Goal: Communication & Community: Answer question/provide support

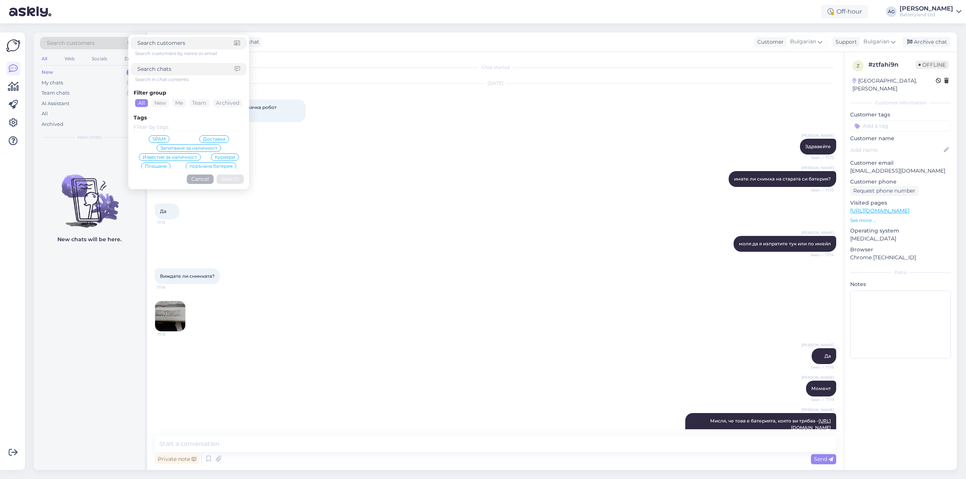
scroll to position [86, 0]
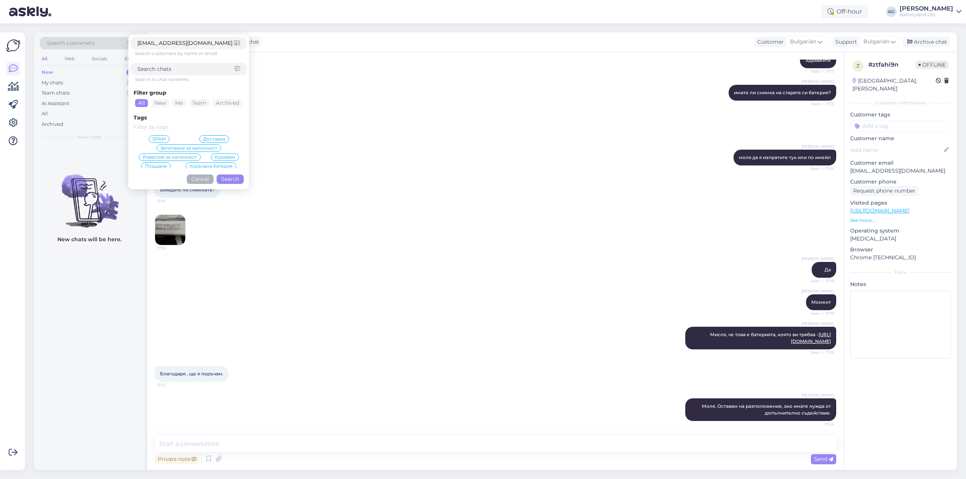
type input "[EMAIL_ADDRESS][DOMAIN_NAME]"
click at [226, 178] on button "Search" at bounding box center [230, 179] width 27 height 9
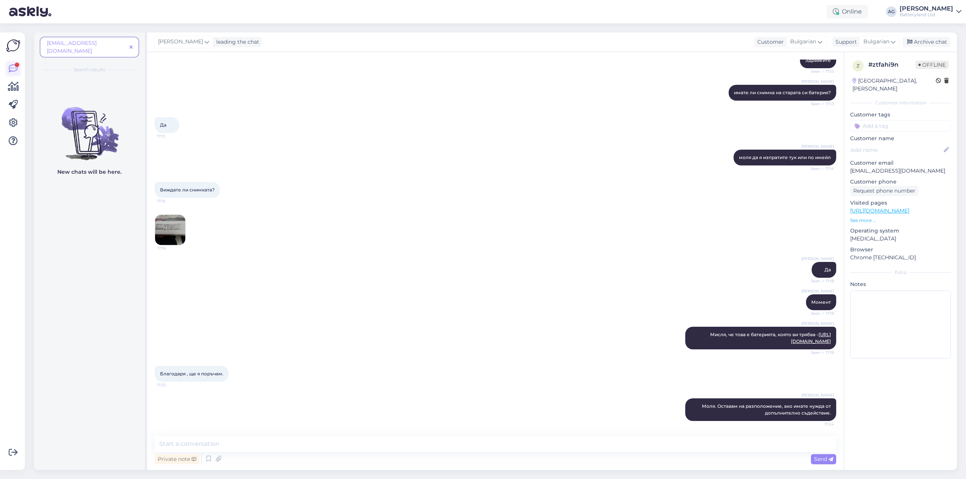
click at [11, 69] on icon at bounding box center [13, 68] width 9 height 9
click at [16, 43] on img at bounding box center [13, 45] width 14 height 14
click at [18, 67] on link at bounding box center [13, 69] width 14 height 14
click at [132, 45] on icon at bounding box center [130, 47] width 3 height 5
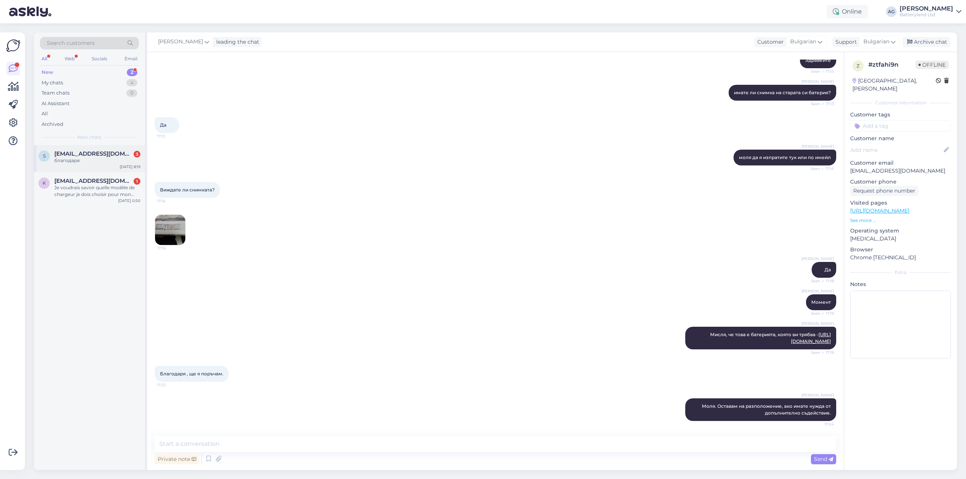
click at [81, 156] on span "[EMAIL_ADDRESS][DOMAIN_NAME]" at bounding box center [93, 153] width 78 height 7
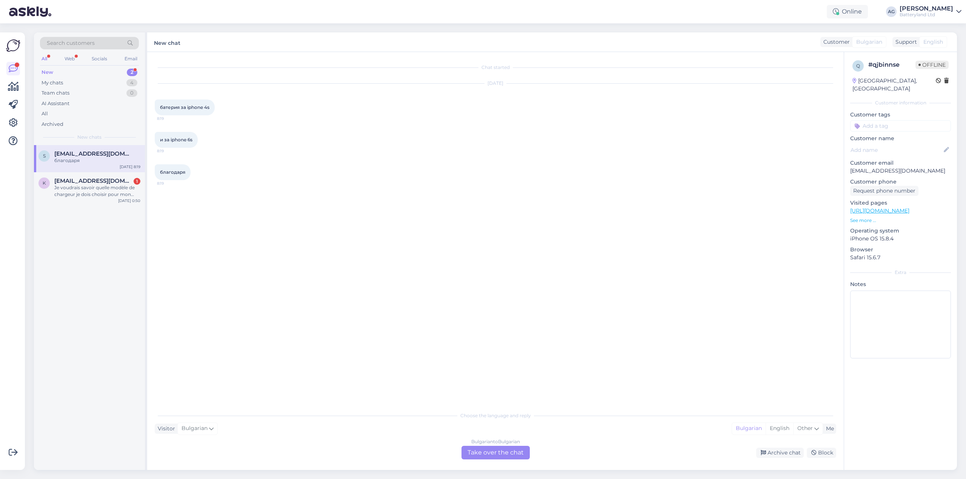
click at [473, 455] on div "Bulgarian to Bulgarian Take over the chat" at bounding box center [495, 453] width 68 height 14
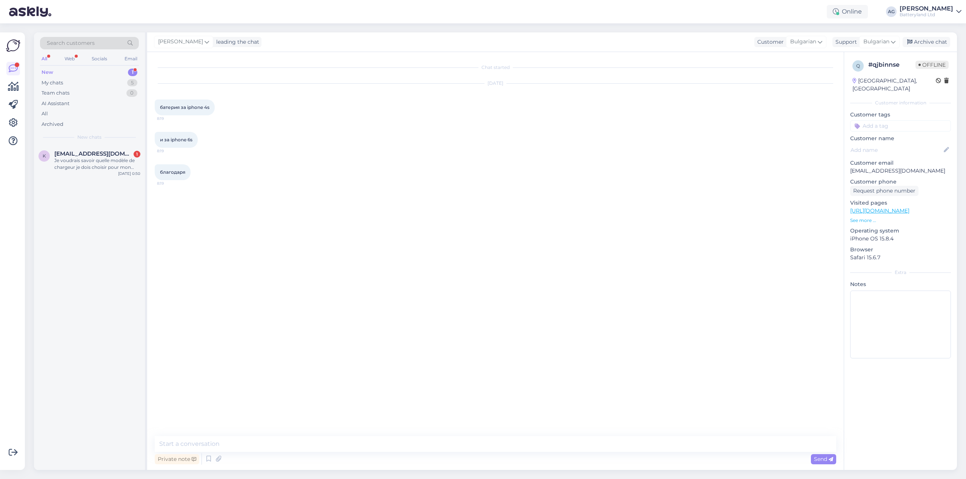
click at [283, 455] on div "Private note Send" at bounding box center [495, 459] width 681 height 14
click at [283, 446] on textarea at bounding box center [495, 444] width 681 height 16
type textarea "Z"
paste textarea "[URL][DOMAIN_NAME]"
type textarea "Здравейте, можем да предложим само батерия за iPhone 6s. Можете да разгледате и…"
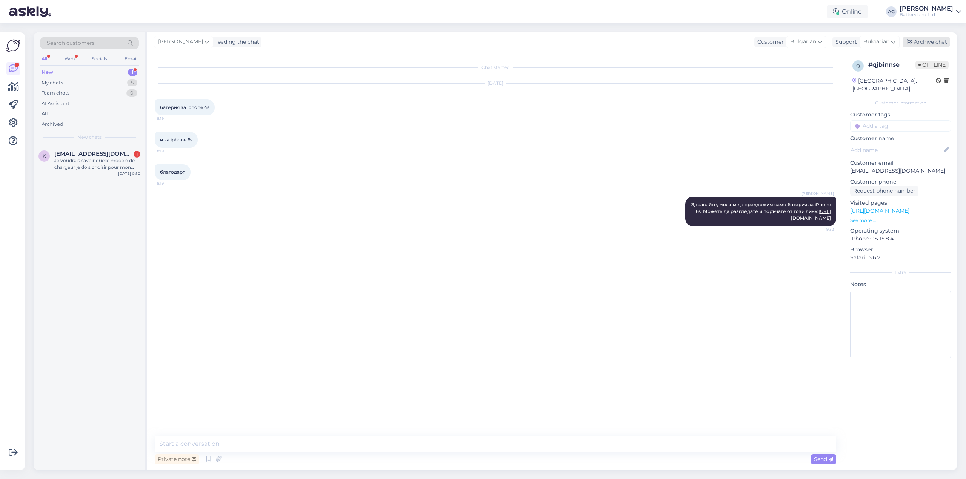
click at [932, 46] on div "Archive chat" at bounding box center [926, 42] width 48 height 10
click at [104, 160] on div "Je voudrais savoir quelle modèle de chargeur je dois choisir pour mon ordinateu…" at bounding box center [97, 164] width 86 height 14
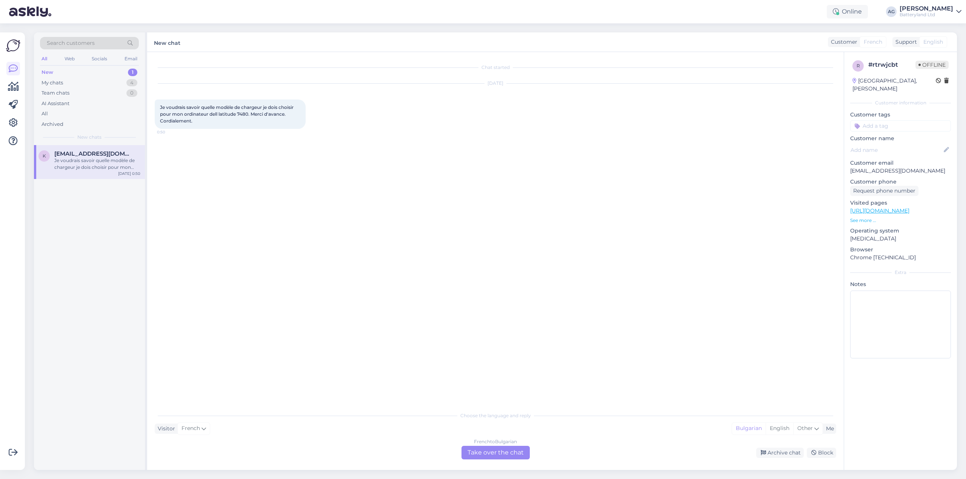
click at [480, 453] on div "French to Bulgarian Take over the chat" at bounding box center [495, 453] width 68 height 14
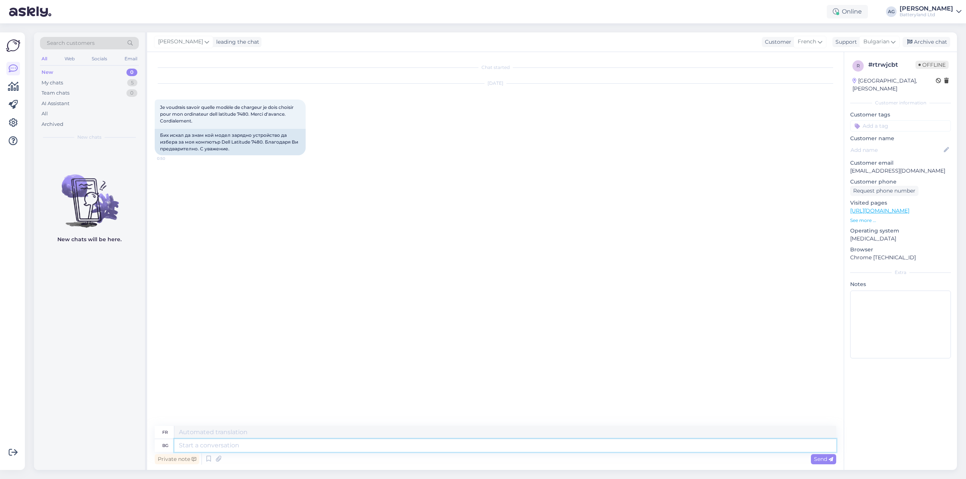
click at [608, 441] on textarea at bounding box center [505, 445] width 662 height 13
type textarea "Здравейте, Б"
type textarea "Bonjour,"
type textarea "Здравейте, Благодаря ви"
type textarea "Bonjour, merci"
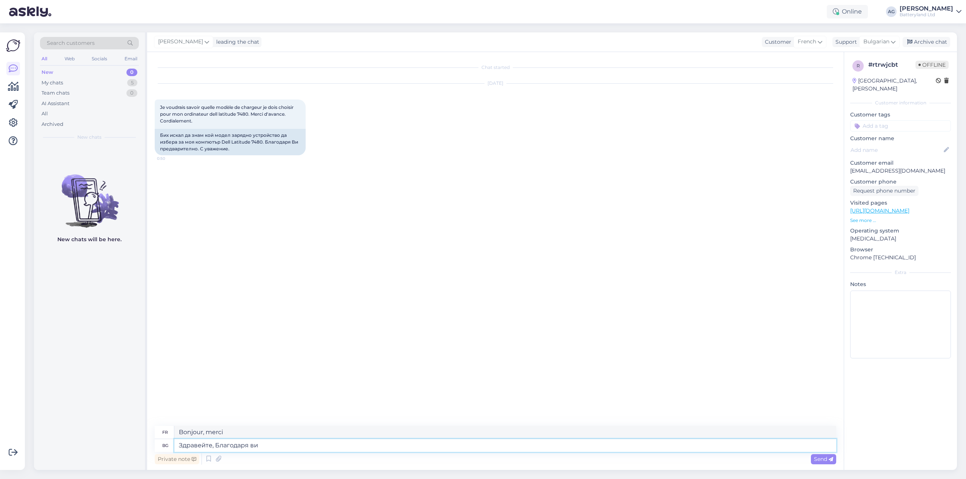
type textarea "Здравейте, Благодаря ви з"
type textarea "Bonjour, merci."
type textarea "Здравейте, Благодаря ви за з"
type textarea "Bonjour, merci pour"
type textarea "Здравейте, Благодаря ви за запитването. И"
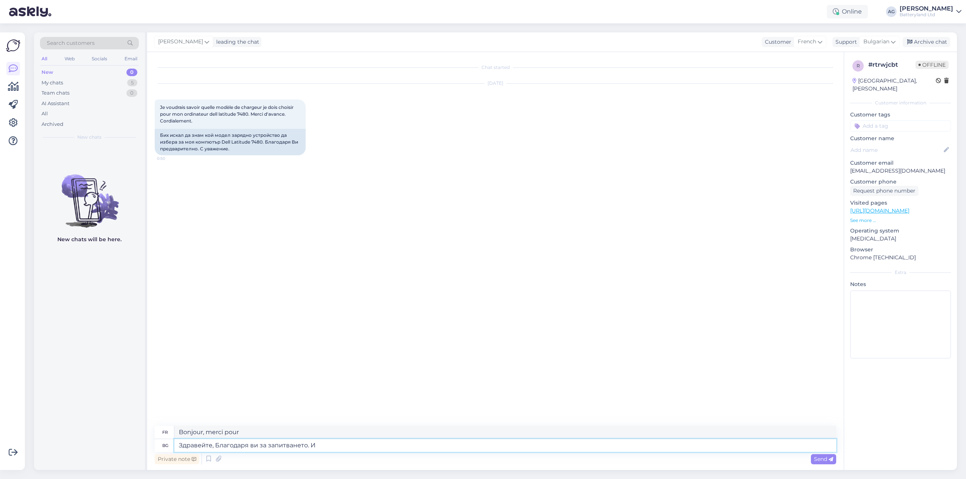
type textarea "Bonjour, merci pour votre demande."
type textarea "Здравейте, Благодаря ви за запитването. Дали имате въз"
type textarea "Bonjour, merci pour votre demande. Avez-vous"
type textarea "Здравейте, Благодаря ви за запитването. Дали имате възможност да ни и"
type textarea "Bonjour, merci pour votre demande. Auriez-vous l'opportunité ?"
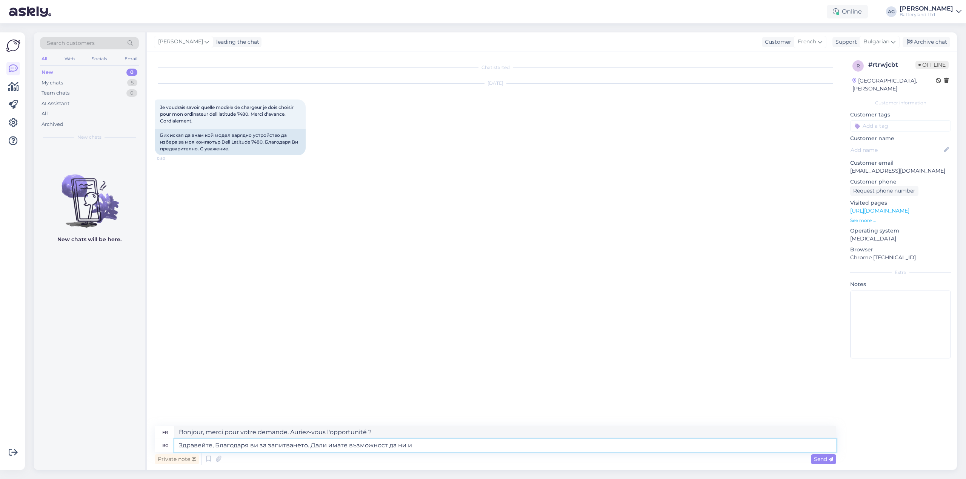
type textarea "Здравейте, Благодаря ви за запитването. Дали имате възможност да ни из"
type textarea "Bonjour, merci pour votre demande. Serait-il possible de"
type textarea "Здравейте, Благодаря ви за запитването. Дали имате възможност да ни изпра"
type textarea "Bonjour, merci pour votre demande. Pourriez-vous nous en dire plus ?"
type textarea "Здравейте, Благодаря ви за запитването. Дали имате възможност да ни изпратите сн"
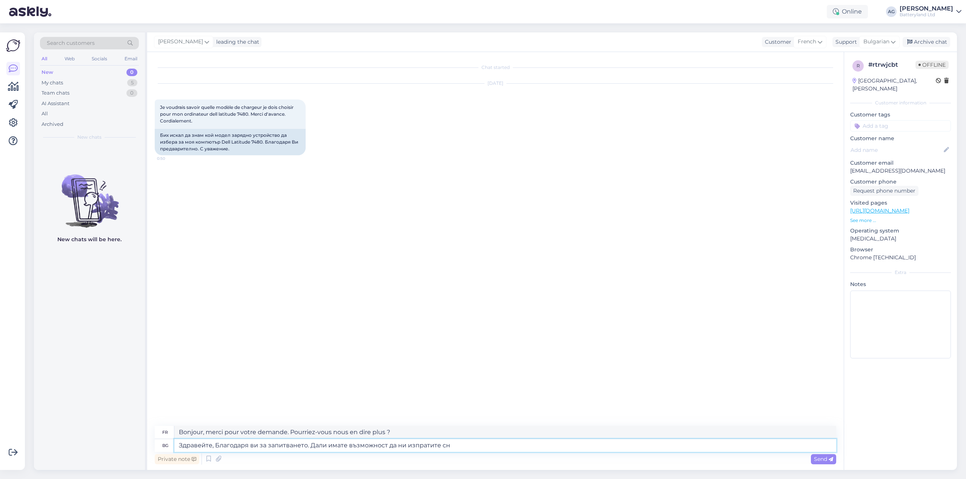
type textarea "Bonjour, merci pour votre demande. Pourriez-vous nous envoyer"
type textarea "Здравейте, Благодаря ви за запитването. Дали имате възможност да ни изпратите с…"
type textarea "Bonjour, merci pour votre demande. Pourriez-vous nous envoyer des photos ?"
type textarea "Здравейте, Благодаря ви за запитването. Дали имате възможност да ни изпратите с…"
type textarea "Bonjour, merci pour votre demande. Pourriez-vous nous envoyer des photos de"
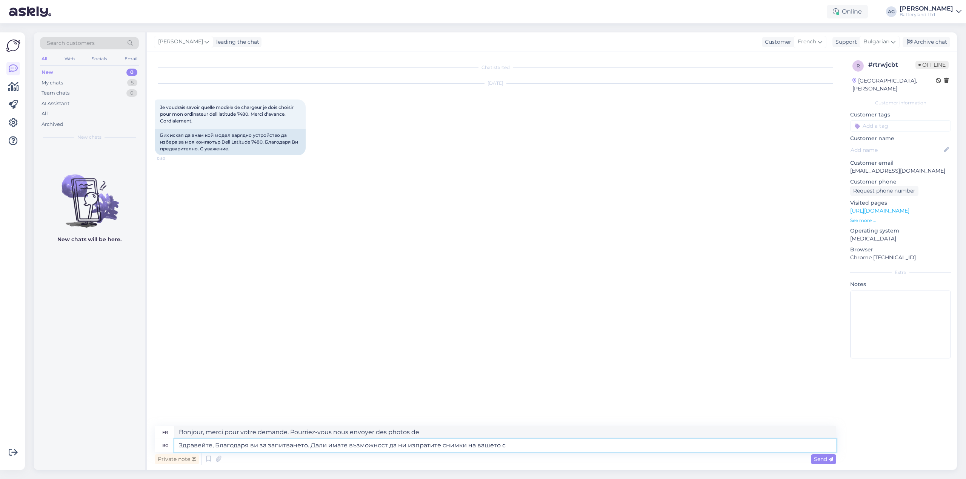
type textarea "Здравейте, Благодаря ви за запитването. Дали имате възможност да ни изпратите с…"
type textarea "Bonjour, merci pour votre demande. Pourriez-vous nous envoyer des photos de vot…"
type textarea "Здравейте, Благодаря ви за запитването. Дали имате възможност да ни изпратите с…"
type textarea "Bonjour, merci pour votre demande. Pourriez-vous nous envoyer des photos de vot…"
type textarea "Здравейте, Благодаря ви за запитването. Дали имате възможност да ни изпратите с…"
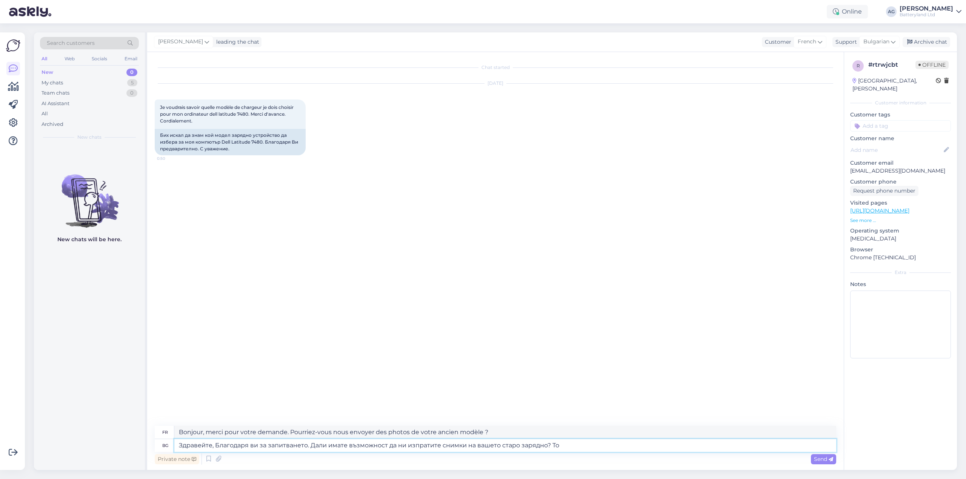
type textarea "Bonjour, merci pour votre demande. Pourriez-vous nous envoyer des photos de vot…"
type textarea "Здравейте, Благодаря ви за запитването. Дали имате възможност да ни изпратите с…"
type textarea "Bonjour, merci pour votre demande. Pourriez-vous nous envoyer des photos de vot…"
type textarea "Здравейте, Благодаря ви за запитването. Дали имате възможност да ни изпратите с…"
type textarea "Bonjour, merci pour votre demande. Pourriez-vous nous envoyer des photos de vot…"
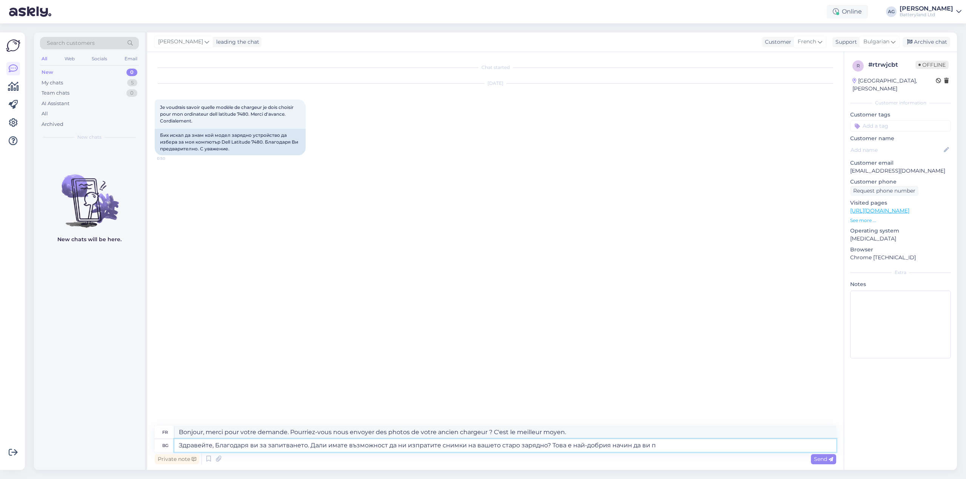
type textarea "Здравейте, Благодаря ви за запитването. Дали имате възможност да ни изпратите с…"
type textarea "Bonjour, merci pour votre demande. Pourriez-vous nous envoyer des photos de vot…"
type textarea "Здравейте, Благодаря ви за запитването. Дали имате възможност да ни изпратите с…"
type textarea "Bonjour, merci pour votre demande. Pourriez-vous nous envoyer des photos de vot…"
type textarea "Здравейте, Благодаря ви за запитването. Дали имате възможност да ни изпратите с…"
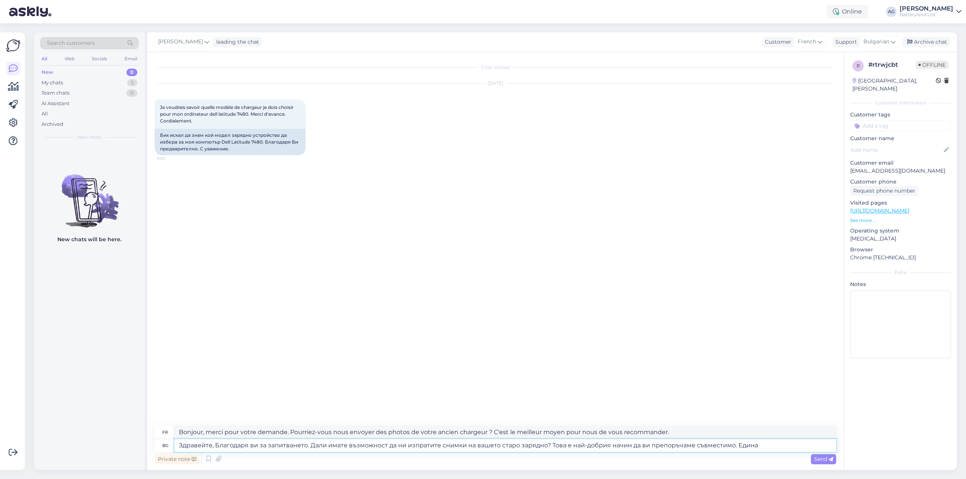
type textarea "Bonjour, merci pour votre demande. Pourriez-vous nous envoyer des photos de vot…"
type textarea "Здравейте, Благодаря ви за запитването. Дали имате възможност да ни изпратите с…"
type textarea "Bonjour, merci pour votre demande. Pourriez-vous nous envoyer des photos de vot…"
type textarea "Здравейте, Благодаря ви за запитването. Дали имате възможност да ни изпратите с…"
type textarea "Bonjour, merci pour votre demande. Pourriez-vous nous envoyer des photos de vot…"
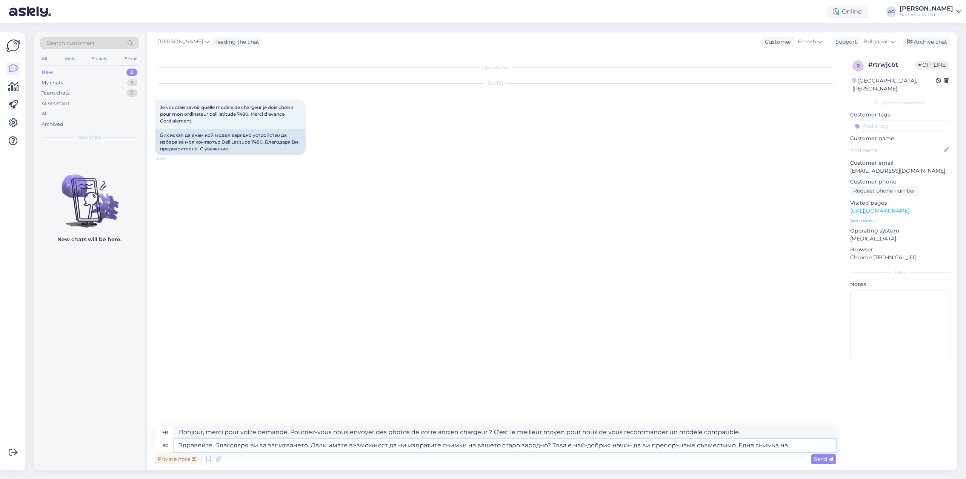
type textarea "Здравейте, Благодаря ви за запитването. Дали имате възможност да ни изпратите с…"
type textarea "Bonjour, merci pour votre demande. Pourriez-vous nous envoyer des photos de vot…"
type textarea "Здравейте, Благодаря ви за запитването. Дали имате възможност да ни изпратите с…"
type textarea "Bonjour, merci pour votre demande. Pourriez-vous nous envoyer des photos de vot…"
type textarea "Здравейте, Благодаря ви за запитването. Дали имате възможност да ни изпратите с…"
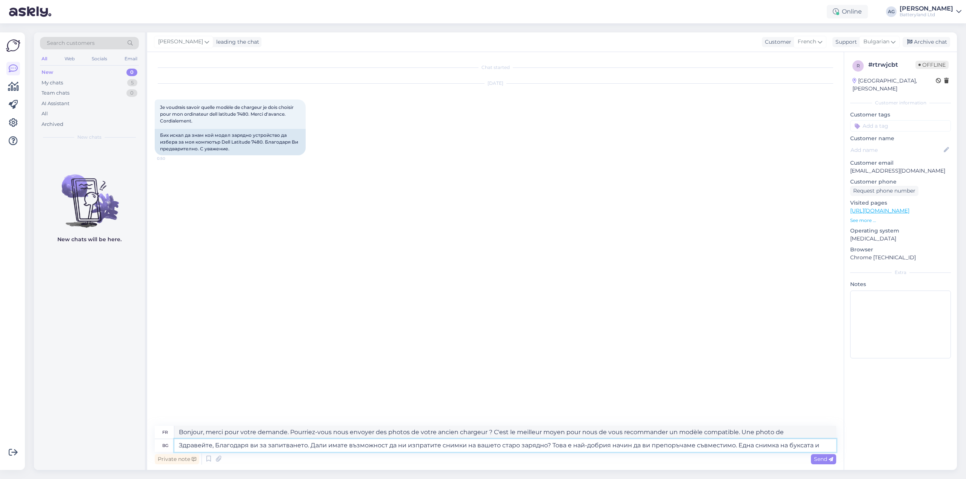
type textarea "Bonjour, merci pour votre demande. Pourriez-vous nous envoyer des photos de vot…"
type textarea "Здравейте, Благодаря ви за запитването. Дали имате възможност да ни изпратите с…"
type textarea "Bonjour, merci pour votre demande. Pourriez-vous nous envoyer des photos de vot…"
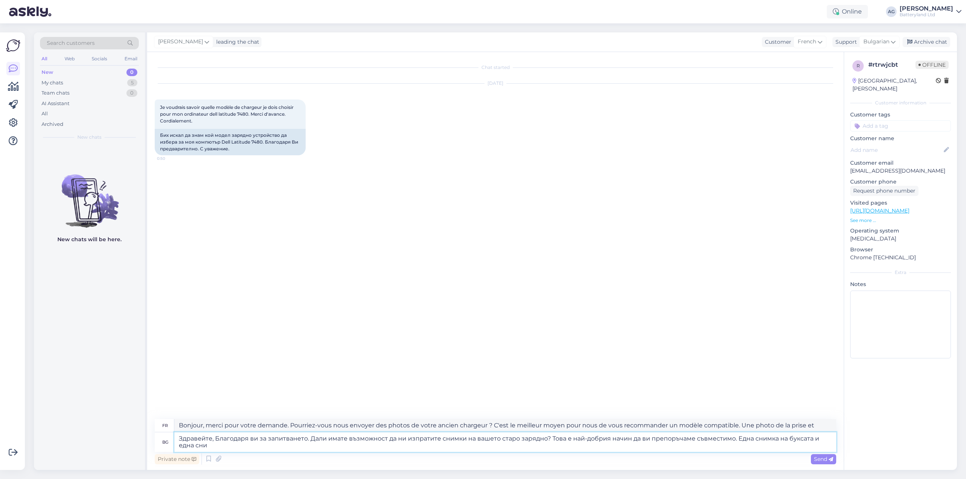
type textarea "Здравейте, Благодаря ви за запитването. Дали имате възможност да ни изпратите с…"
type textarea "Bonjour, merci pour votre demande. Pourriez-vous nous envoyer des photos de vot…"
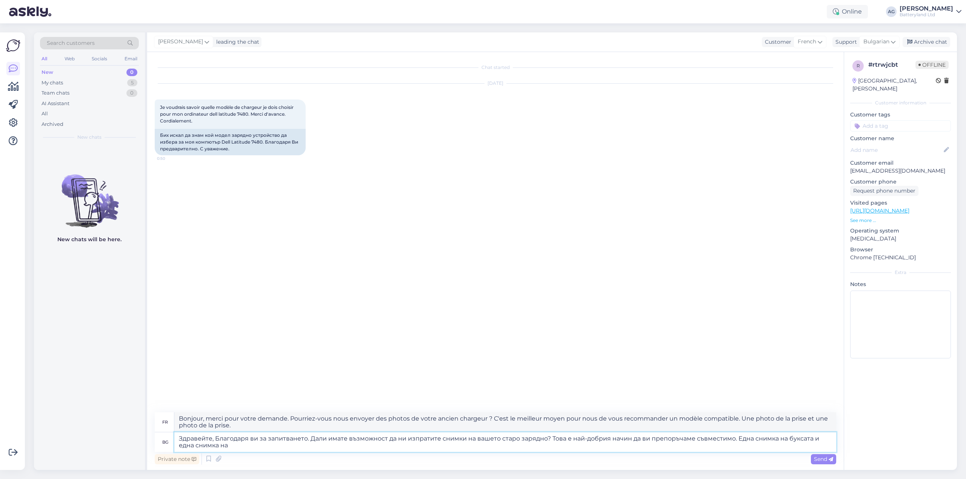
type textarea "Здравейте, Благодаря ви за запитването. Дали имате възможност да ни изпратите с…"
type textarea "Bonjour, merci pour votre demande. Pourriez-vous nous envoyer des photos de vot…"
type textarea "Здравейте, Благодаря ви за запитването. Дали имате възможност да ни изпратите с…"
type textarea "Bonjour, merci pour votre demande. Pourriez-vous nous envoyer des photos de vot…"
type textarea "Здравейте, Благодаря ви за запитването. Дали имате възможност да ни изпратите с…"
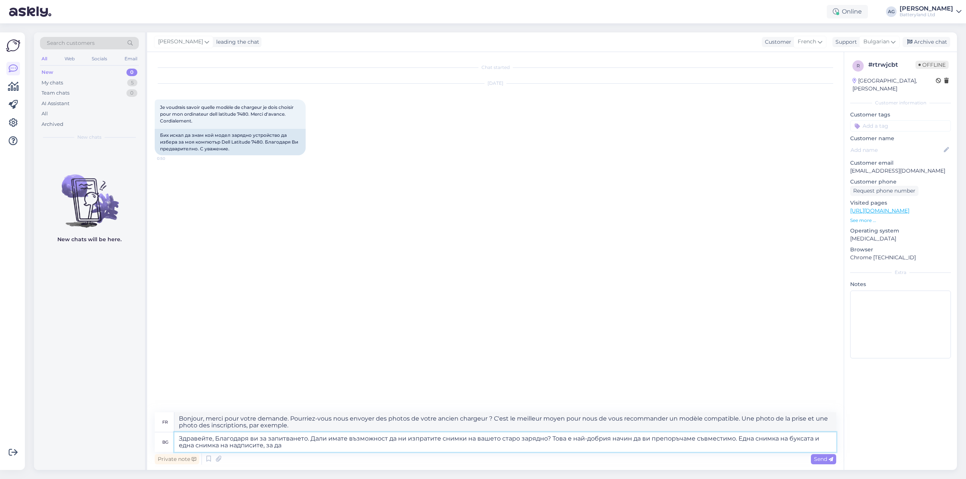
type textarea "Bonjour, merci pour votre demande. Pourriez-vous nous envoyer des photos de vot…"
type textarea "Здравейте, Благодаря ви за запитването. Дали имате възможност да ни изпратите с…"
type textarea "Bonjour, merci pour votre demande. Pourriez-vous nous envoyer des photos de vot…"
type textarea "Здравейте, Благодаря ви за запитването. Дали имате възможност да ни изпратите с…"
type textarea "Bonjour, merci pour votre demande. Pourriez-vous nous envoyer des photos de vot…"
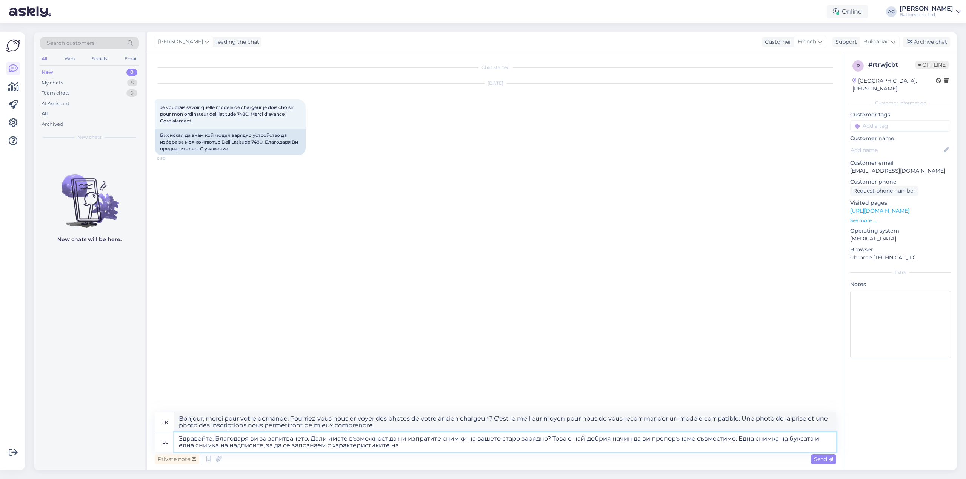
type textarea "Здравейте, Благодаря ви за запитването. Дали имате възможност да ни изпратите с…"
type textarea "Bonjour, merci pour votre demande. Pourriez-vous nous envoyer des photos de vot…"
type textarea "Здравейте, Благодаря ви за запитването. Дали имате възможност да ни изпратите с…"
type textarea "Bonjour, merci pour votre demande. Pourriez-vous nous envoyer des photos de vot…"
type textarea "Здравейте, Благодаря ви за запитването. Дали имате възможност да ни изпратите с…"
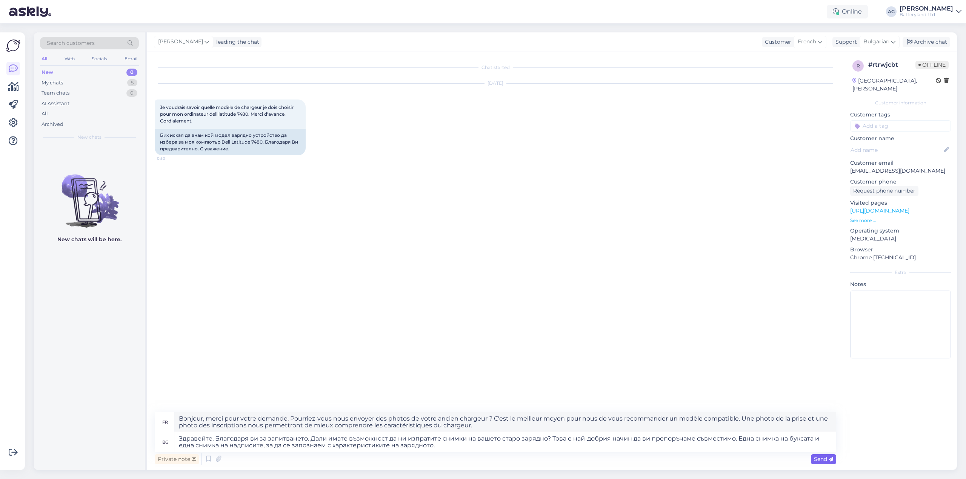
click at [819, 461] on span "Send" at bounding box center [823, 459] width 19 height 7
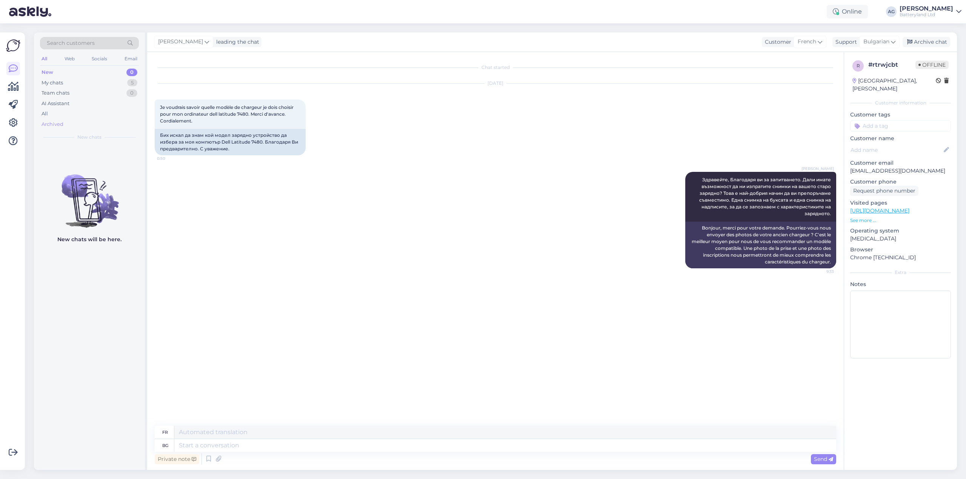
click at [55, 121] on div "Archived" at bounding box center [52, 125] width 22 height 8
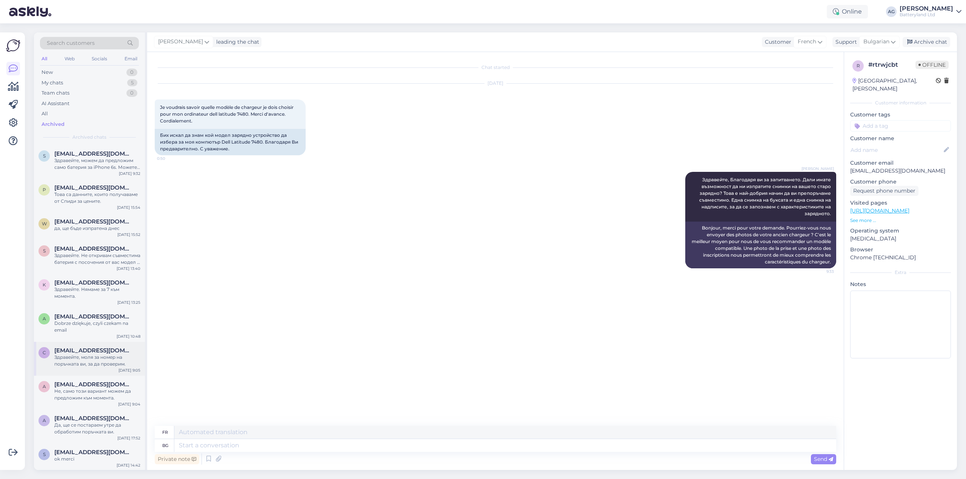
click at [92, 355] on div "Здравейте, моля за номер на поръчката ви, за да проверим." at bounding box center [97, 361] width 86 height 14
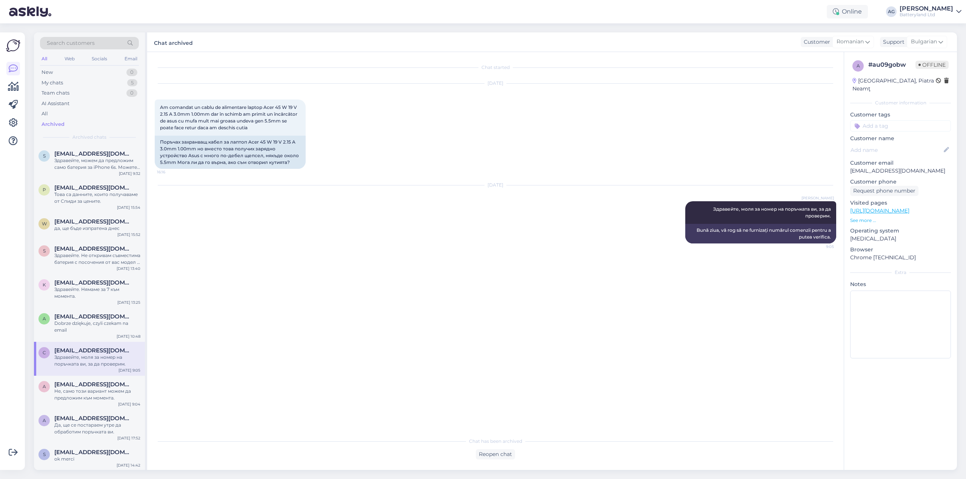
scroll to position [126, 0]
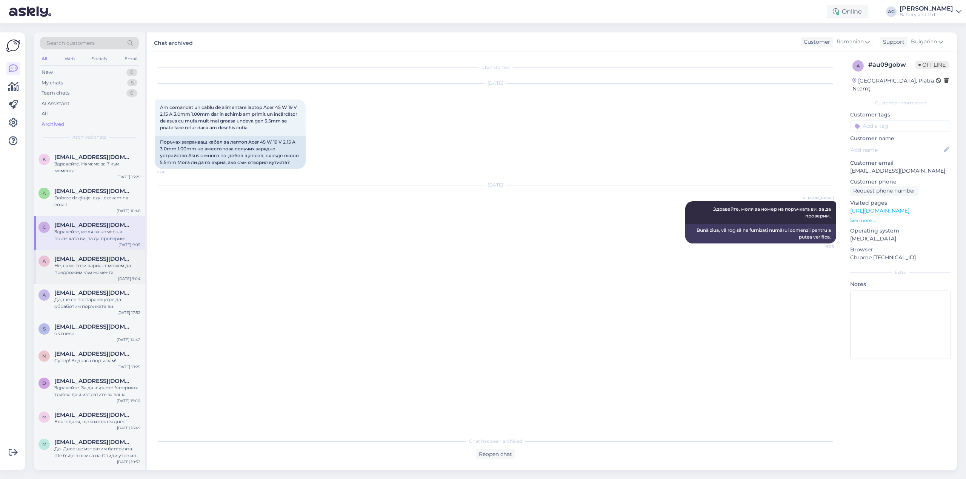
click at [88, 268] on div "Не, само този вариант можем да предложим към момента." at bounding box center [97, 270] width 86 height 14
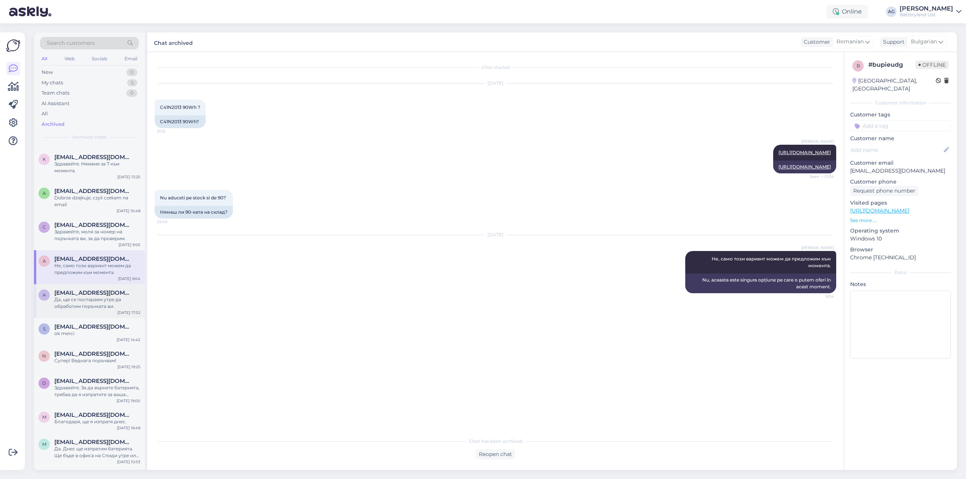
click at [87, 296] on span "[EMAIL_ADDRESS][DOMAIN_NAME]" at bounding box center [93, 293] width 78 height 7
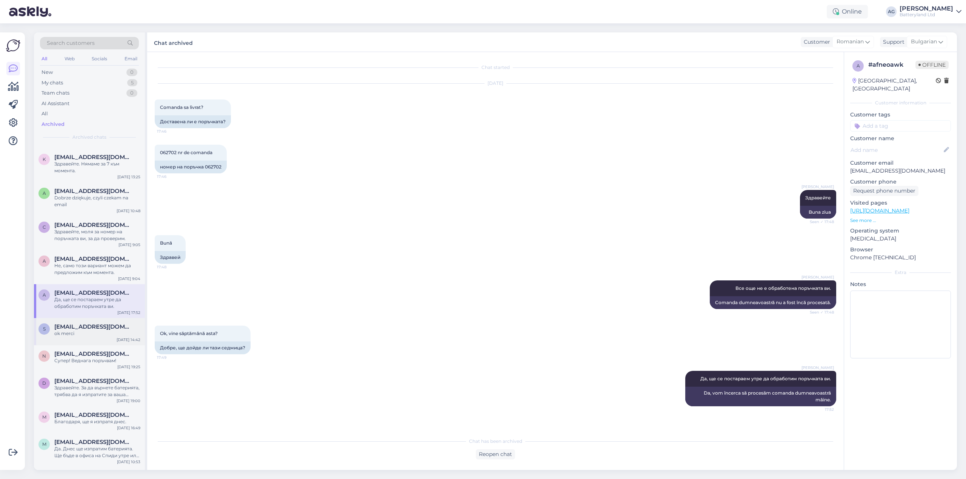
click at [84, 330] on span "[EMAIL_ADDRESS][DOMAIN_NAME]" at bounding box center [93, 327] width 78 height 7
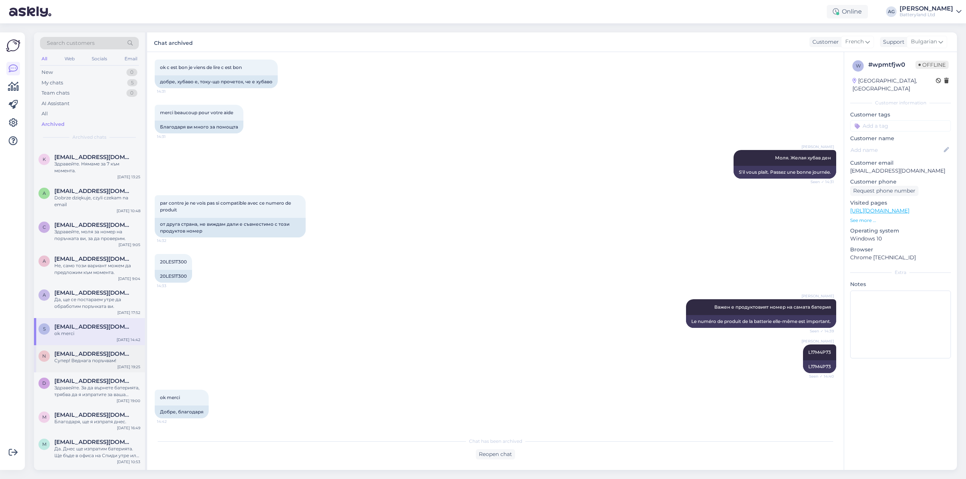
click at [82, 355] on span "[EMAIL_ADDRESS][DOMAIN_NAME]" at bounding box center [93, 354] width 78 height 7
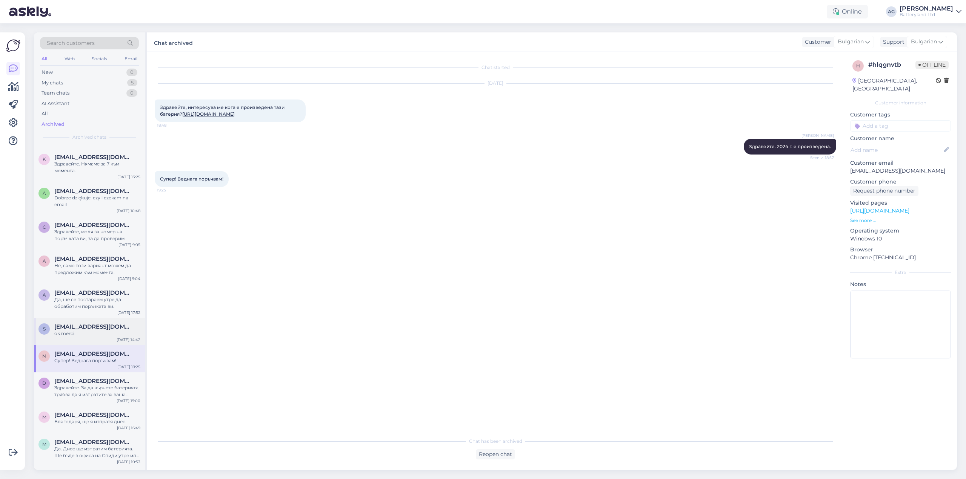
scroll to position [252, 0]
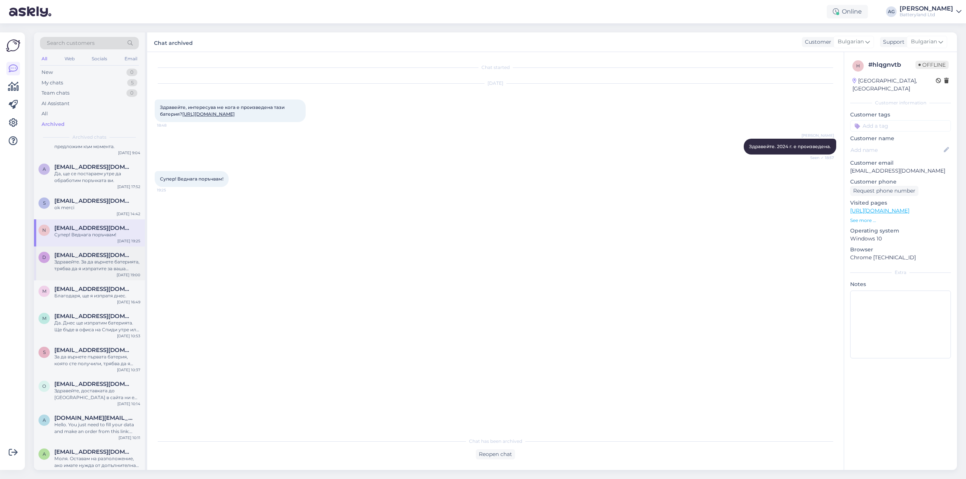
click at [92, 260] on div "Здравейте. За да върнете батерията, трябва да я изпратите за ваша сметка до адр…" at bounding box center [97, 266] width 86 height 14
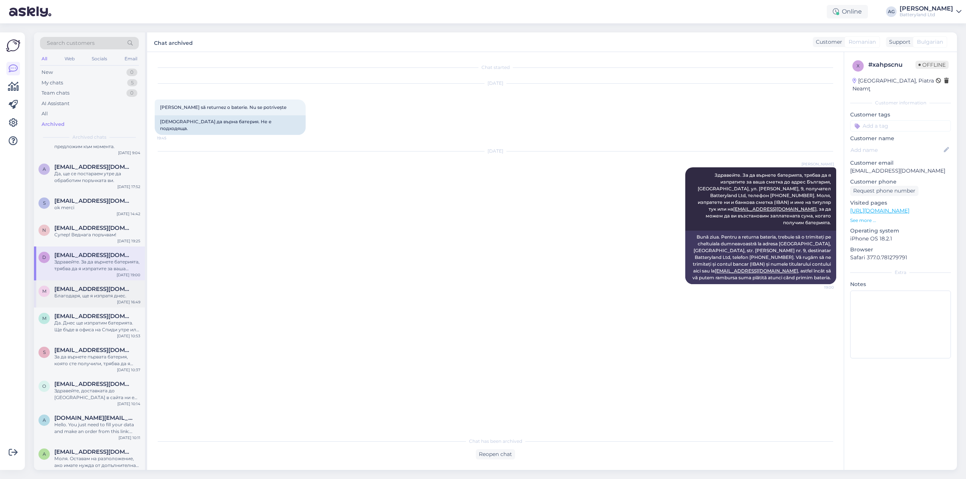
click at [93, 294] on div "Благодаря, ще я изпратя днес." at bounding box center [97, 296] width 86 height 7
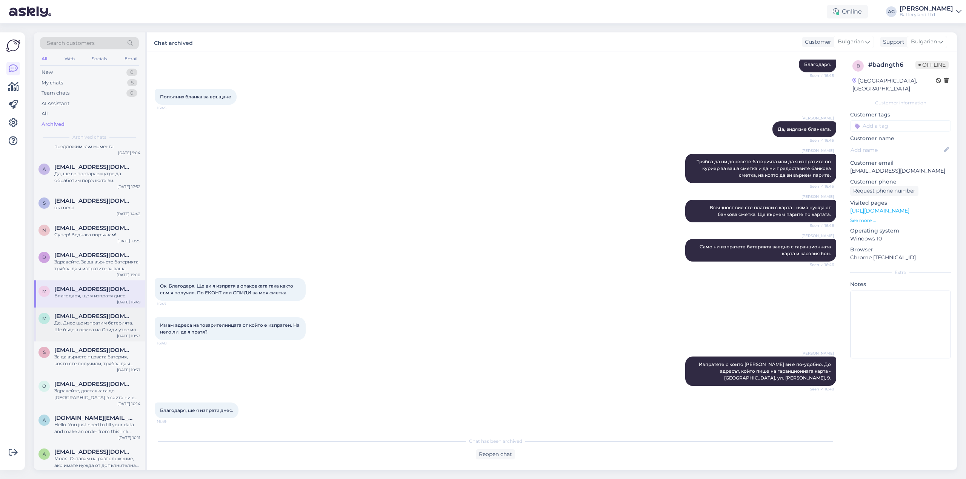
click at [94, 324] on div "Да. Днес ще изпратим батерията. Ще бъде в офиса на Спиди утре или в понеделник.…" at bounding box center [97, 327] width 86 height 14
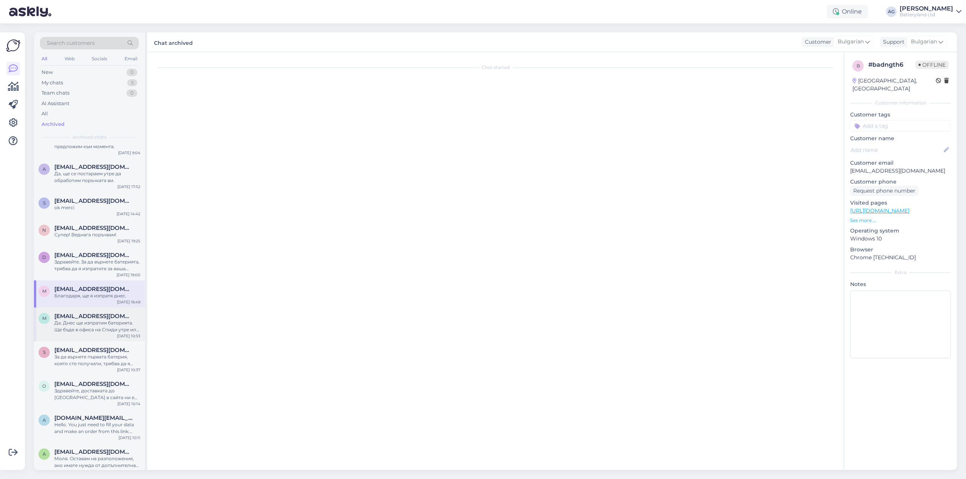
scroll to position [487, 0]
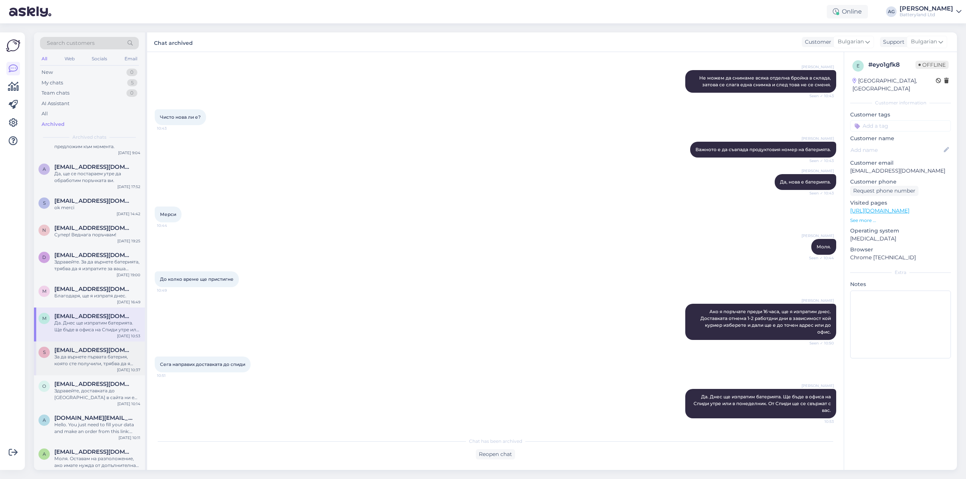
click at [88, 355] on div "За да върнете първата батерия, която сте получили, трябва да я изпратите на адр…" at bounding box center [97, 361] width 86 height 14
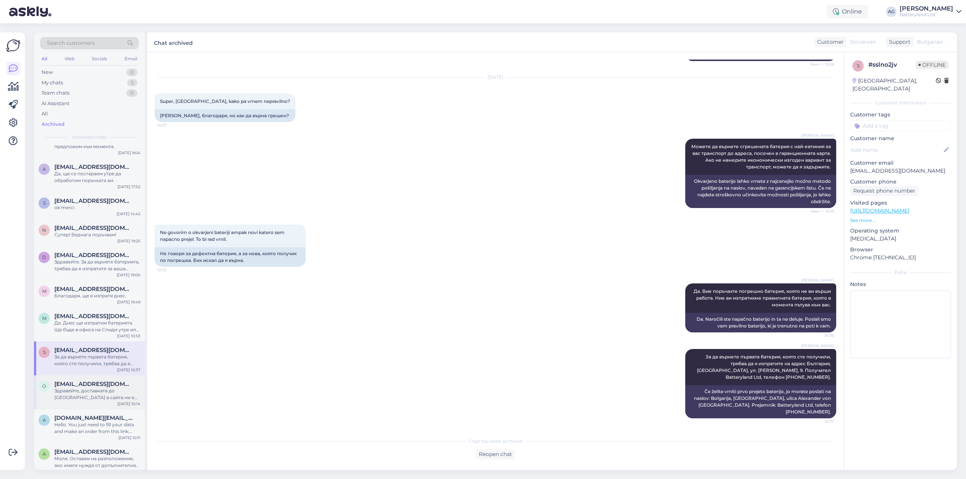
click at [97, 393] on div "Здравейте, доставката до [GEOGRAPHIC_DATA] в сайта ни е обявена за средно от 5 …" at bounding box center [97, 395] width 86 height 14
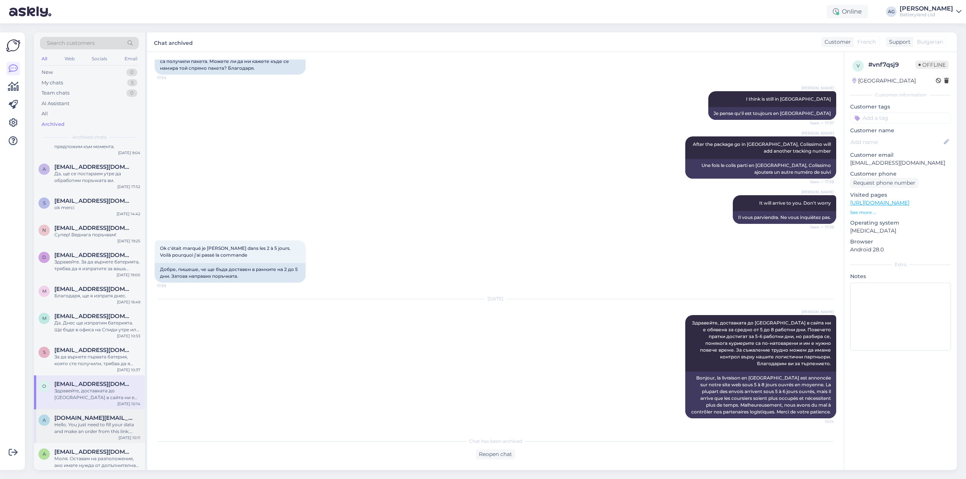
click at [91, 423] on div "Hello. You just need to fill your data and make an order from this link: [URL][…" at bounding box center [97, 429] width 86 height 14
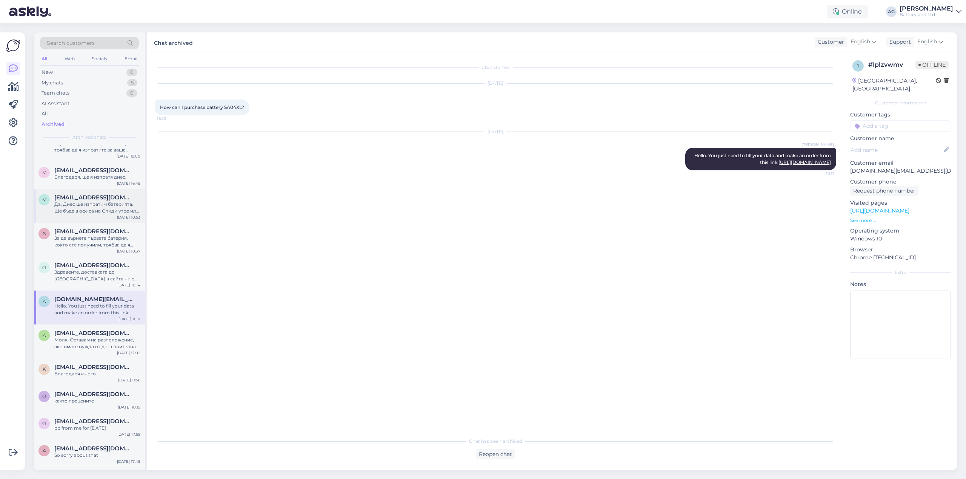
scroll to position [377, 0]
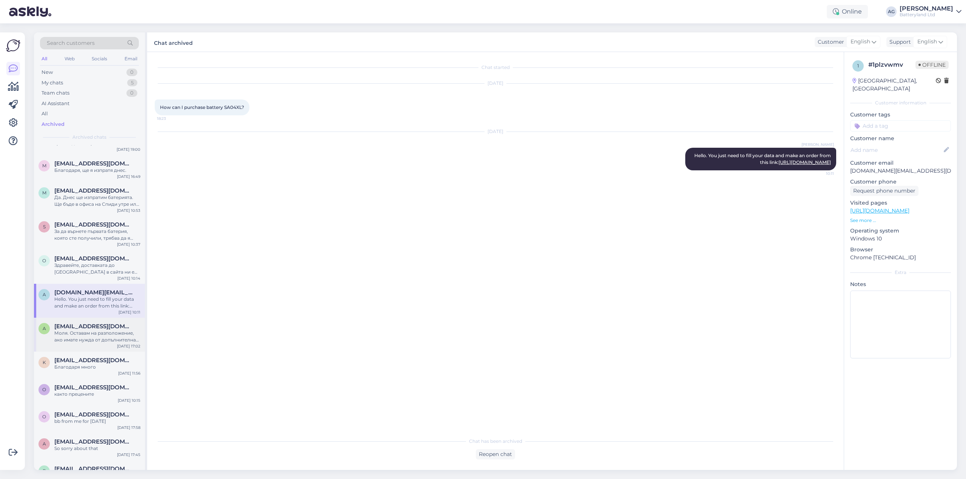
click at [97, 324] on span "[EMAIL_ADDRESS][DOMAIN_NAME]" at bounding box center [93, 326] width 78 height 7
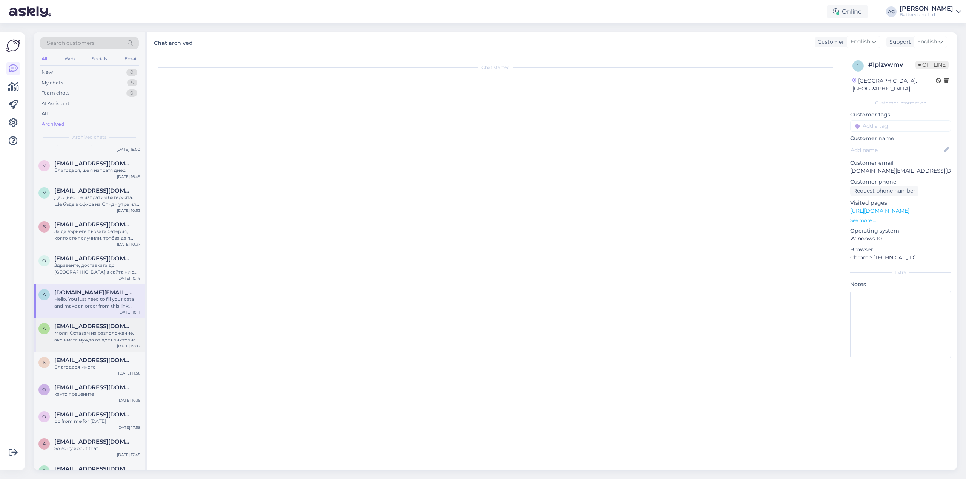
scroll to position [205, 0]
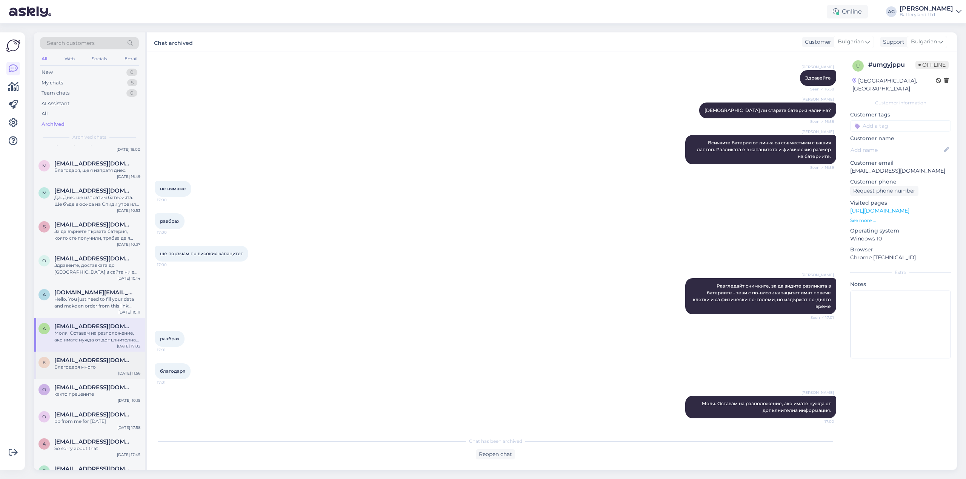
click at [95, 365] on div "Благодаря много" at bounding box center [97, 367] width 86 height 7
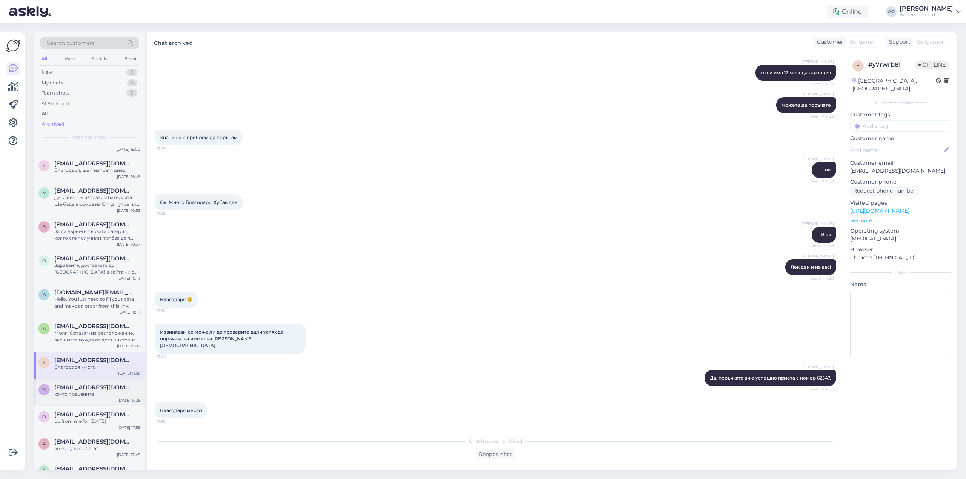
click at [94, 389] on span "[EMAIL_ADDRESS][DOMAIN_NAME]" at bounding box center [93, 387] width 78 height 7
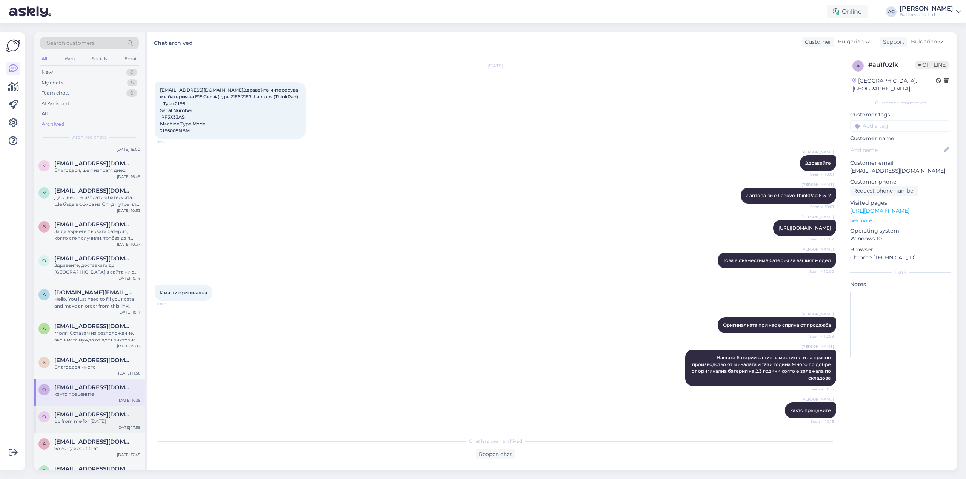
click at [89, 411] on div "o [EMAIL_ADDRESS][DOMAIN_NAME] bb from me for [DATE] [DATE] 17:58" at bounding box center [89, 419] width 111 height 27
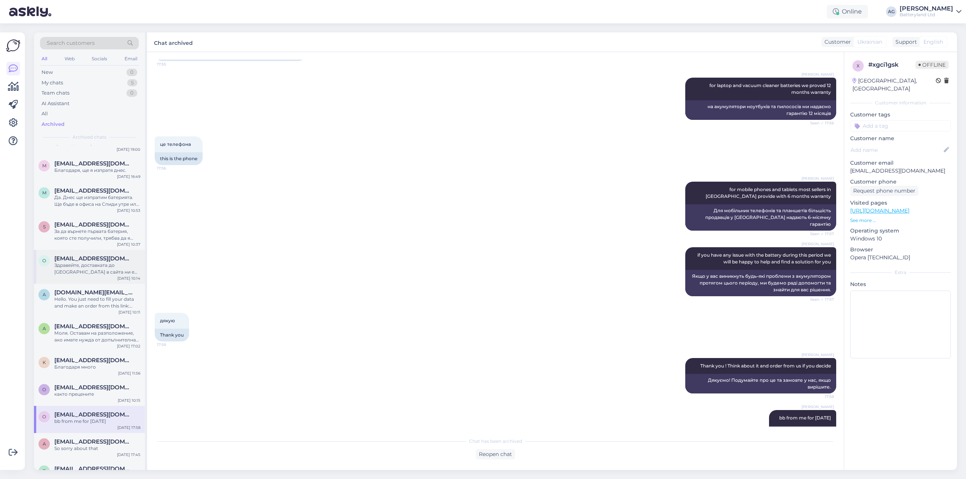
scroll to position [503, 0]
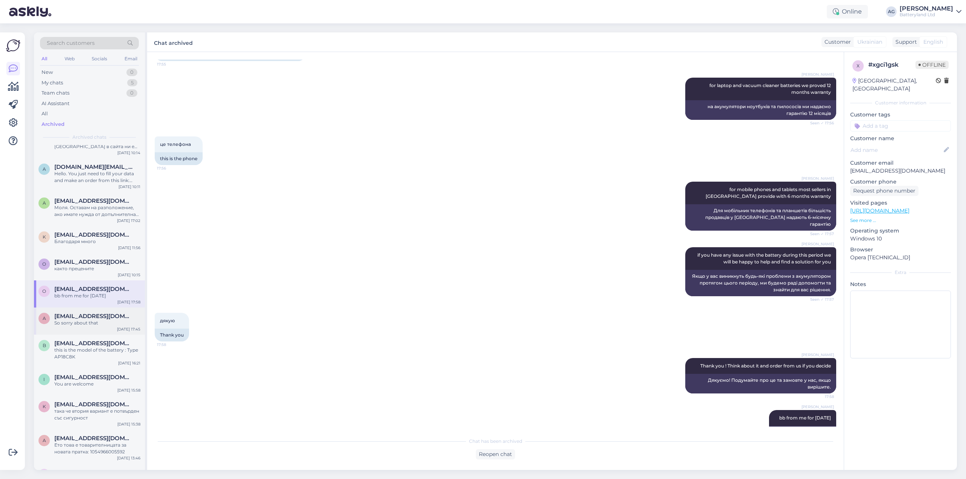
click at [91, 317] on span "[EMAIL_ADDRESS][DOMAIN_NAME]" at bounding box center [93, 316] width 78 height 7
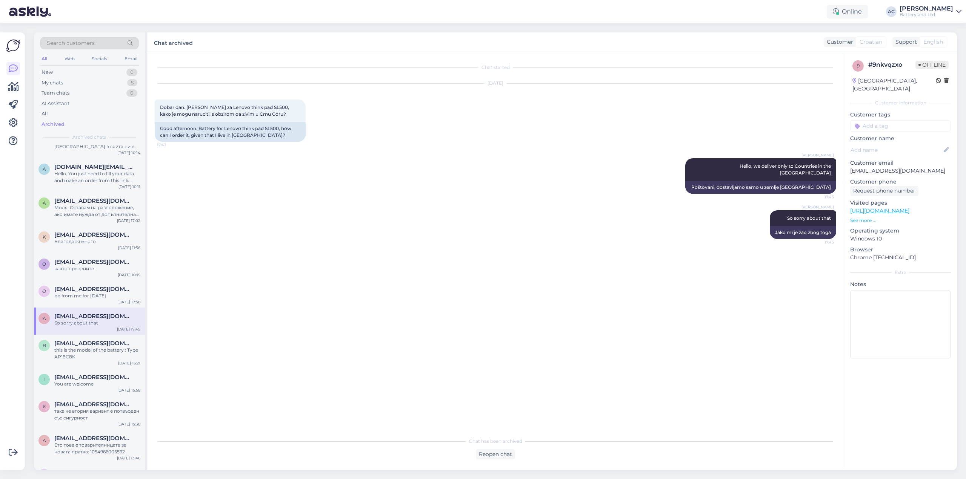
scroll to position [0, 0]
click at [91, 349] on div "this is the model of the battery : Type AP18C8K" at bounding box center [97, 354] width 86 height 14
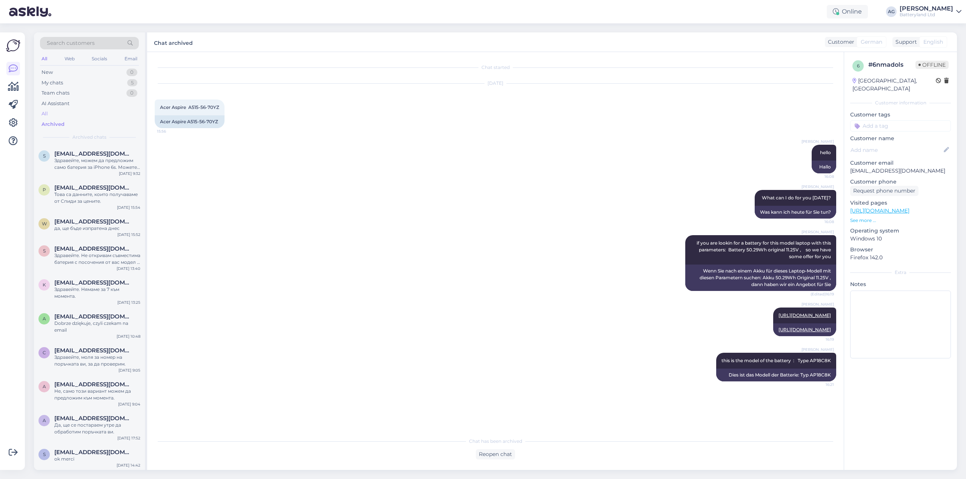
click at [51, 115] on div "All" at bounding box center [89, 114] width 99 height 11
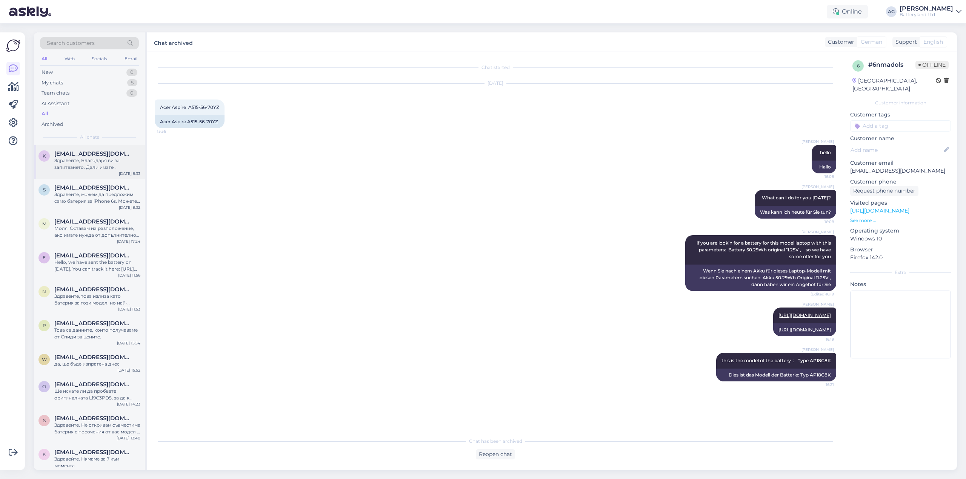
click at [90, 159] on div "Здравейте, Благодаря ви за запитването. Дали имате възможност да ни изпратите с…" at bounding box center [97, 164] width 86 height 14
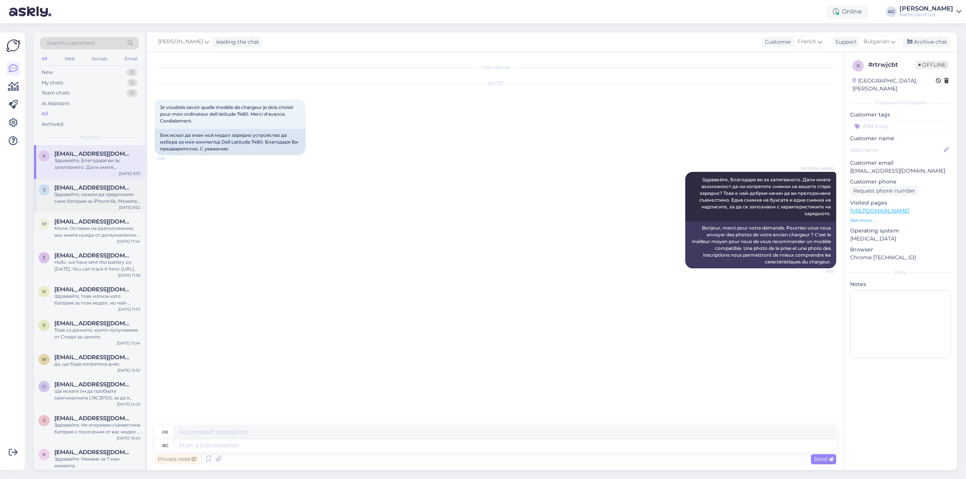
click at [86, 194] on div "Здравейте, можем да предложим само батерия за iPhone 6s. Можете да разгледате и…" at bounding box center [97, 198] width 86 height 14
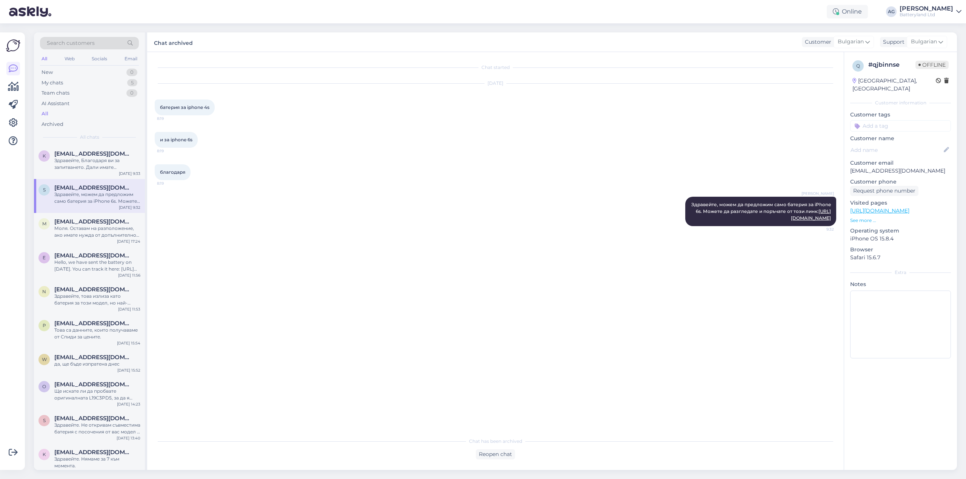
scroll to position [15, 0]
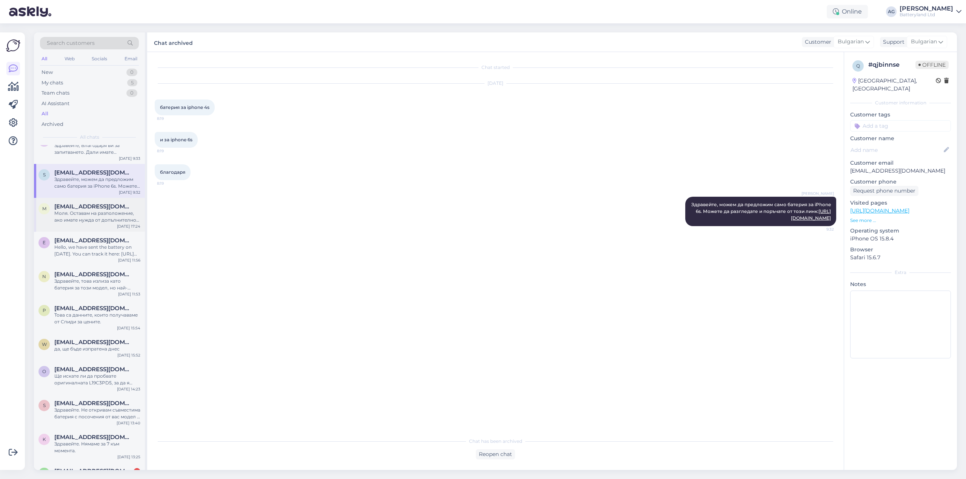
click at [84, 209] on span "[EMAIL_ADDRESS][DOMAIN_NAME]" at bounding box center [93, 206] width 78 height 7
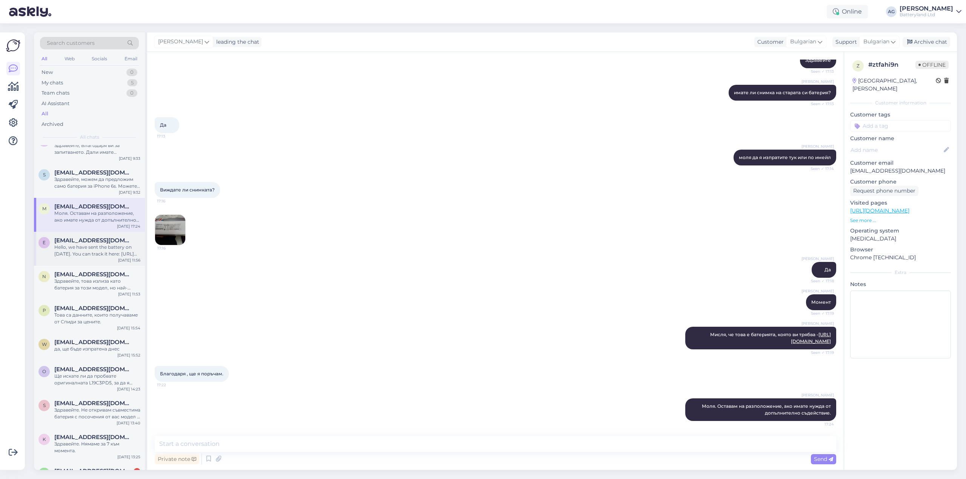
click at [88, 248] on div "Hello, we have sent the battery on [DATE]. You can track it here: [URL][DOMAIN_…" at bounding box center [97, 251] width 86 height 14
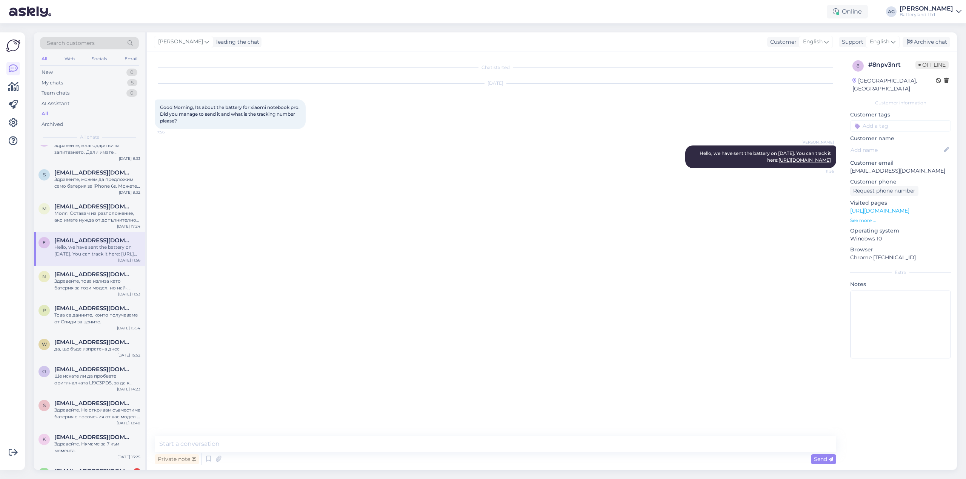
scroll to position [0, 0]
click at [87, 279] on div "Здравейте, това излиза като батерия за този модел, но най-добре сравнете снимки…" at bounding box center [97, 285] width 86 height 14
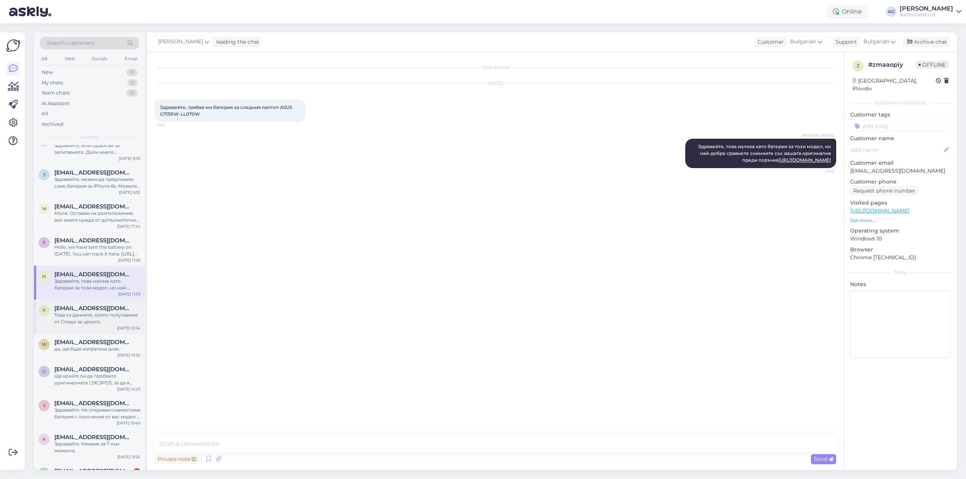
click at [81, 319] on div "Това са данните, които получаваме от Спиди за цените." at bounding box center [97, 319] width 86 height 14
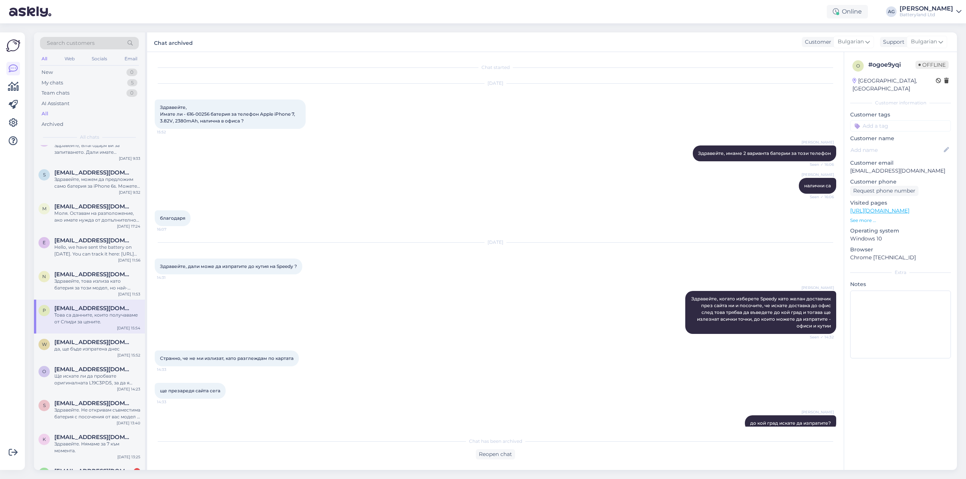
scroll to position [301, 0]
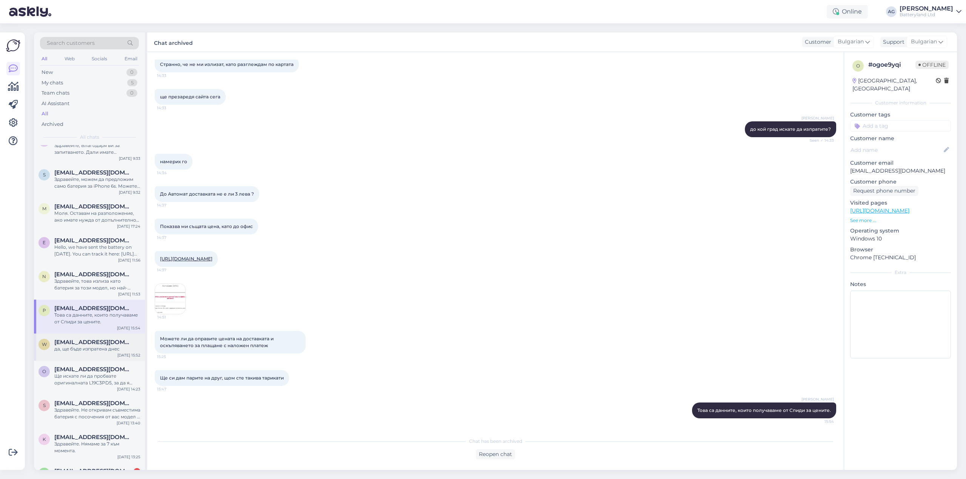
click at [90, 349] on div "да, ще бъде изпратена днес" at bounding box center [97, 349] width 86 height 7
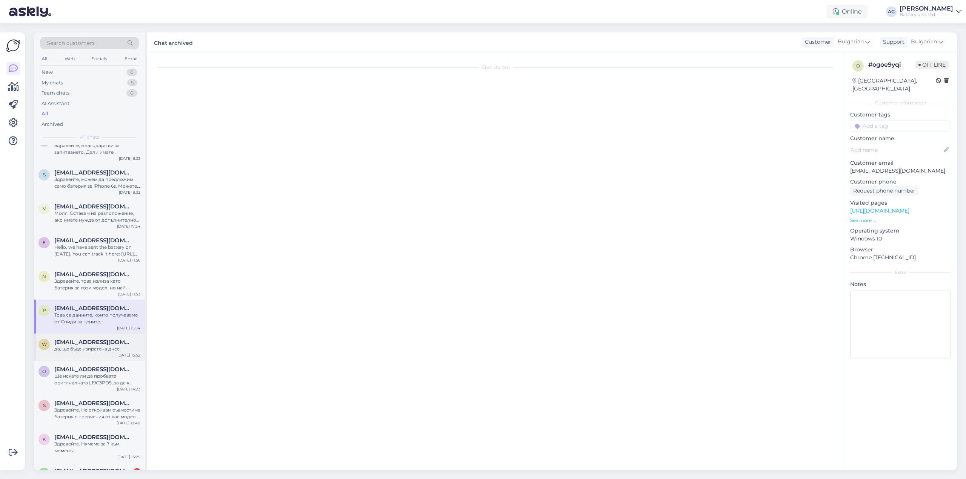
scroll to position [0, 0]
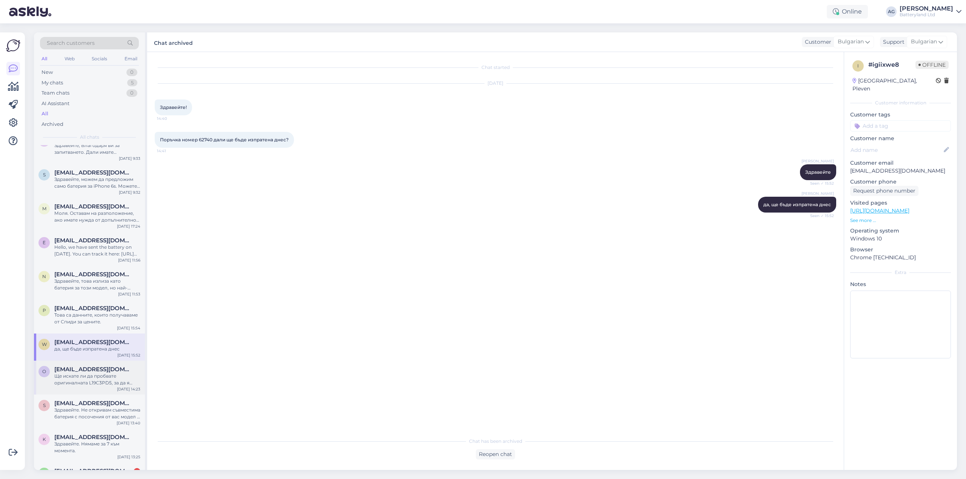
click at [91, 370] on span "[EMAIL_ADDRESS][DOMAIN_NAME]" at bounding box center [93, 369] width 78 height 7
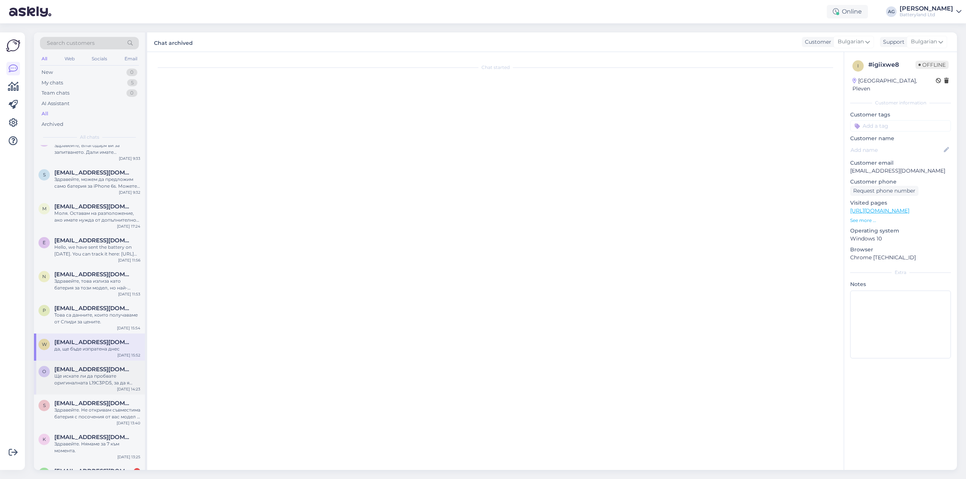
scroll to position [3340, 0]
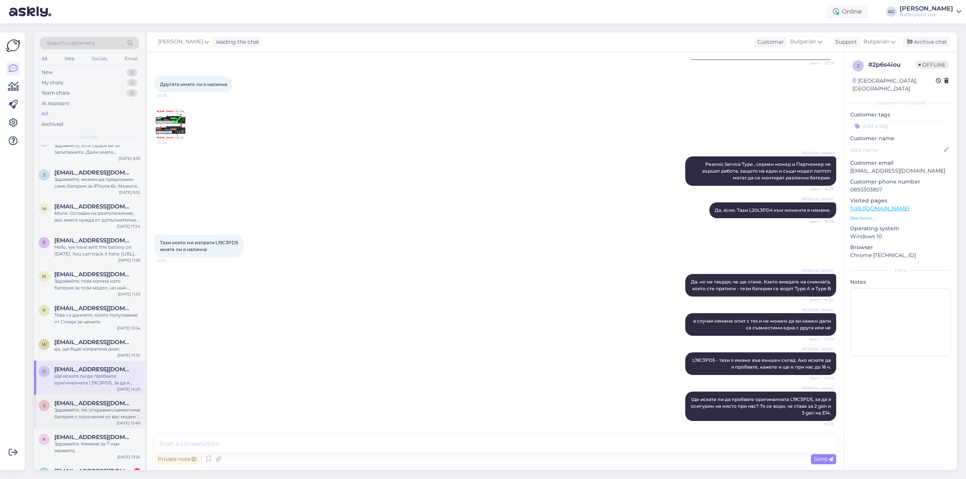
click at [89, 404] on span "[EMAIL_ADDRESS][DOMAIN_NAME]" at bounding box center [93, 403] width 78 height 7
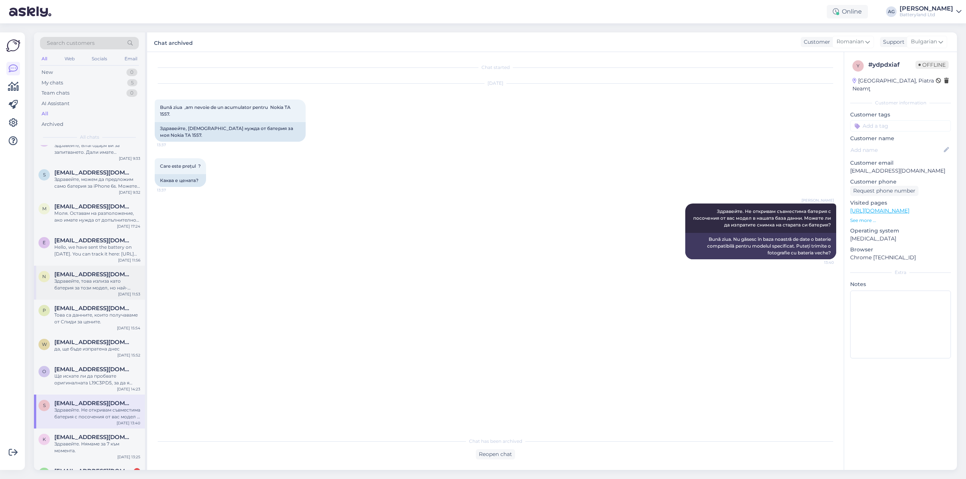
scroll to position [141, 0]
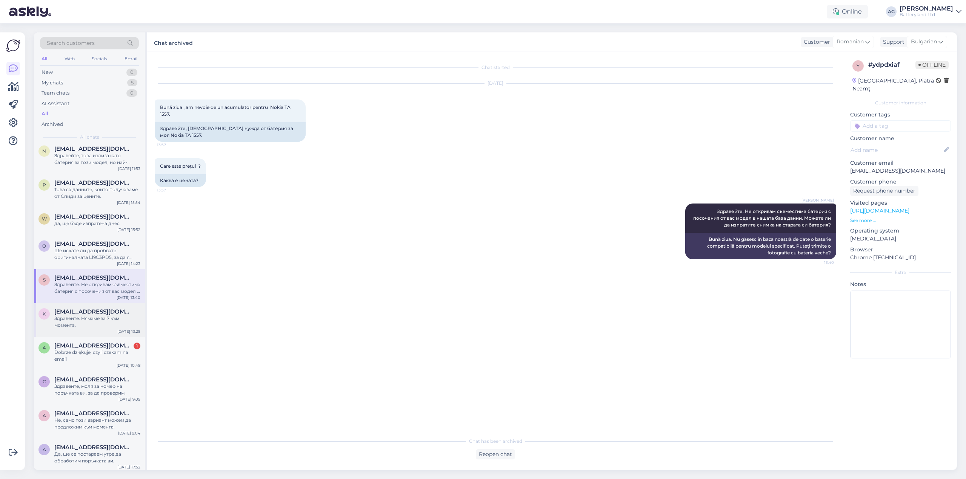
click at [89, 312] on span "[EMAIL_ADDRESS][DOMAIN_NAME]" at bounding box center [93, 312] width 78 height 7
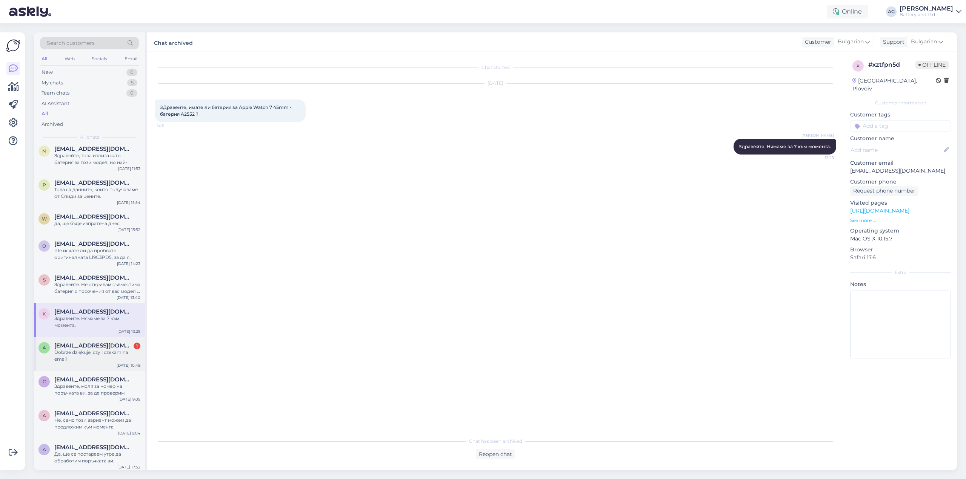
click at [84, 350] on div "Dobrze dziękuje, czyli czekam na email" at bounding box center [97, 356] width 86 height 14
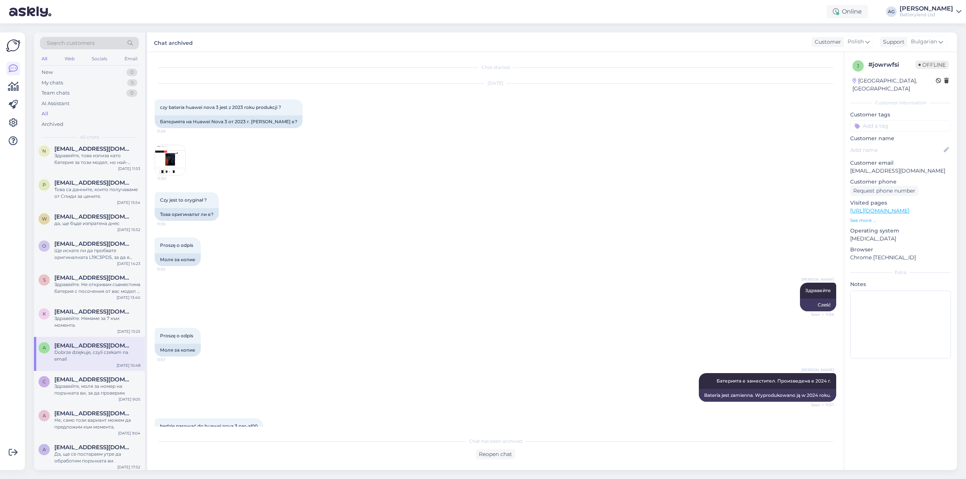
scroll to position [1423, 0]
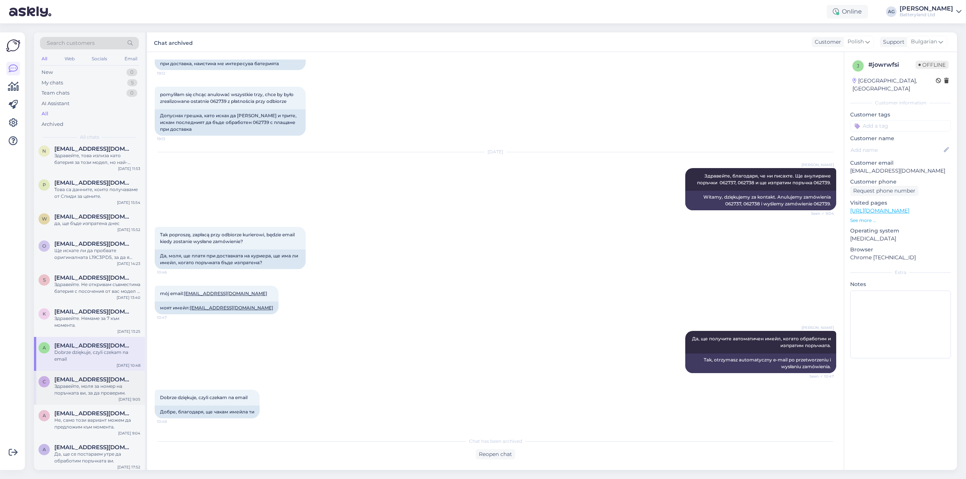
click at [79, 385] on div "Здравейте, моля за номер на поръчката ви, за да проверим." at bounding box center [97, 390] width 86 height 14
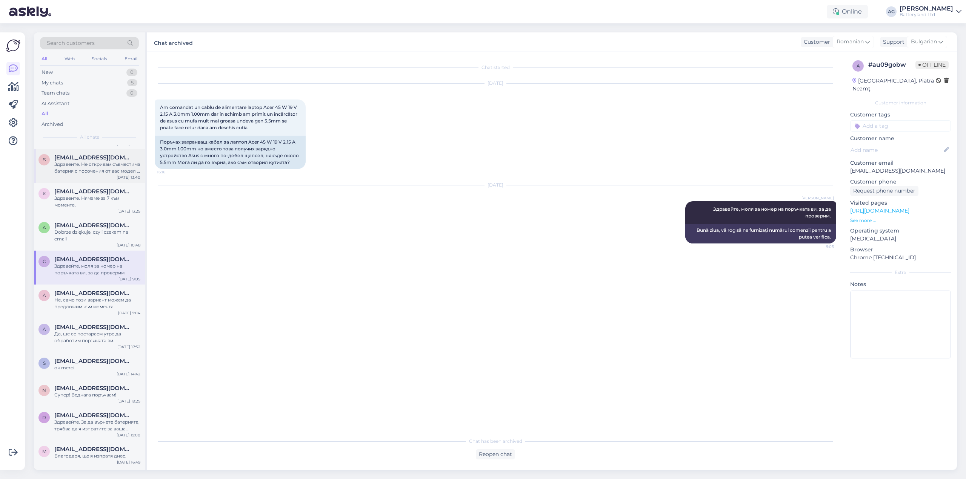
scroll to position [267, 0]
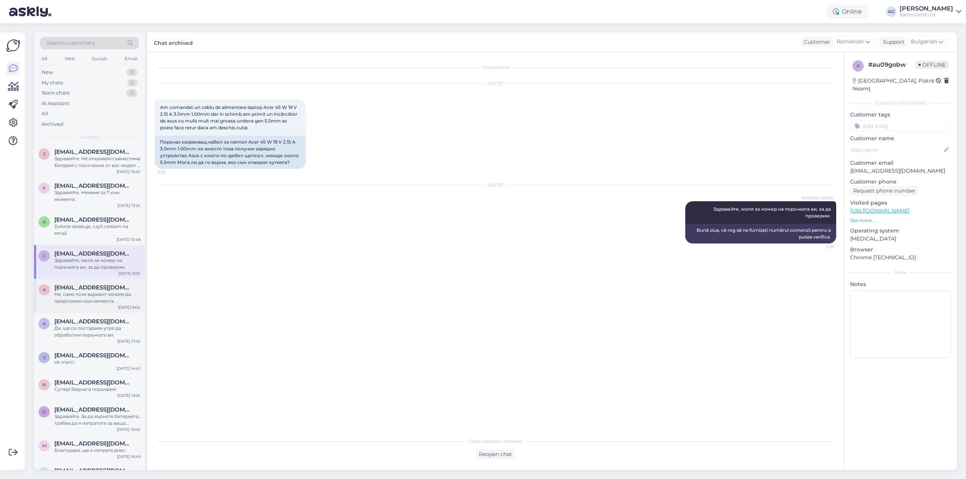
click at [80, 290] on span "[EMAIL_ADDRESS][DOMAIN_NAME]" at bounding box center [93, 287] width 78 height 7
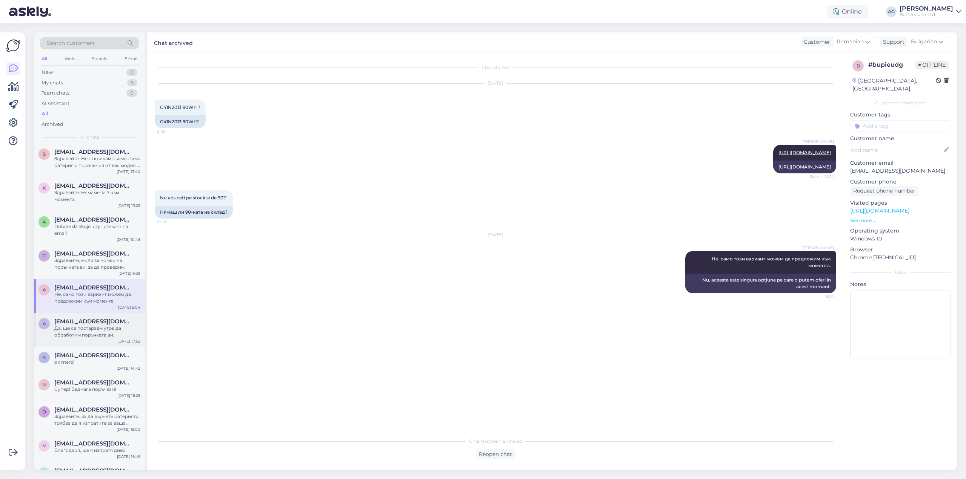
click at [80, 333] on div "Да, ще се постараем утре да обработим поръчката ви." at bounding box center [97, 332] width 86 height 14
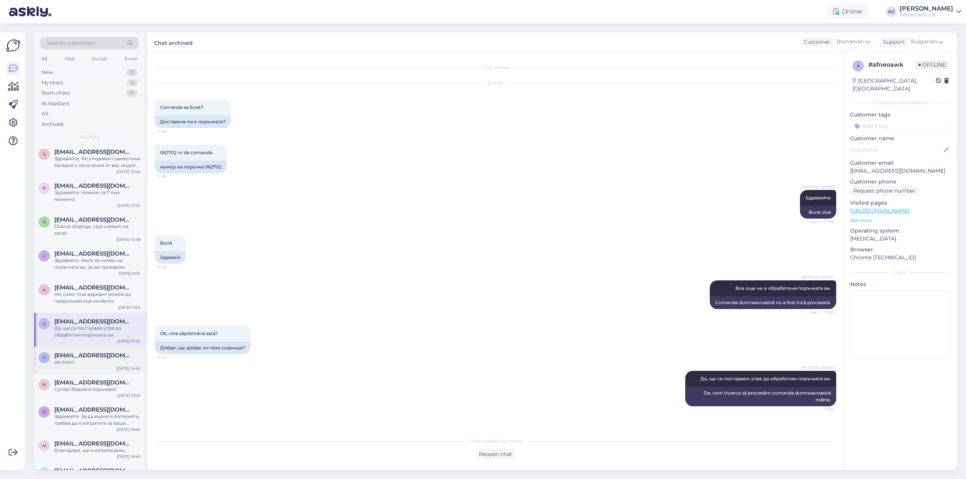
click at [84, 360] on div "ok merci" at bounding box center [97, 362] width 86 height 7
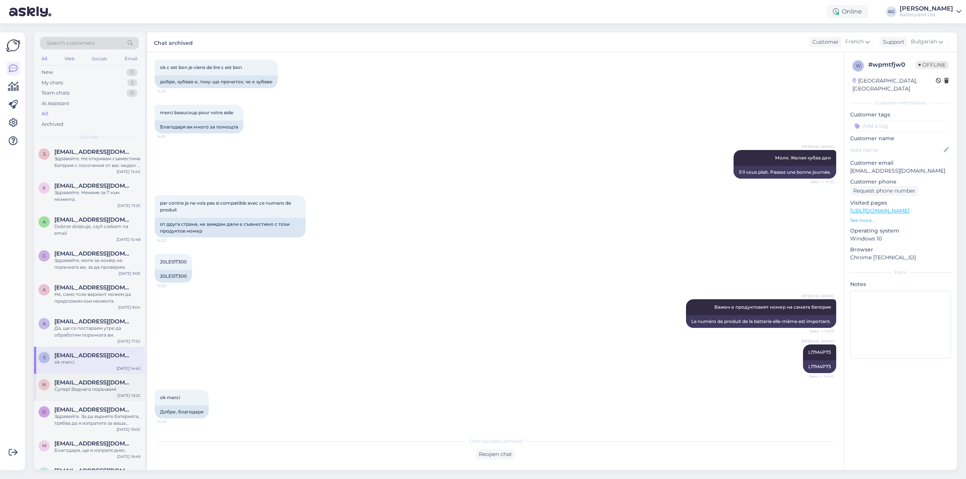
click at [84, 388] on div "Супер! Веднага поръчвам!" at bounding box center [97, 389] width 86 height 7
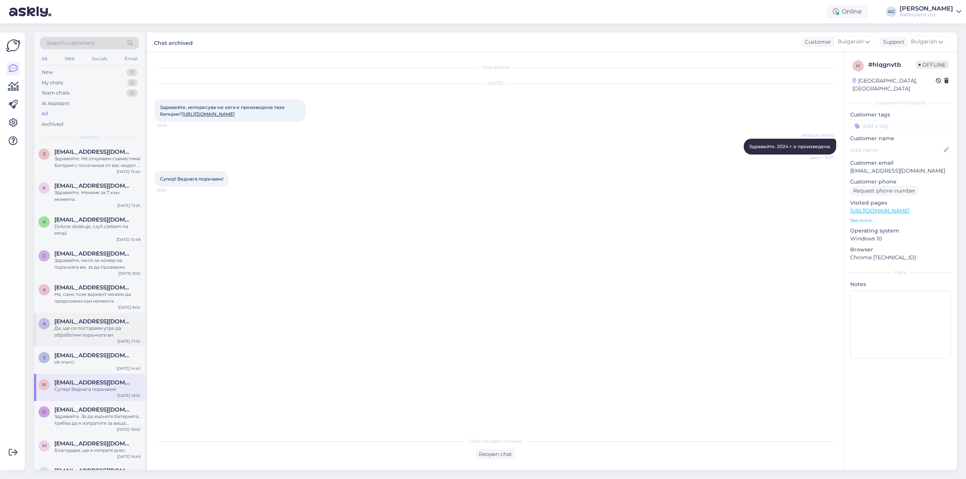
scroll to position [392, 0]
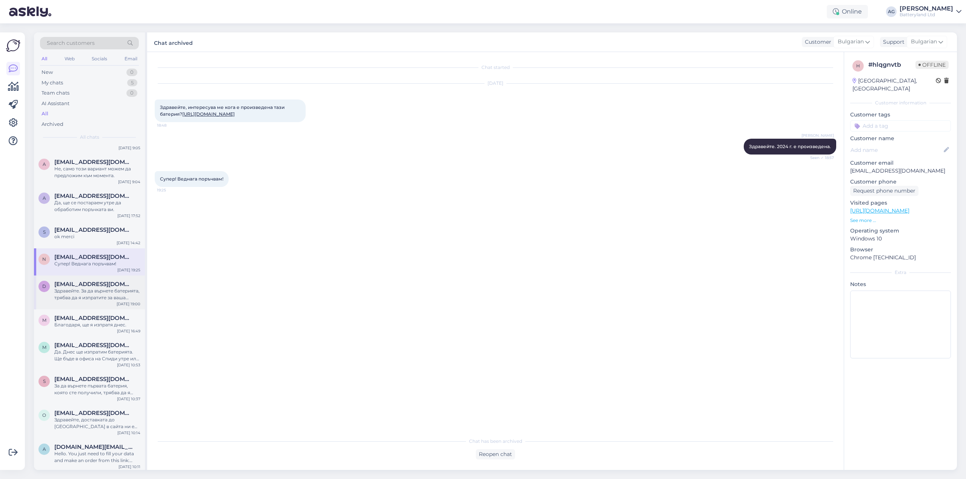
click at [88, 293] on div "Здравейте. За да върнете батерията, трябва да я изпратите за ваша сметка до адр…" at bounding box center [97, 295] width 86 height 14
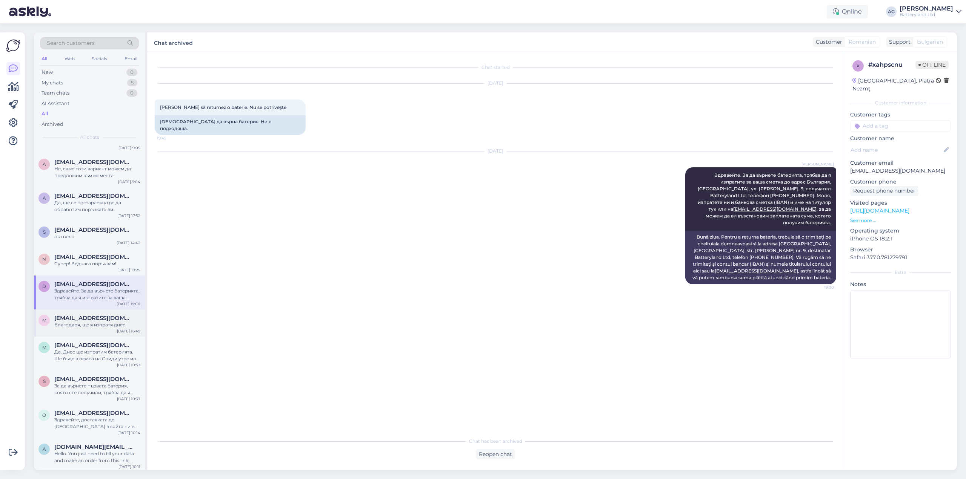
click at [91, 321] on span "[EMAIL_ADDRESS][DOMAIN_NAME]" at bounding box center [93, 318] width 78 height 7
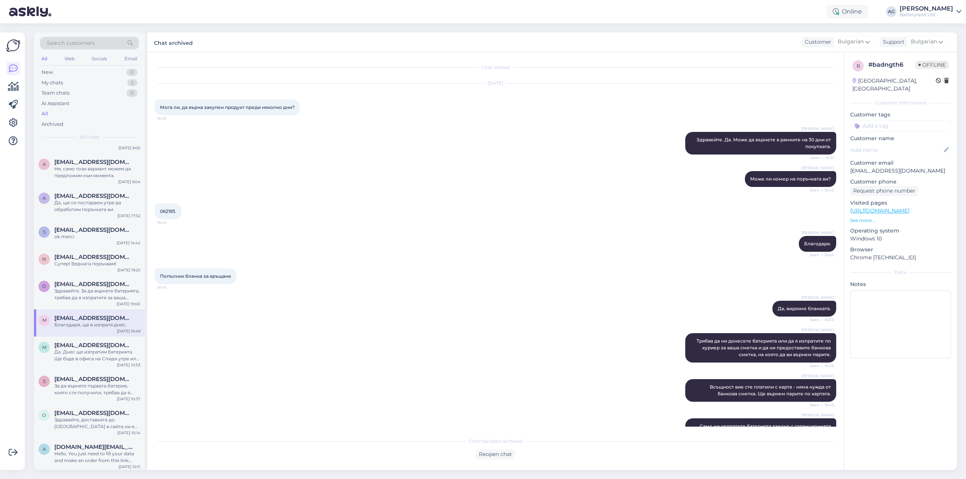
scroll to position [180, 0]
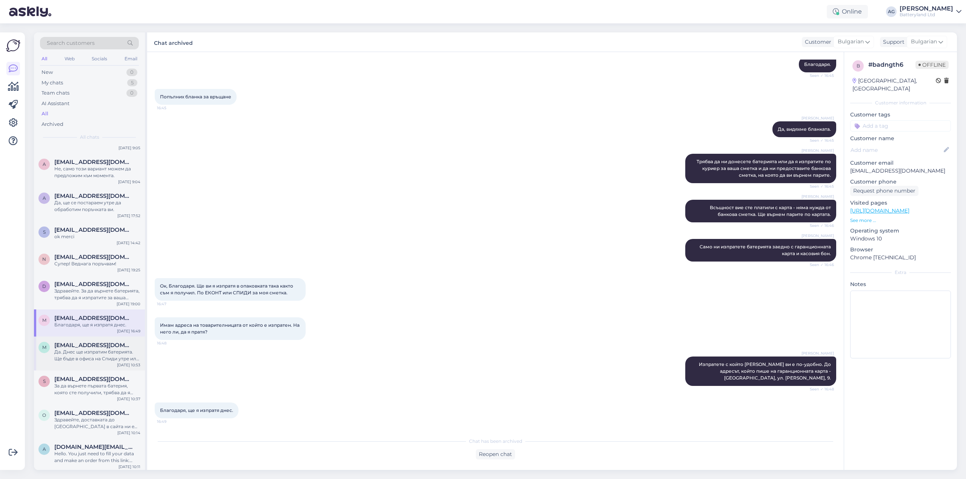
click at [81, 352] on div "Да. Днес ще изпратим батерията. Ще бъде в офиса на Спиди утре или в понеделник.…" at bounding box center [97, 356] width 86 height 14
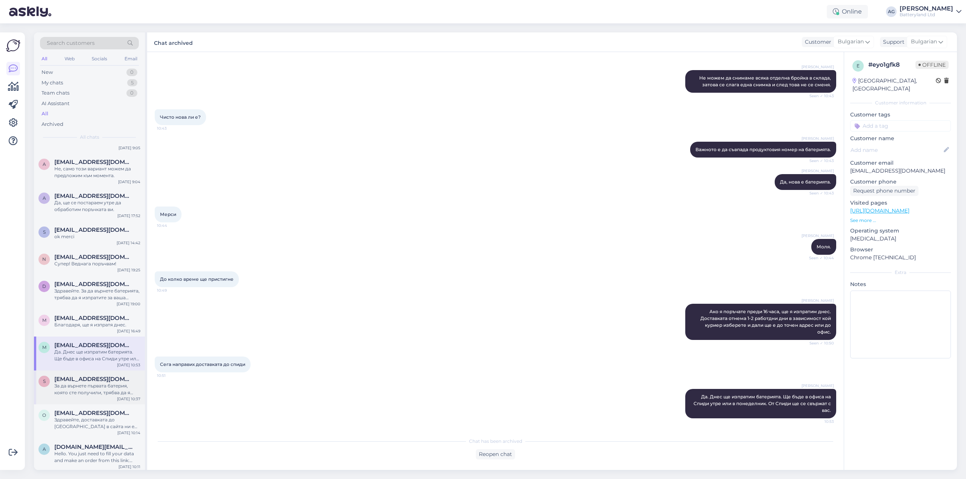
click at [83, 378] on span "[EMAIL_ADDRESS][DOMAIN_NAME]" at bounding box center [93, 379] width 78 height 7
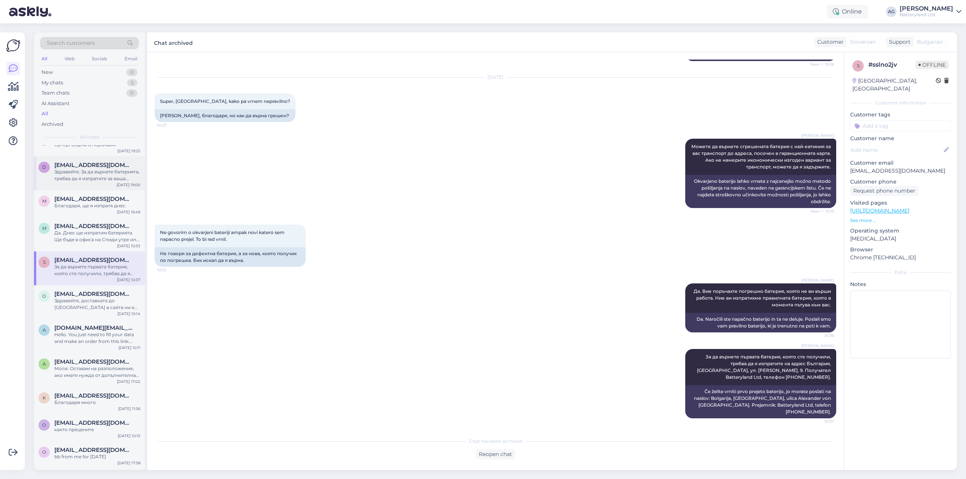
scroll to position [518, 0]
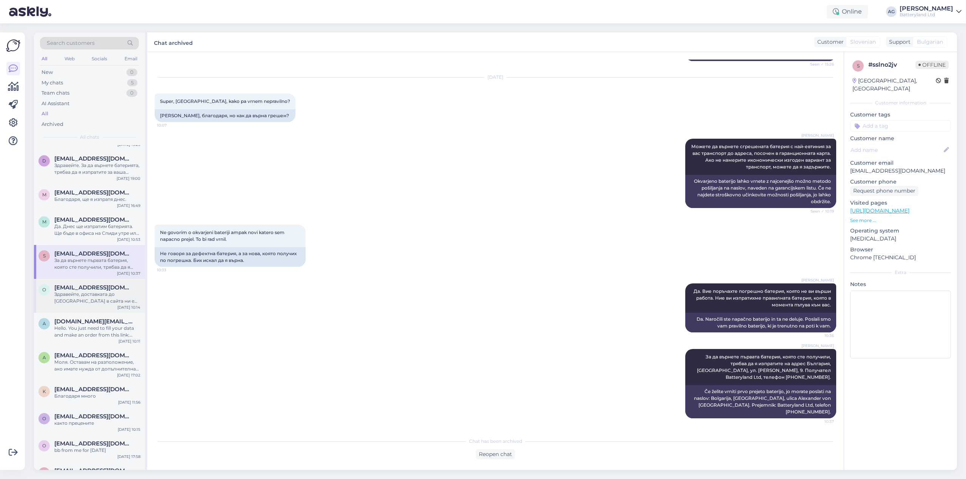
click at [84, 299] on div "Здравейте, доставката до [GEOGRAPHIC_DATA] в сайта ни е обявена за средно от 5 …" at bounding box center [97, 298] width 86 height 14
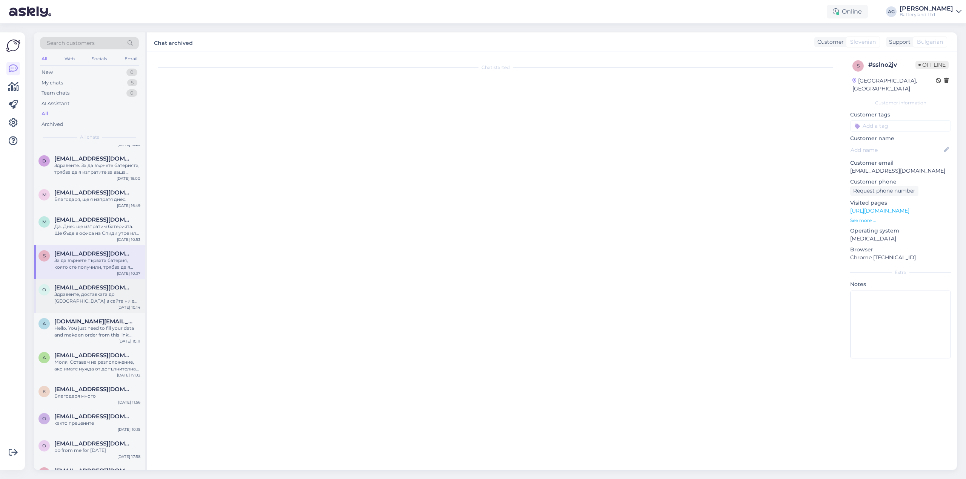
scroll to position [0, 0]
click at [88, 321] on span "[DOMAIN_NAME][EMAIL_ADDRESS][DOMAIN_NAME]" at bounding box center [93, 321] width 78 height 7
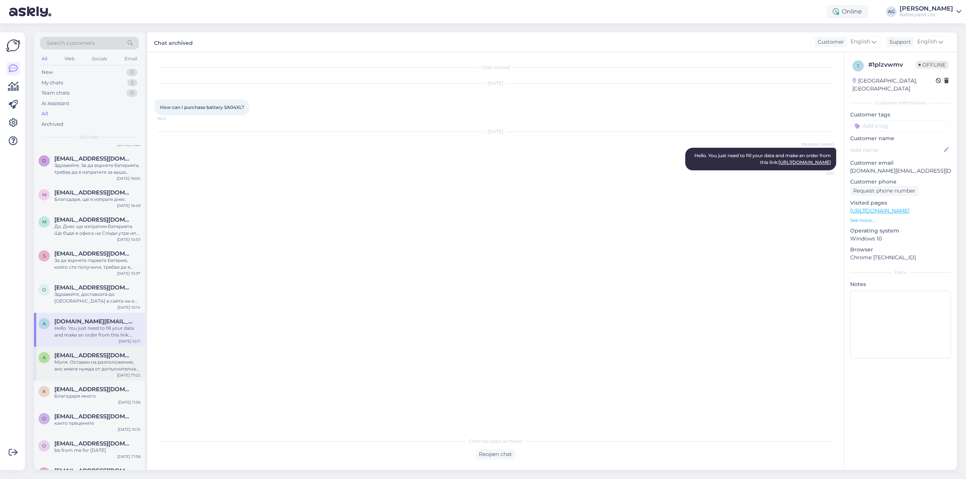
click at [91, 356] on span "[EMAIL_ADDRESS][DOMAIN_NAME]" at bounding box center [93, 355] width 78 height 7
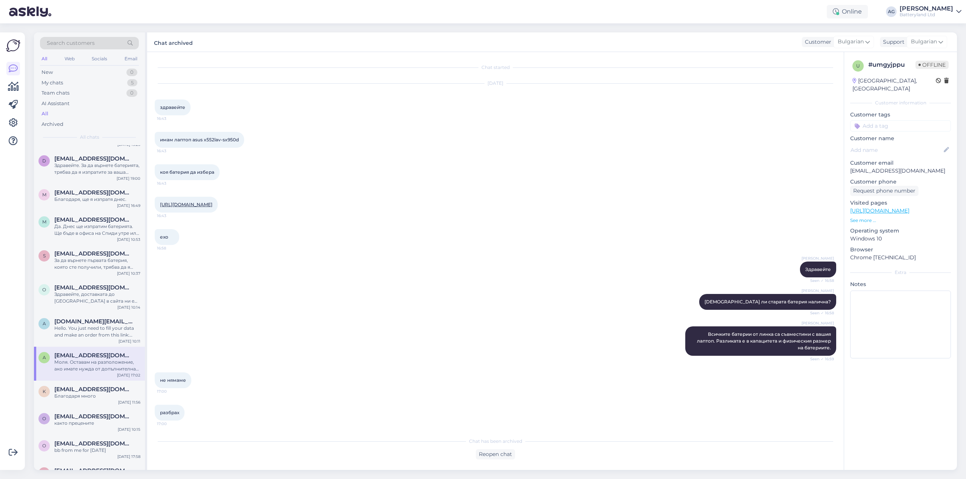
scroll to position [205, 0]
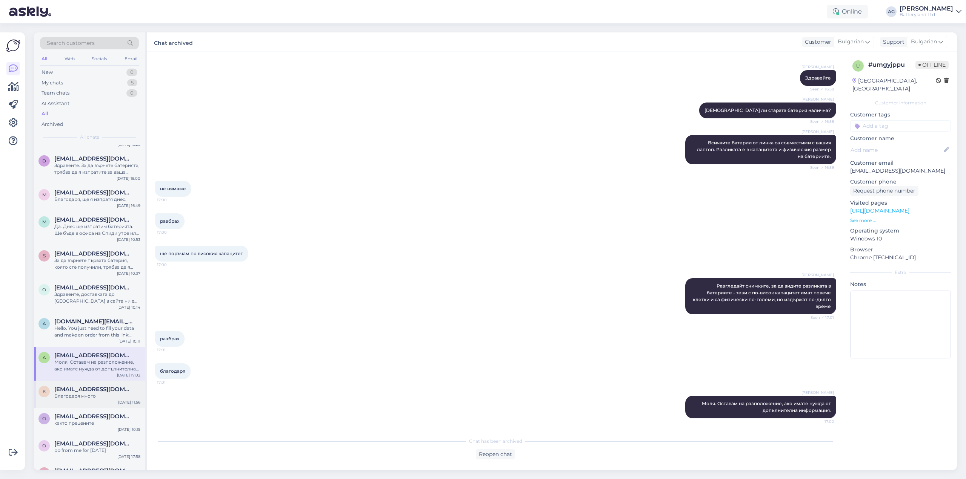
click at [81, 396] on div "Благодаря много" at bounding box center [97, 396] width 86 height 7
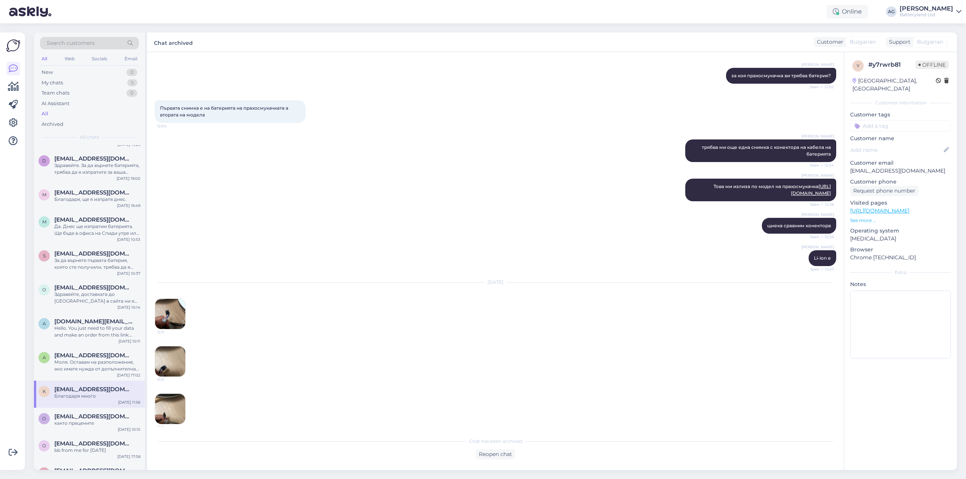
scroll to position [848, 0]
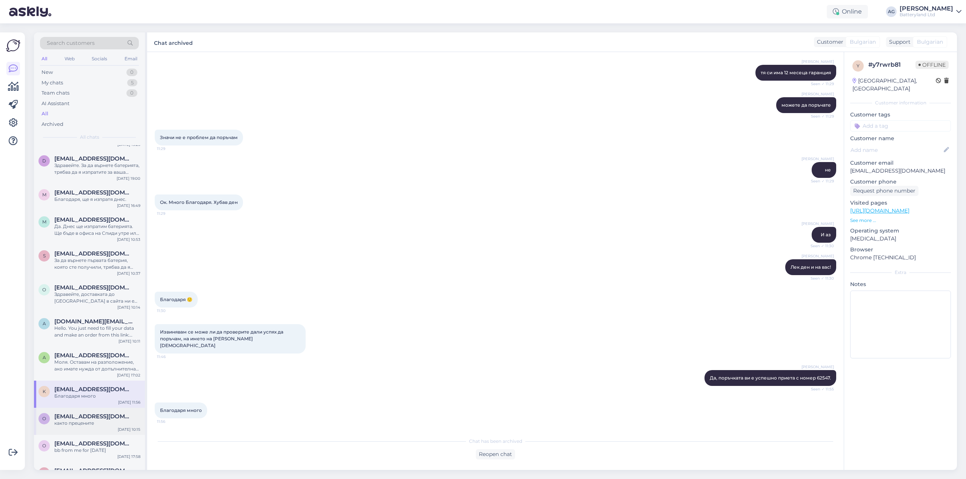
click at [86, 416] on span "[EMAIL_ADDRESS][DOMAIN_NAME]" at bounding box center [93, 416] width 78 height 7
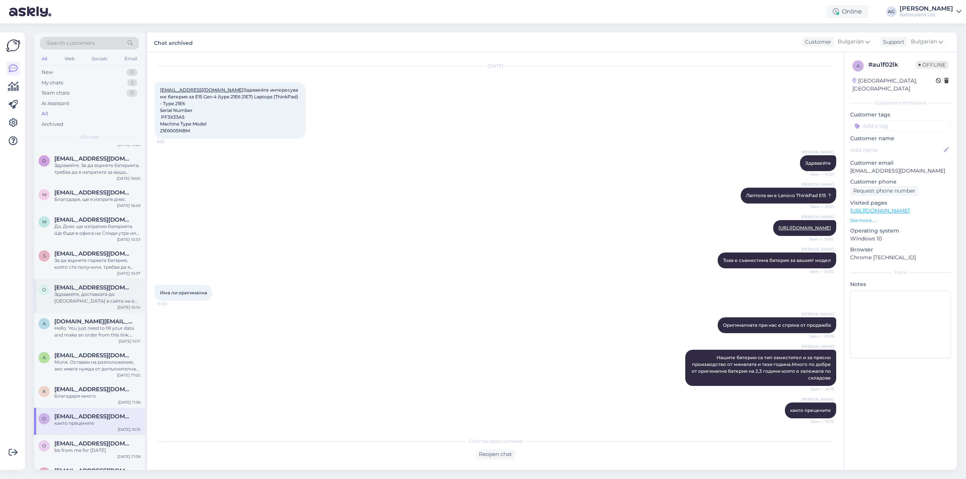
scroll to position [644, 0]
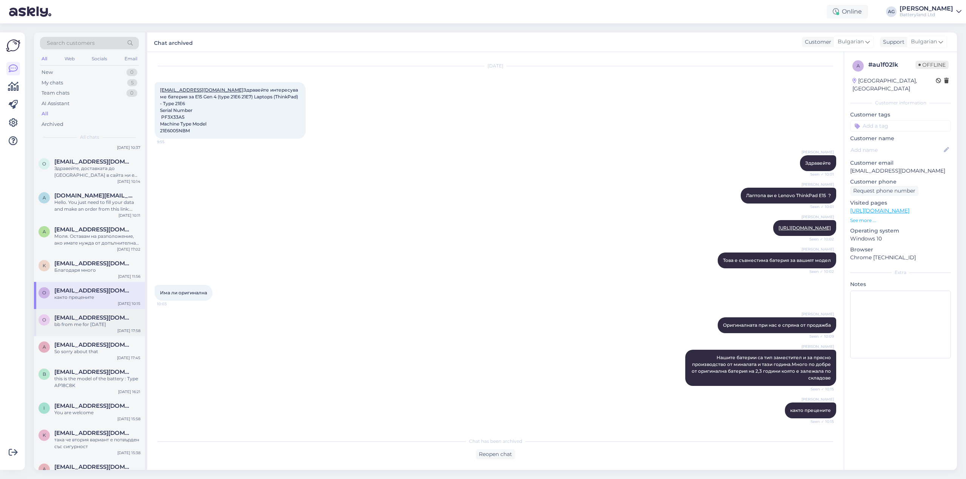
click at [91, 318] on span "[EMAIL_ADDRESS][DOMAIN_NAME]" at bounding box center [93, 318] width 78 height 7
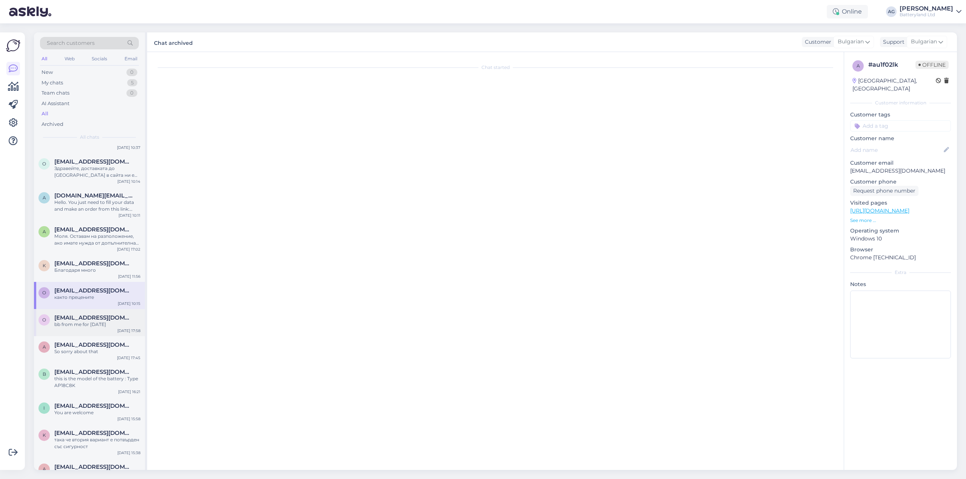
scroll to position [1409, 0]
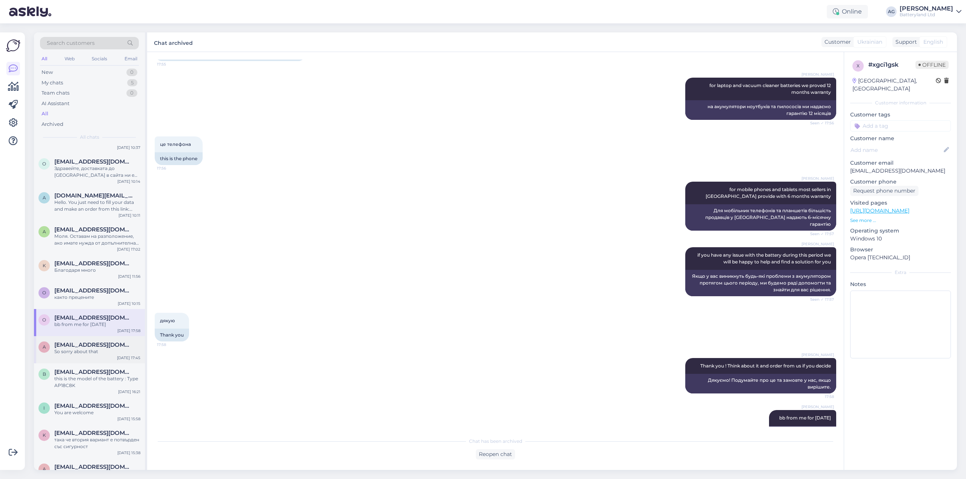
click at [84, 349] on div "So sorry about that" at bounding box center [97, 352] width 86 height 7
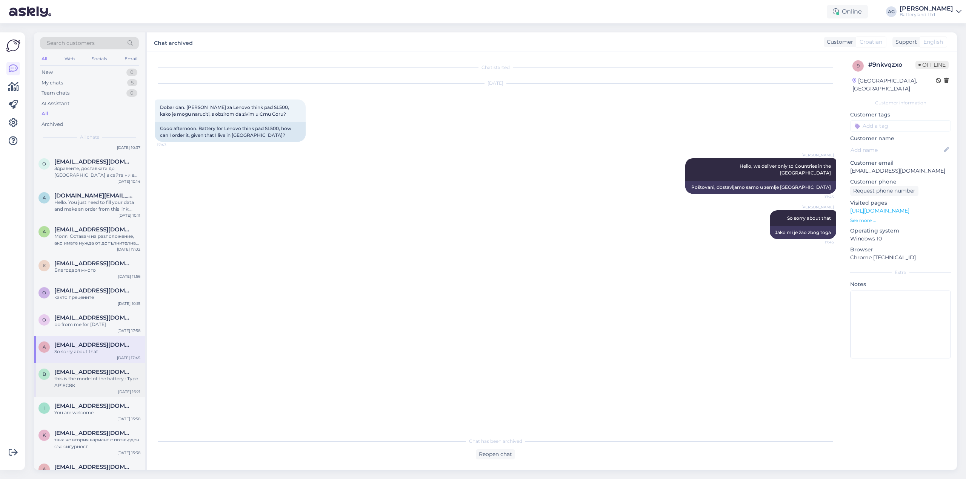
click at [87, 371] on span "[EMAIL_ADDRESS][DOMAIN_NAME]" at bounding box center [93, 372] width 78 height 7
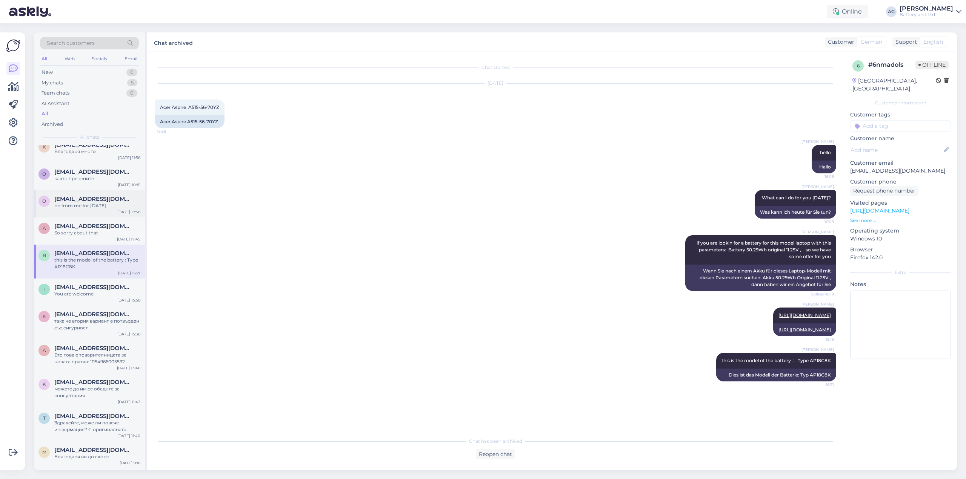
scroll to position [769, 0]
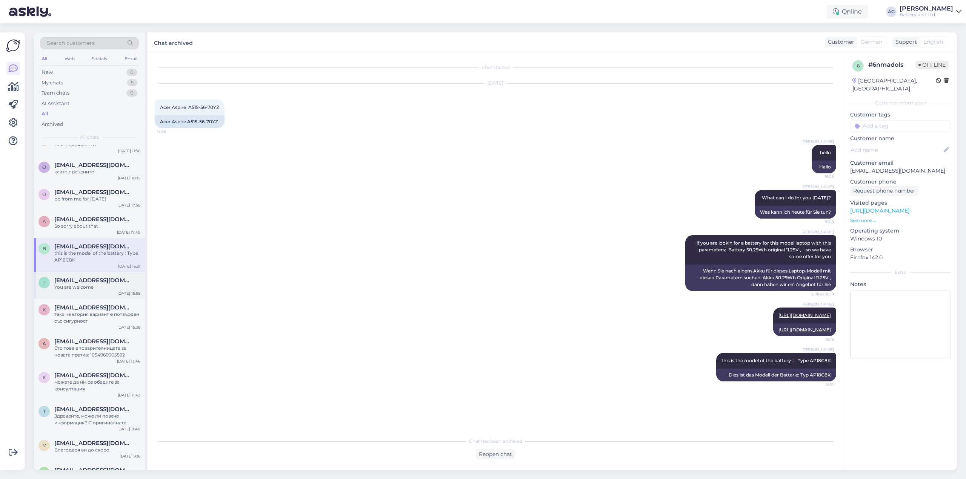
click at [89, 281] on span "[EMAIL_ADDRESS][DOMAIN_NAME]" at bounding box center [93, 280] width 78 height 7
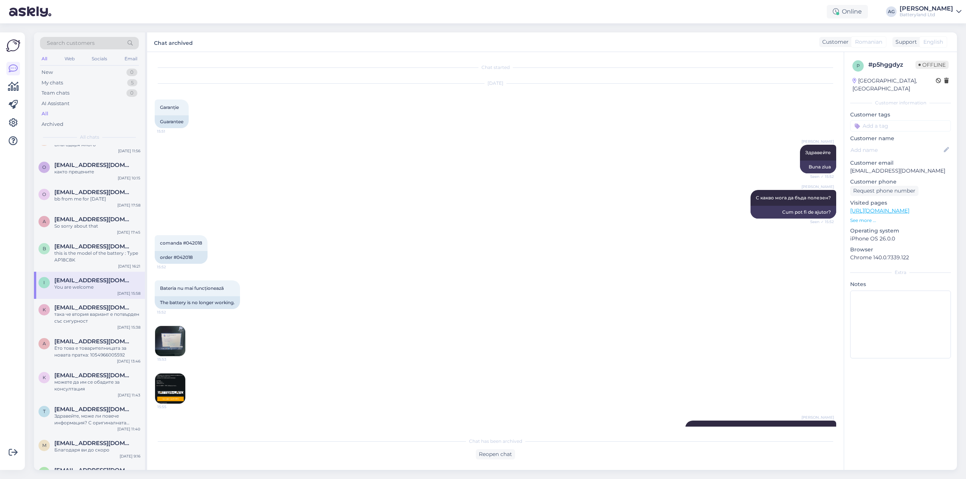
scroll to position [402, 0]
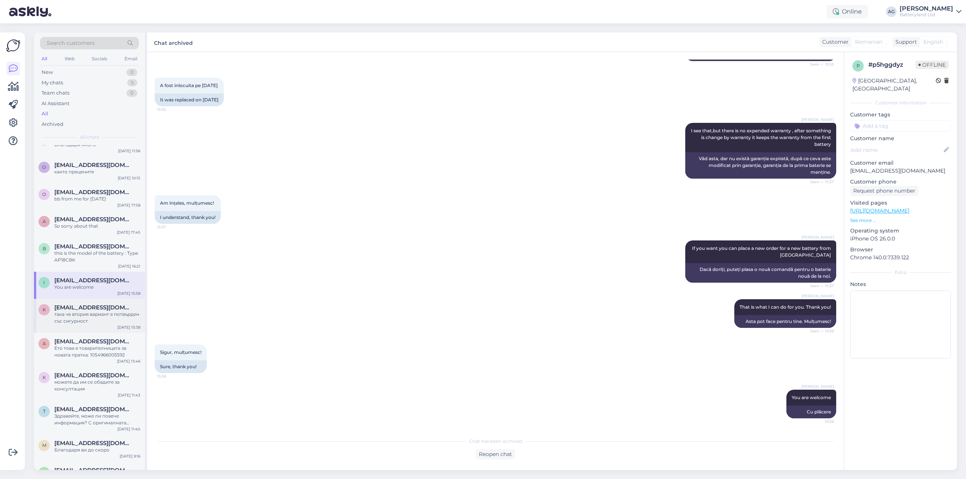
click at [84, 318] on div "така че втория вариант е потвърден със сигурност" at bounding box center [97, 318] width 86 height 14
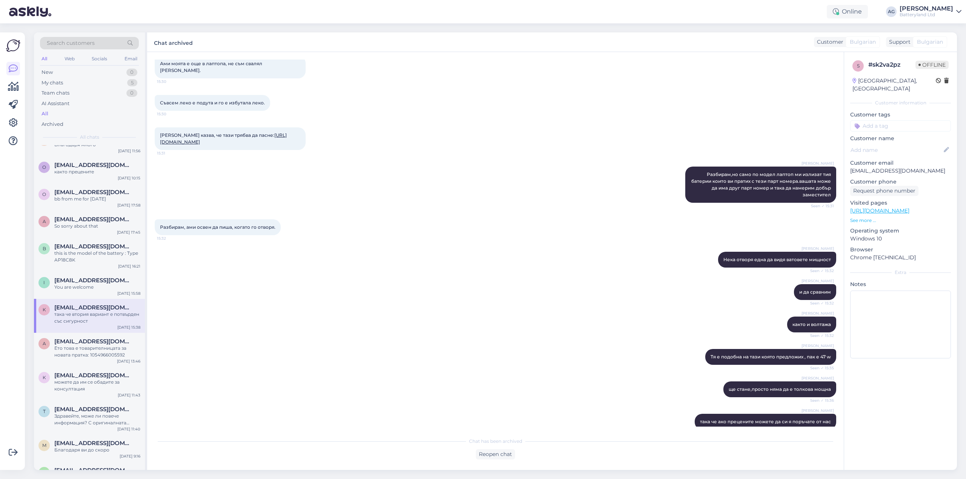
scroll to position [526, 0]
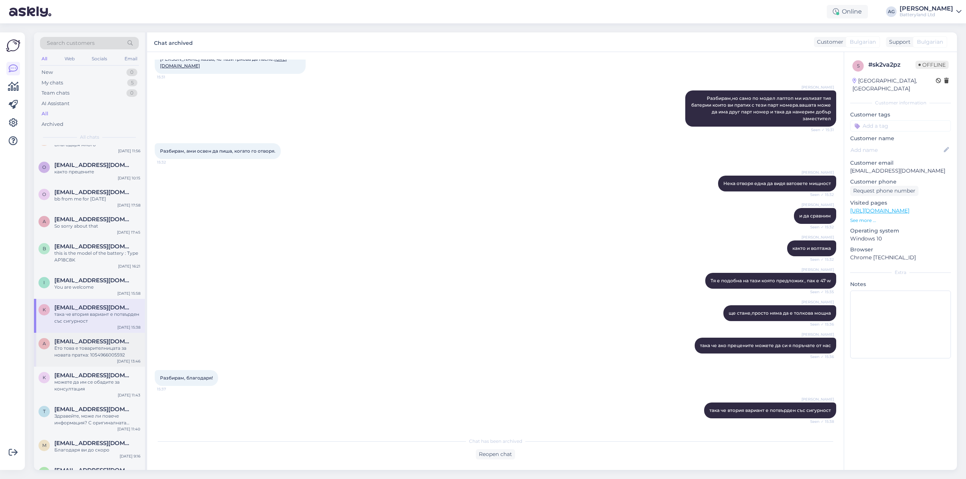
click at [91, 341] on span "[EMAIL_ADDRESS][DOMAIN_NAME]" at bounding box center [93, 341] width 78 height 7
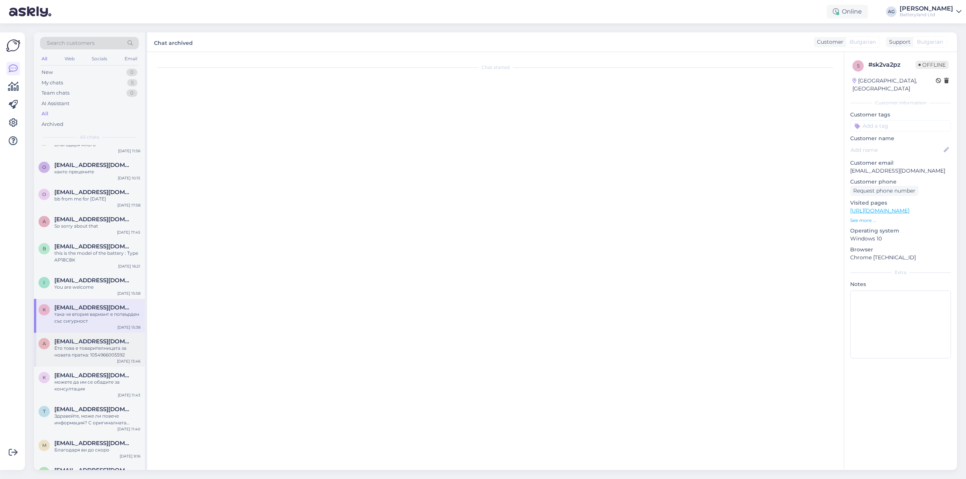
scroll to position [108, 0]
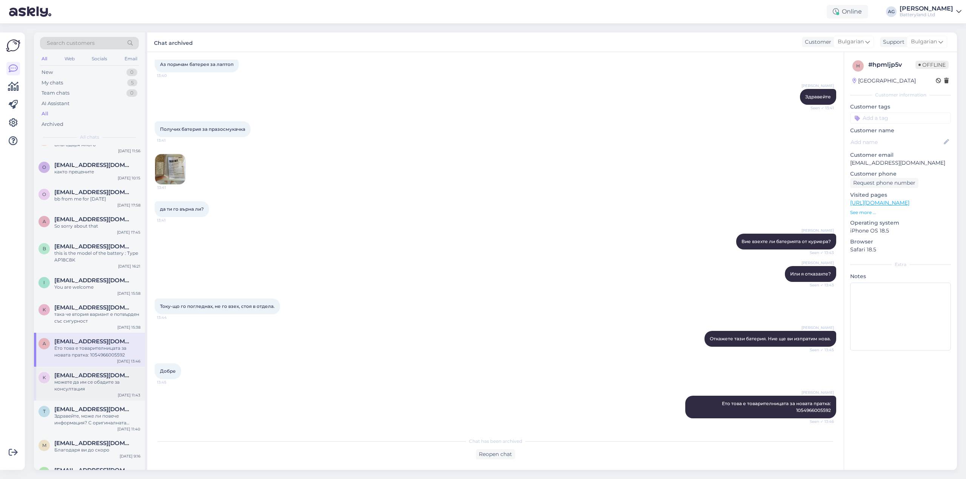
click at [84, 379] on div "можете да им се обадите за консултация" at bounding box center [97, 386] width 86 height 14
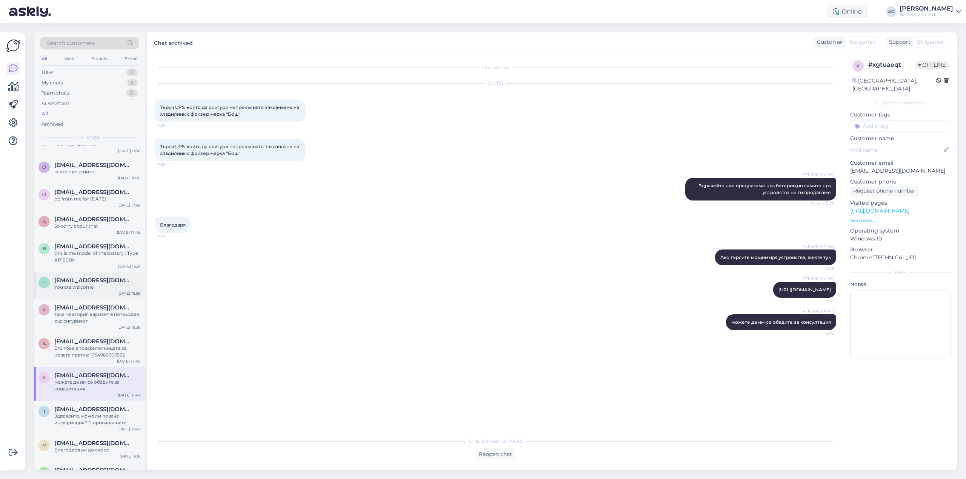
scroll to position [895, 0]
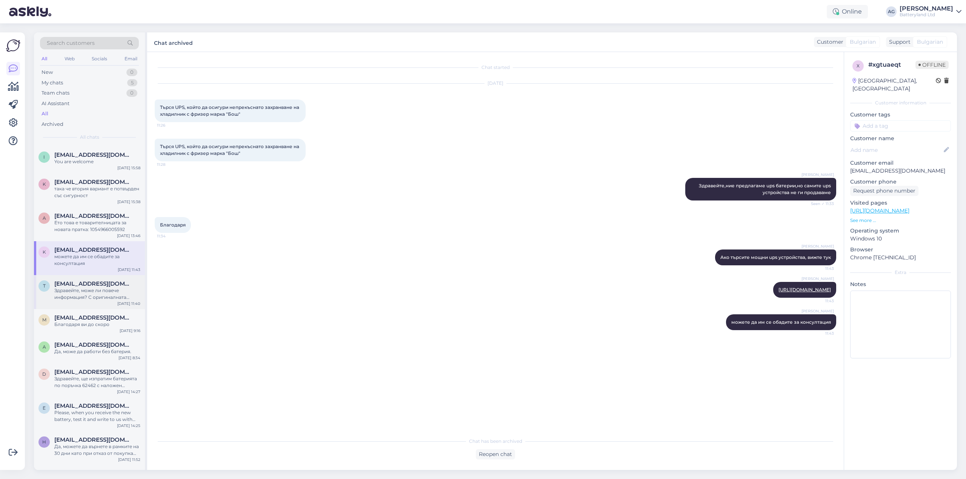
click at [93, 298] on div "Здравейте, може ли повече информация? С оригиналната батерия ли ползвате прахос…" at bounding box center [97, 294] width 86 height 14
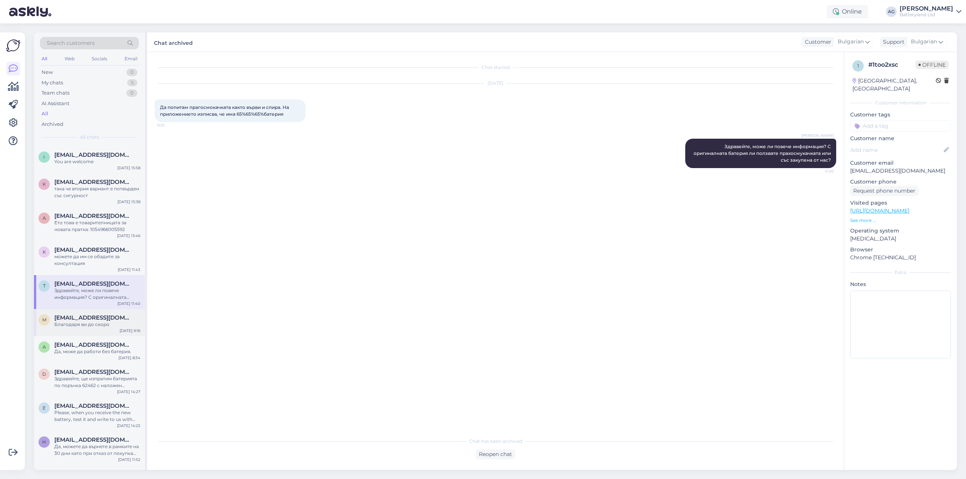
click at [85, 321] on span "[EMAIL_ADDRESS][DOMAIN_NAME]" at bounding box center [93, 318] width 78 height 7
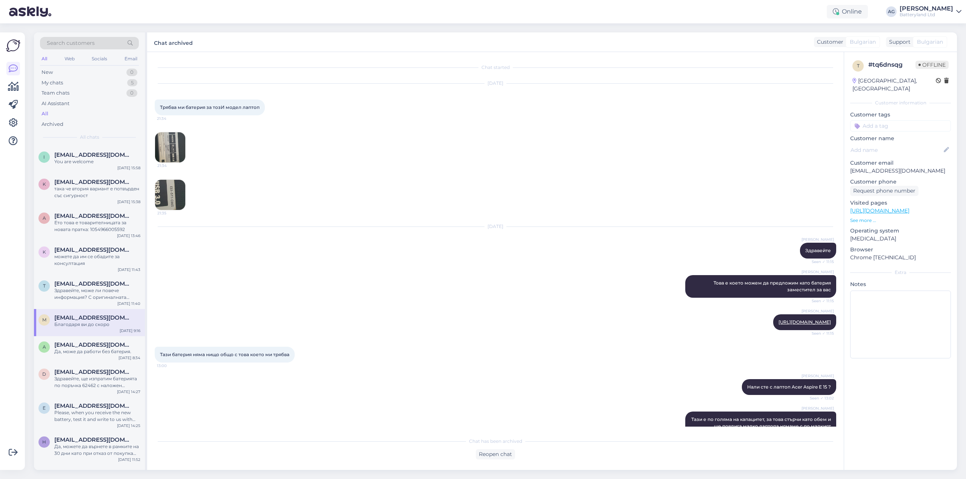
scroll to position [869, 0]
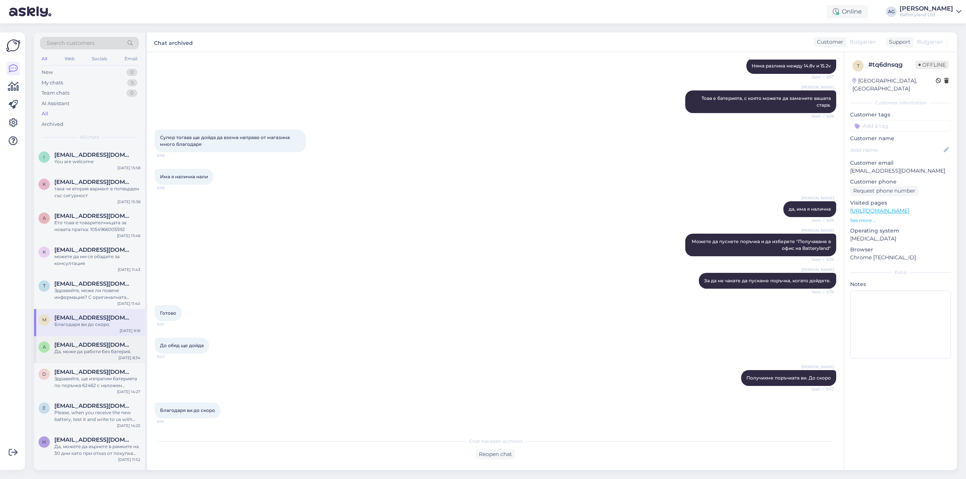
click at [92, 343] on span "[EMAIL_ADDRESS][DOMAIN_NAME]" at bounding box center [93, 345] width 78 height 7
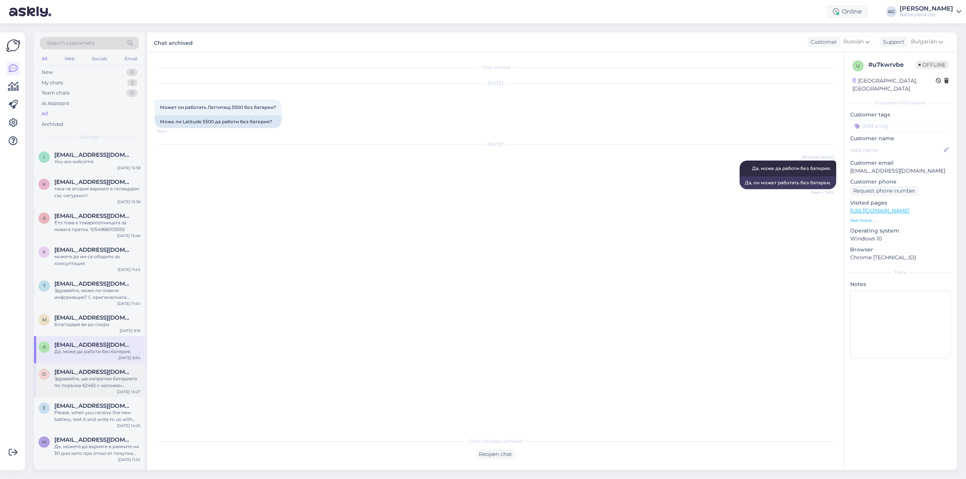
click at [89, 375] on span "[EMAIL_ADDRESS][DOMAIN_NAME]" at bounding box center [93, 372] width 78 height 7
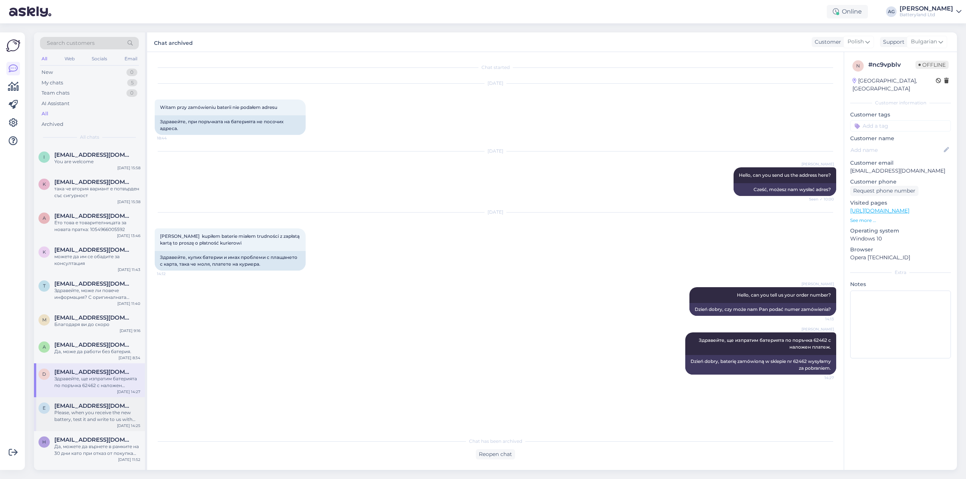
click at [82, 416] on div "Please, when you receive the new battery, test it and write to us with your fee…" at bounding box center [97, 417] width 86 height 14
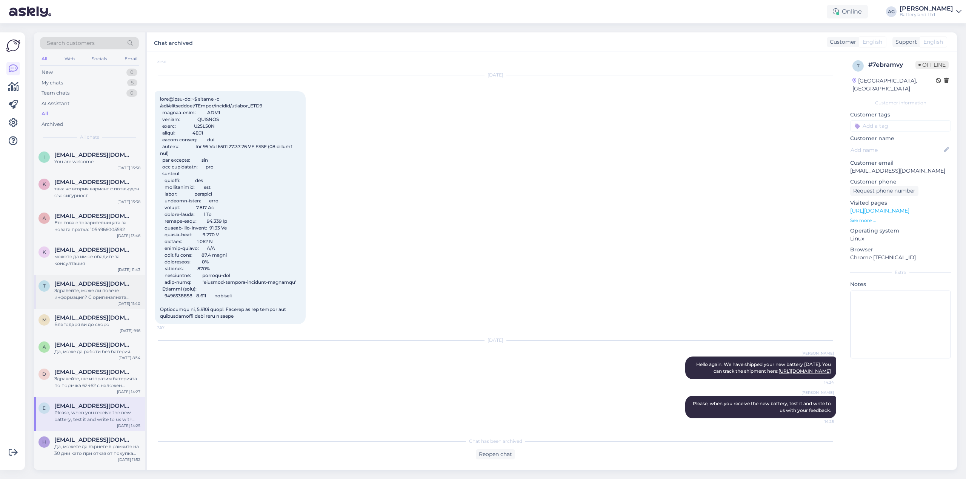
scroll to position [1021, 0]
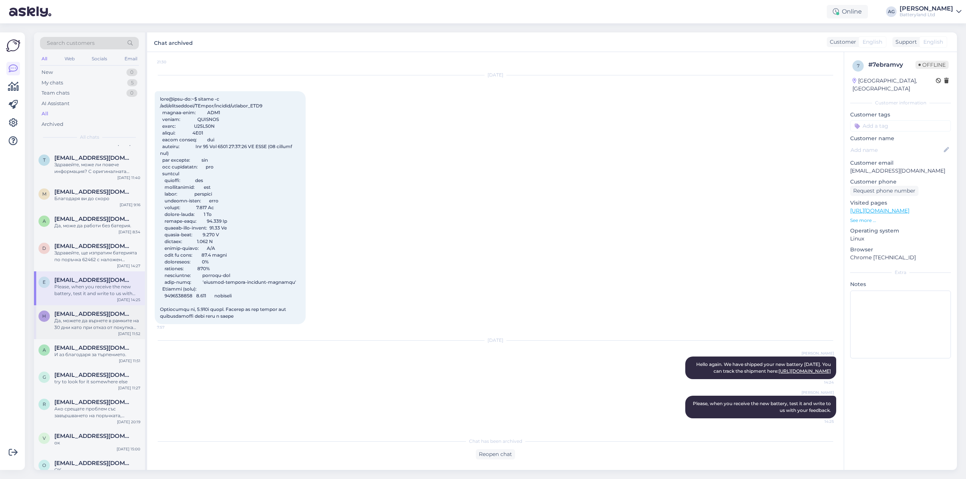
click at [91, 310] on div "H [EMAIL_ADDRESS][DOMAIN_NAME] Да, можете да върнете в рамките на 30 дни като п…" at bounding box center [89, 323] width 111 height 34
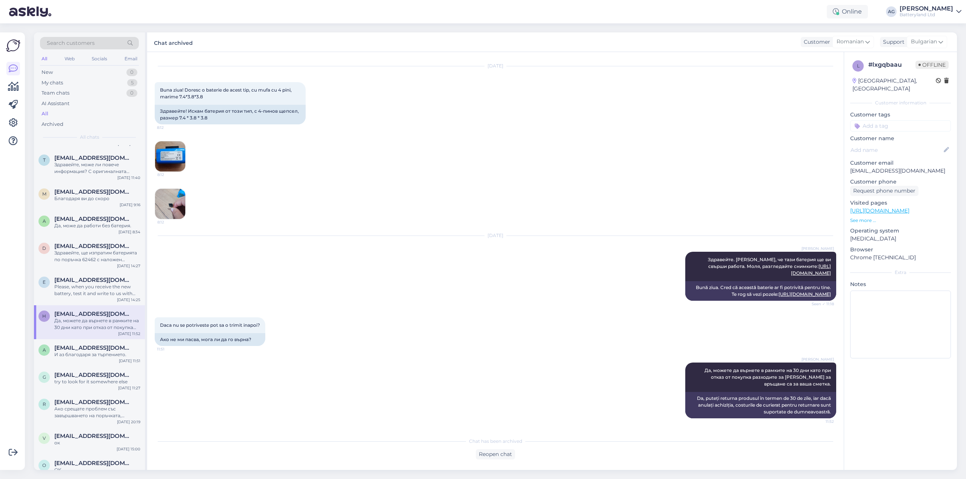
scroll to position [38, 0]
click at [85, 348] on span "[EMAIL_ADDRESS][DOMAIN_NAME]" at bounding box center [93, 348] width 78 height 7
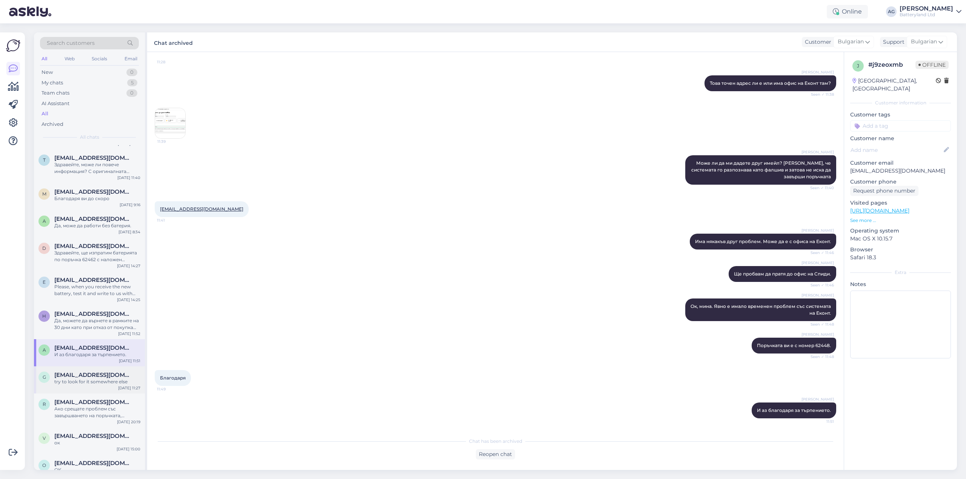
click at [83, 372] on span "[EMAIL_ADDRESS][DOMAIN_NAME]" at bounding box center [93, 375] width 78 height 7
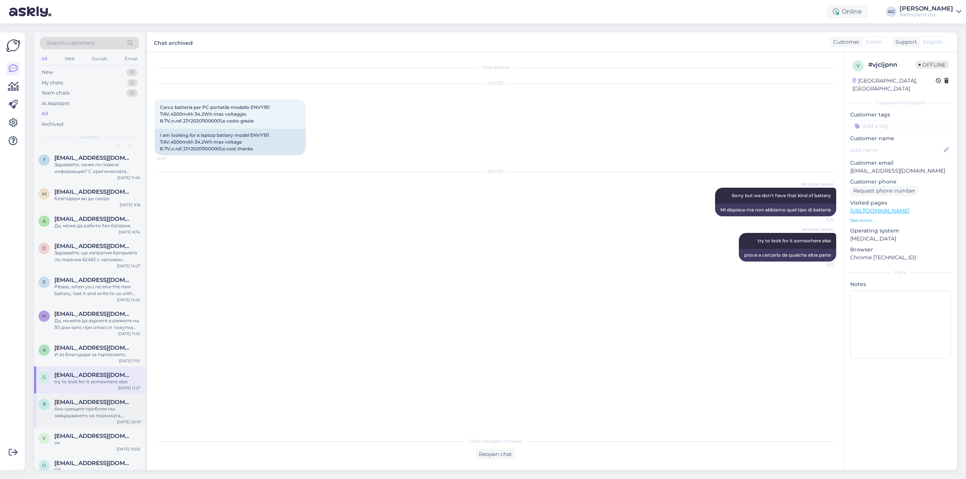
click at [84, 398] on div "r [EMAIL_ADDRESS][DOMAIN_NAME] Ако срещате проблем със завършването на поръчкат…" at bounding box center [89, 411] width 111 height 34
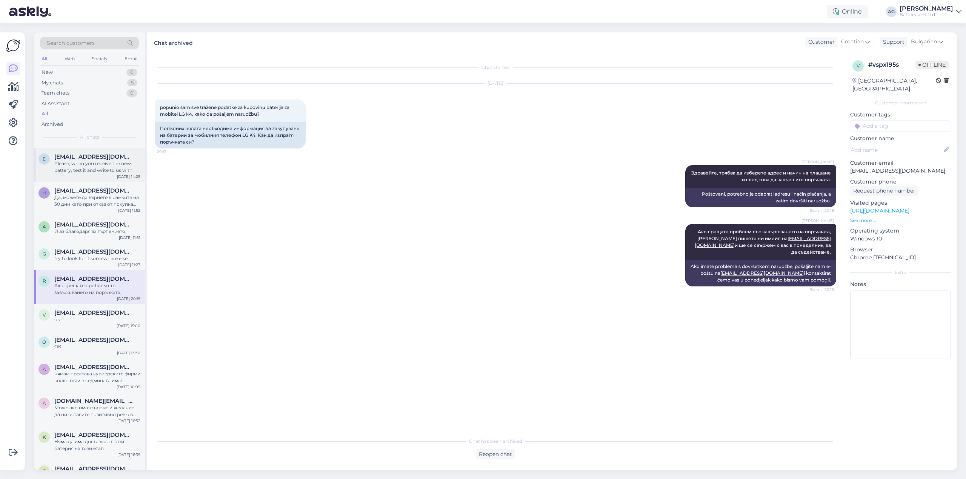
scroll to position [1147, 0]
click at [91, 322] on div "v [EMAIL_ADDRESS][DOMAIN_NAME] ок [DATE] 15:00" at bounding box center [89, 315] width 111 height 27
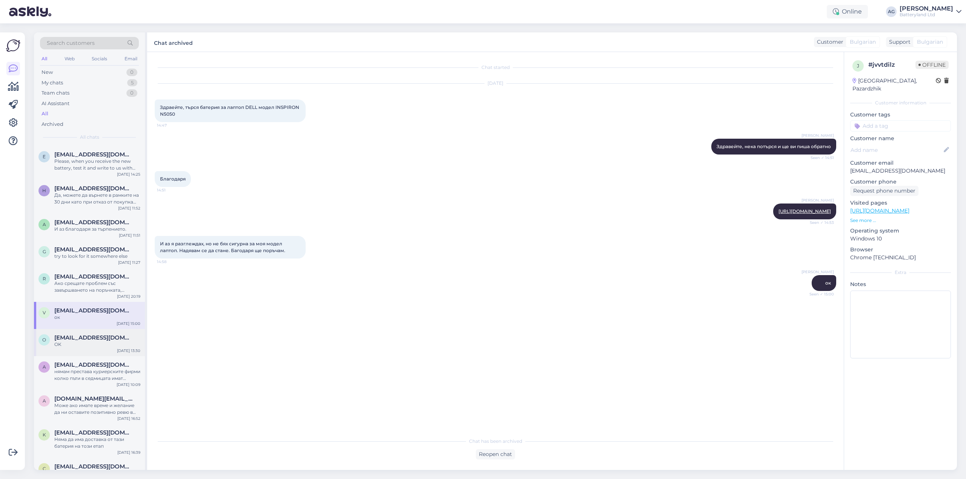
click at [83, 335] on span "[EMAIL_ADDRESS][DOMAIN_NAME]" at bounding box center [93, 338] width 78 height 7
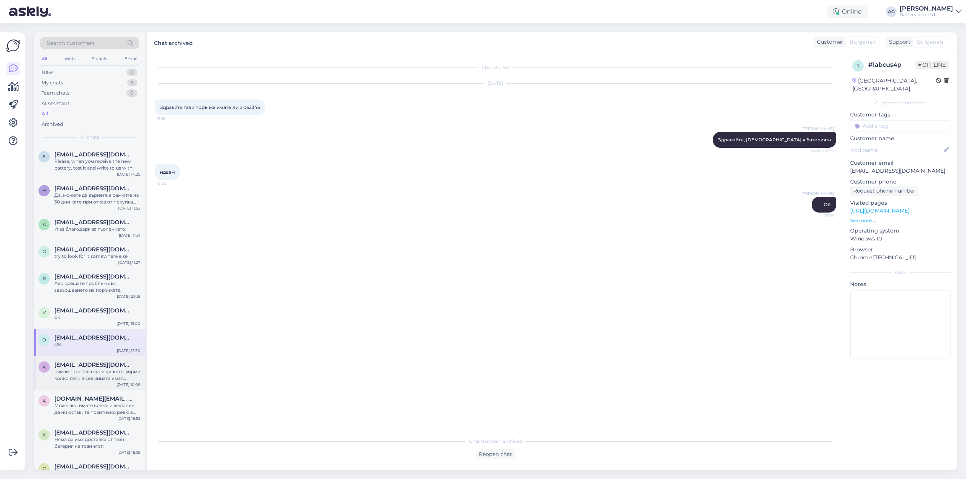
click at [83, 368] on span "[EMAIL_ADDRESS][DOMAIN_NAME]" at bounding box center [93, 365] width 78 height 7
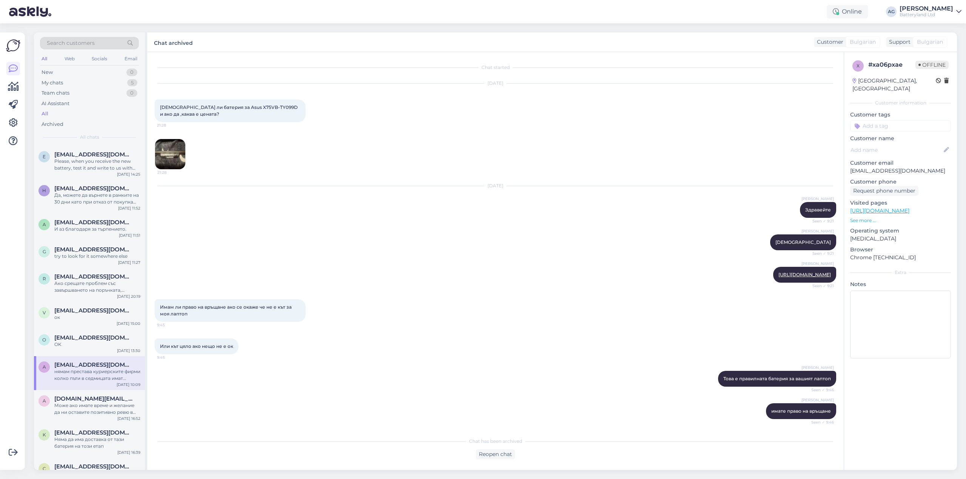
scroll to position [431, 0]
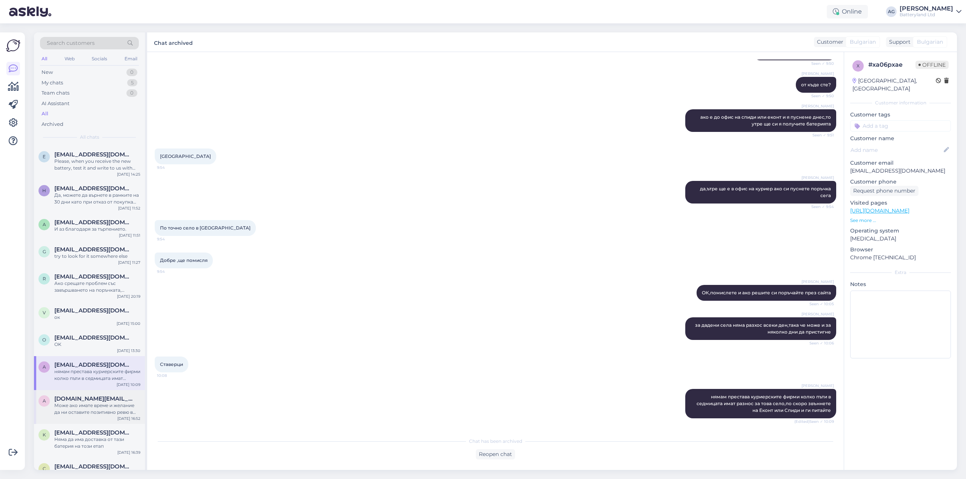
click at [78, 405] on div "Може ако имате време и желание да ни оставите позитивно ревю в google : [URL][D…" at bounding box center [97, 409] width 86 height 14
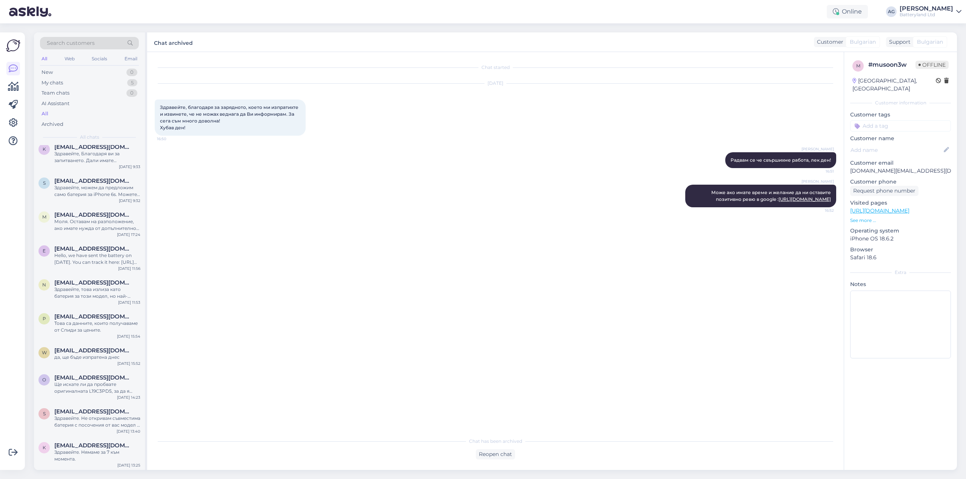
scroll to position [0, 0]
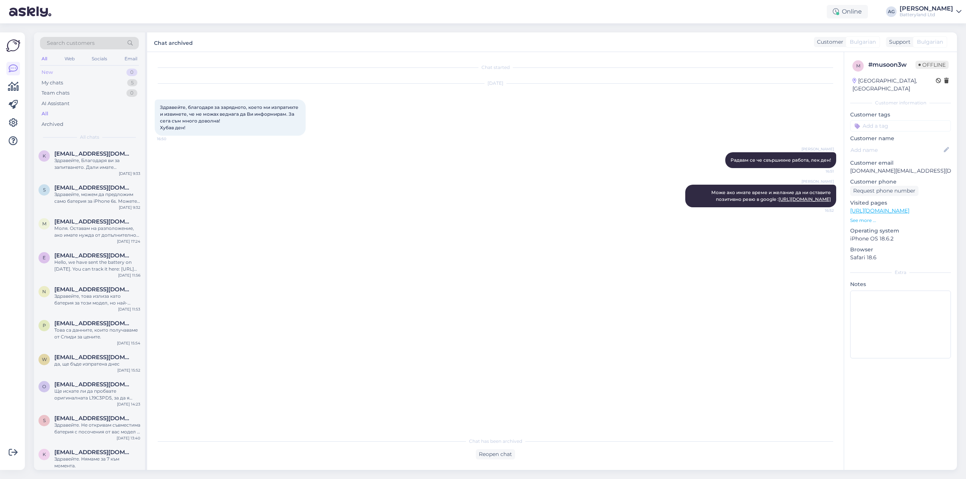
click at [48, 74] on div "New" at bounding box center [46, 73] width 11 height 8
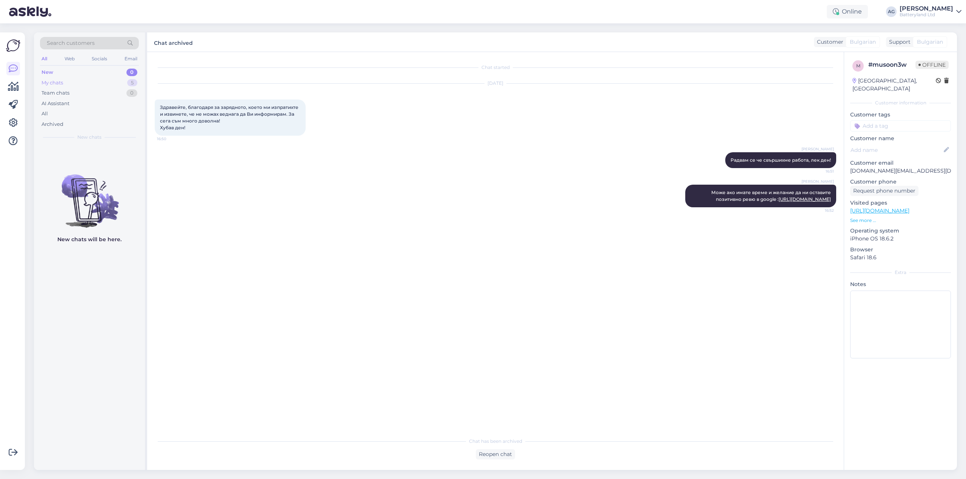
click at [53, 82] on div "My chats" at bounding box center [51, 83] width 21 height 8
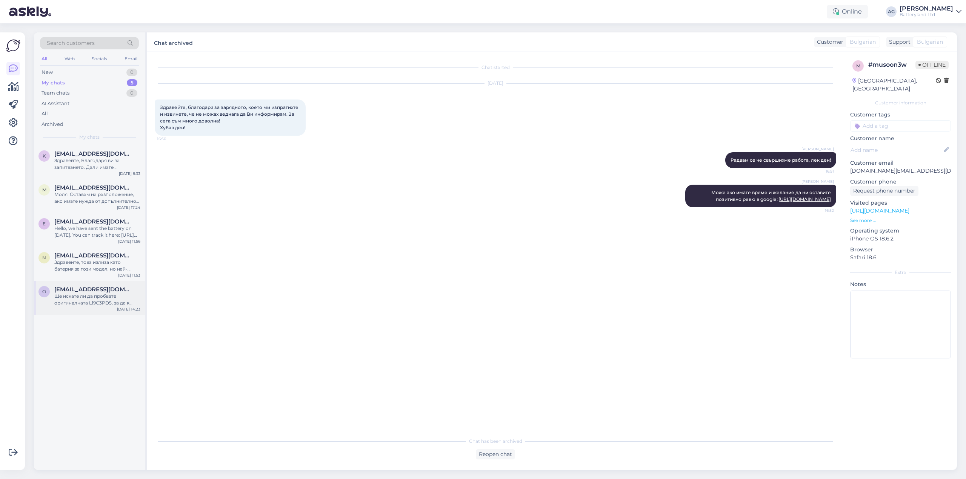
click at [87, 301] on div "Ще искате ли да пробвате оригиналната L19C3PD5, за да я осигурим на място при н…" at bounding box center [97, 300] width 86 height 14
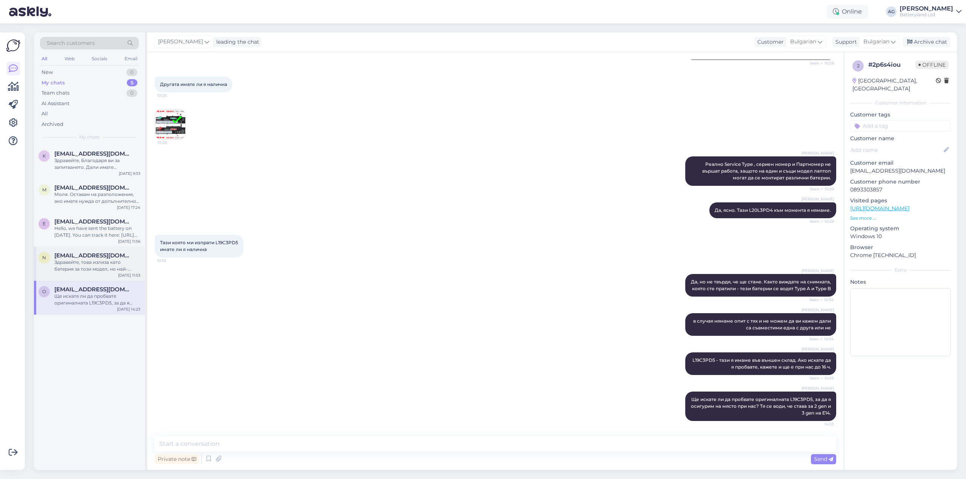
click at [80, 270] on div "Здравейте, това излиза като батерия за този модел, но най-добре сравнете снимки…" at bounding box center [97, 266] width 86 height 14
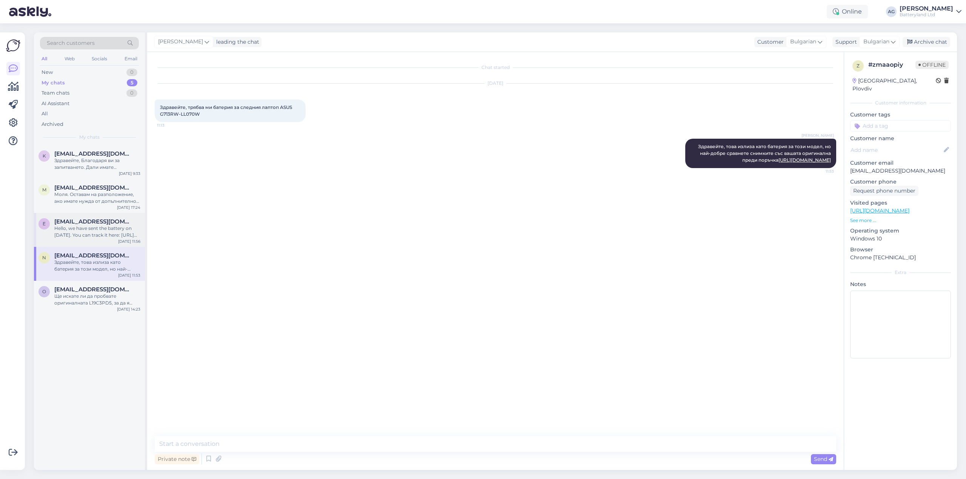
click at [100, 229] on div "Hello, we have sent the battery on [DATE]. You can track it here: [URL][DOMAIN_…" at bounding box center [97, 232] width 86 height 14
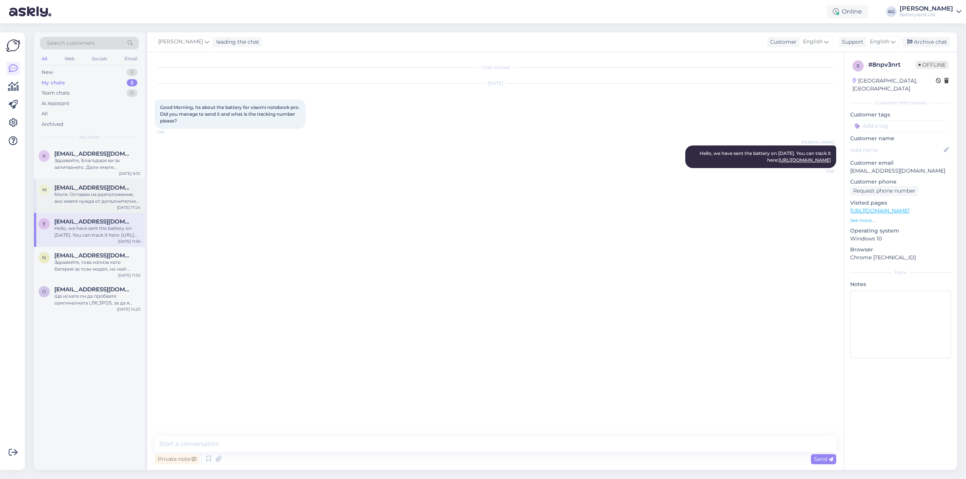
click at [98, 195] on div "Моля. Оставам на разположение, ако имате нужда от допълнително съдействие." at bounding box center [97, 198] width 86 height 14
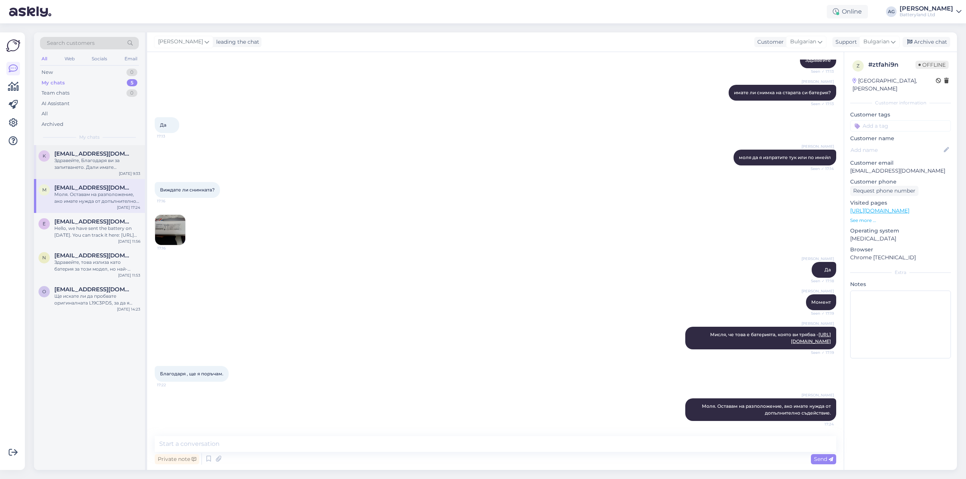
click at [104, 158] on div "Здравейте, Благодаря ви за запитването. Дали имате възможност да ни изпратите с…" at bounding box center [97, 164] width 86 height 14
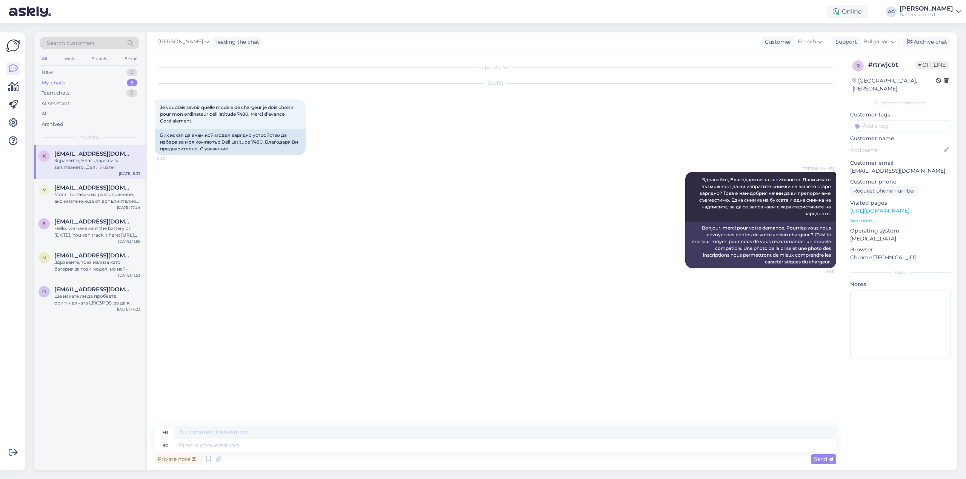
click at [83, 40] on span "Search customers" at bounding box center [71, 43] width 48 height 8
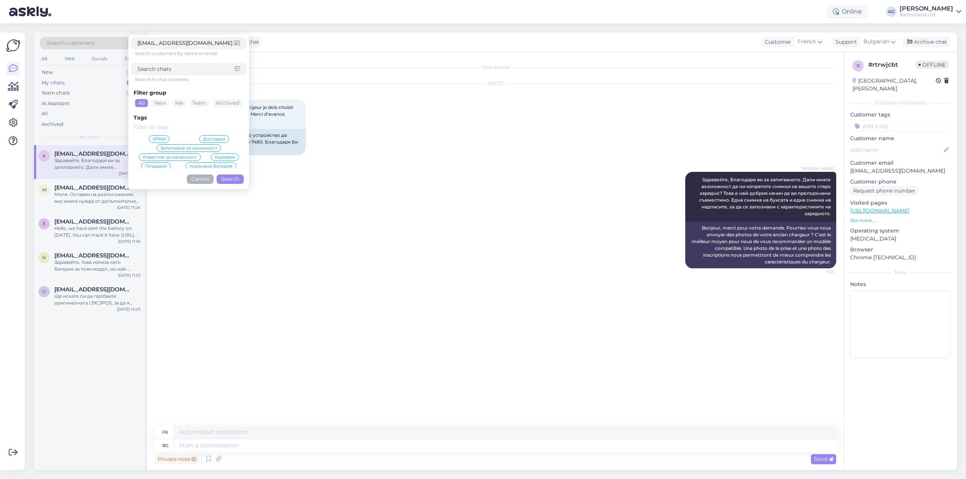
type input "[EMAIL_ADDRESS][DOMAIN_NAME]"
click at [228, 181] on button "Search" at bounding box center [230, 179] width 27 height 9
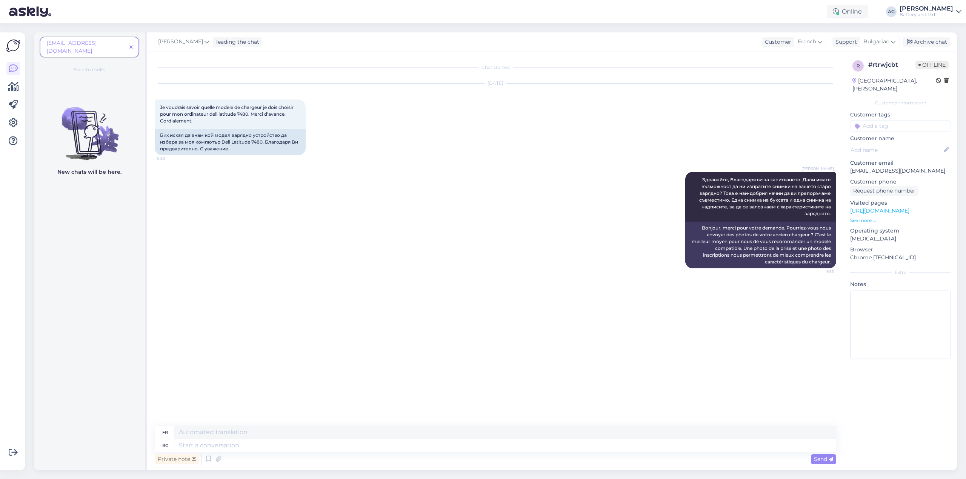
click at [131, 45] on icon at bounding box center [130, 47] width 3 height 5
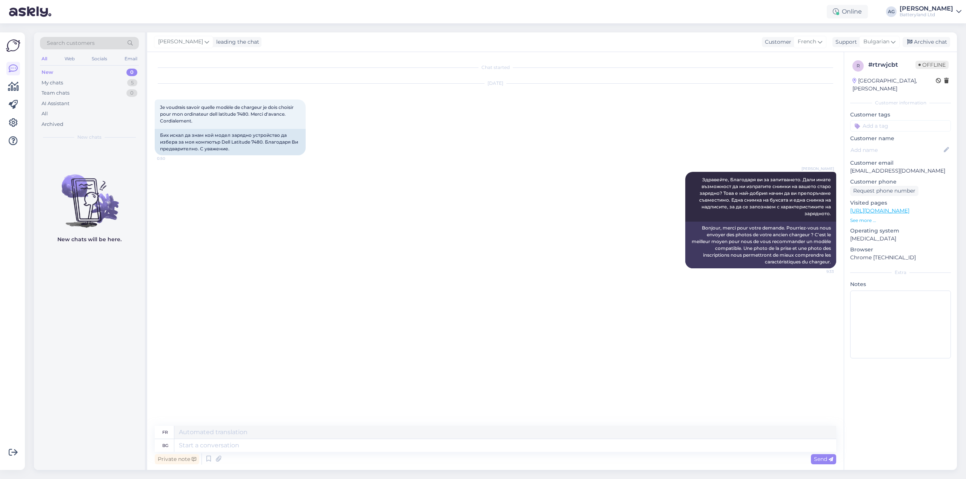
click at [97, 43] on div "Search customers" at bounding box center [89, 43] width 99 height 12
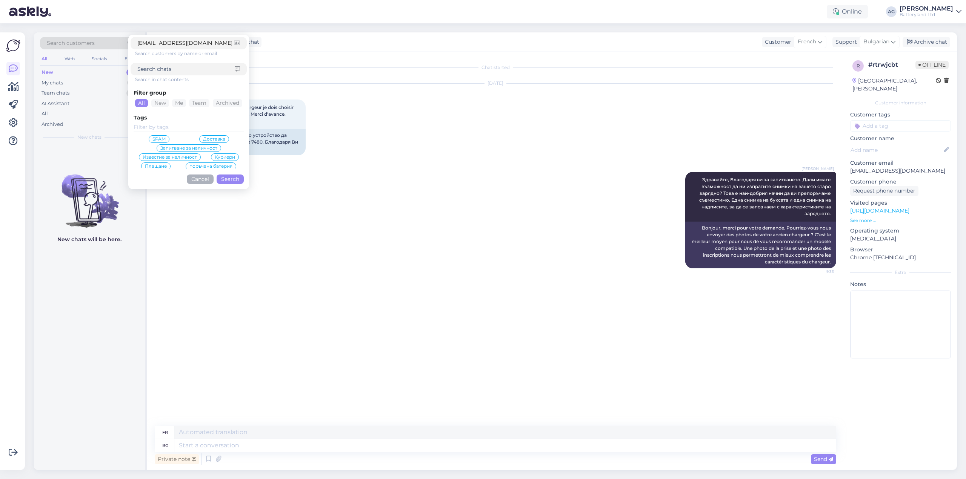
type input "[EMAIL_ADDRESS][DOMAIN_NAME]"
click at [230, 181] on button "Search" at bounding box center [230, 179] width 27 height 9
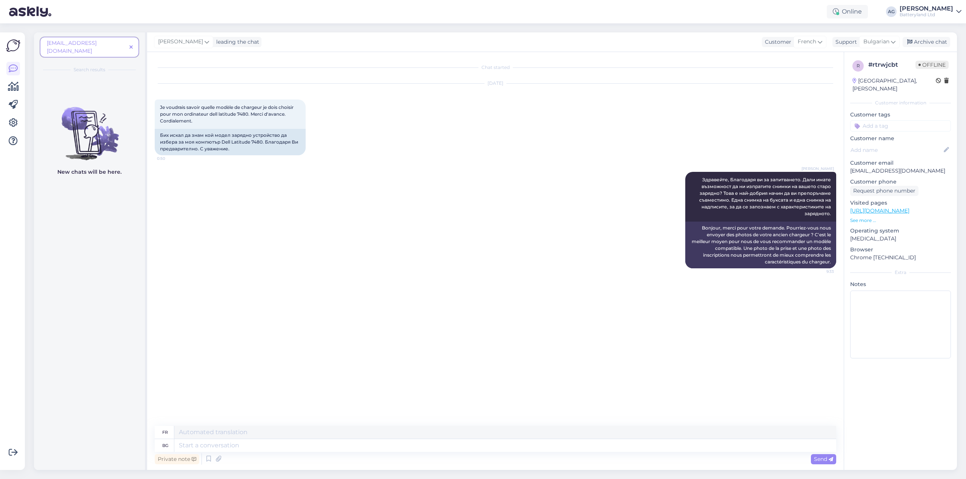
click at [135, 43] on span at bounding box center [130, 47] width 9 height 8
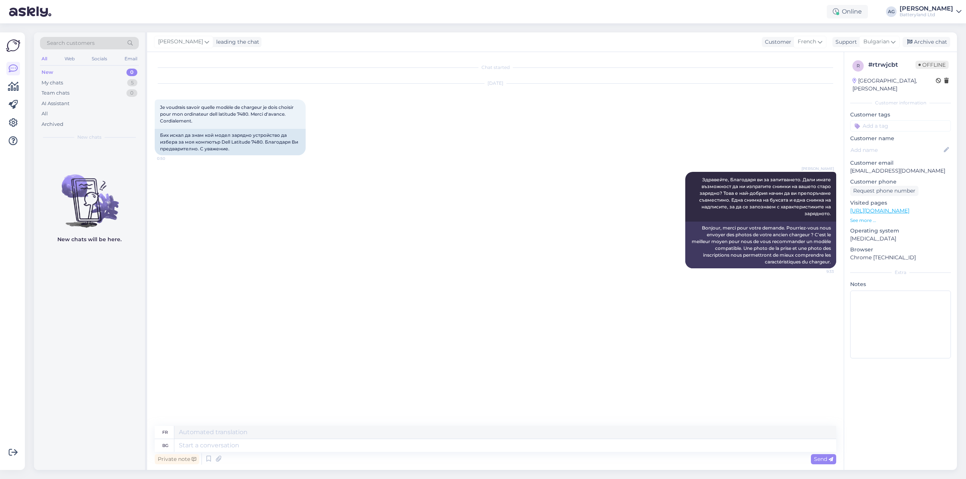
click at [46, 58] on div "All" at bounding box center [44, 59] width 9 height 10
click at [74, 44] on span "Search customers" at bounding box center [71, 43] width 48 height 8
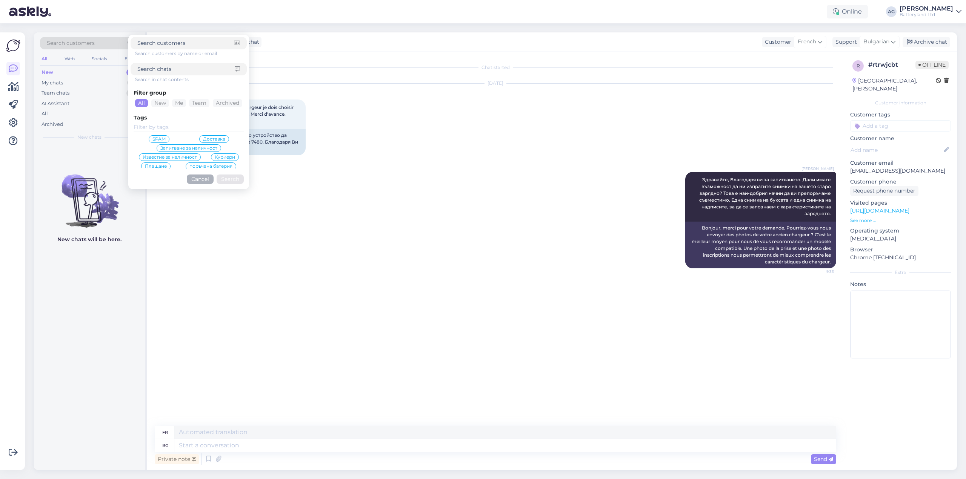
click at [384, 112] on div "[DATE] Je voudrais savoir quelle modèle de chargeur je dois choisir pour mon or…" at bounding box center [495, 119] width 681 height 88
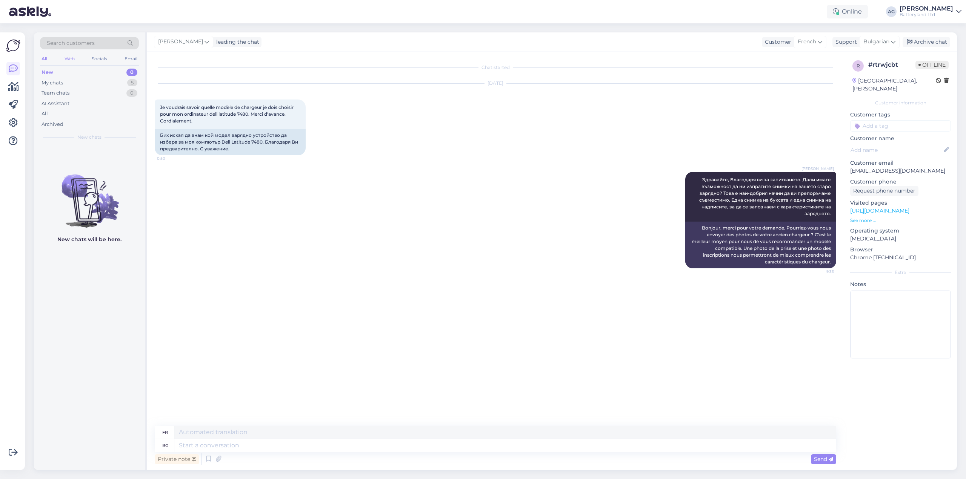
click at [70, 61] on div "Web" at bounding box center [69, 59] width 13 height 10
click at [98, 61] on div "Socials" at bounding box center [100, 59] width 18 height 10
click at [129, 59] on div "Email" at bounding box center [131, 59] width 16 height 10
click at [69, 59] on div "Web" at bounding box center [69, 59] width 13 height 10
click at [46, 59] on div "All" at bounding box center [44, 59] width 9 height 10
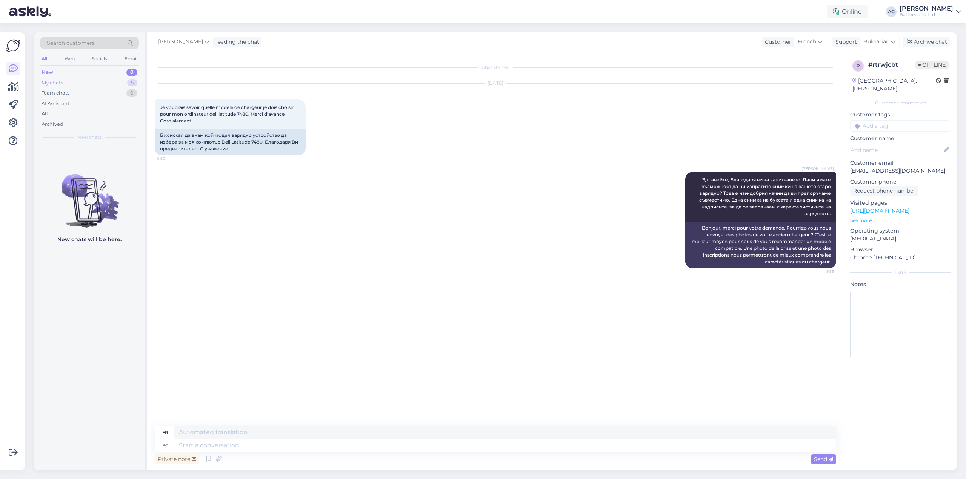
click at [50, 81] on div "My chats" at bounding box center [51, 83] width 21 height 8
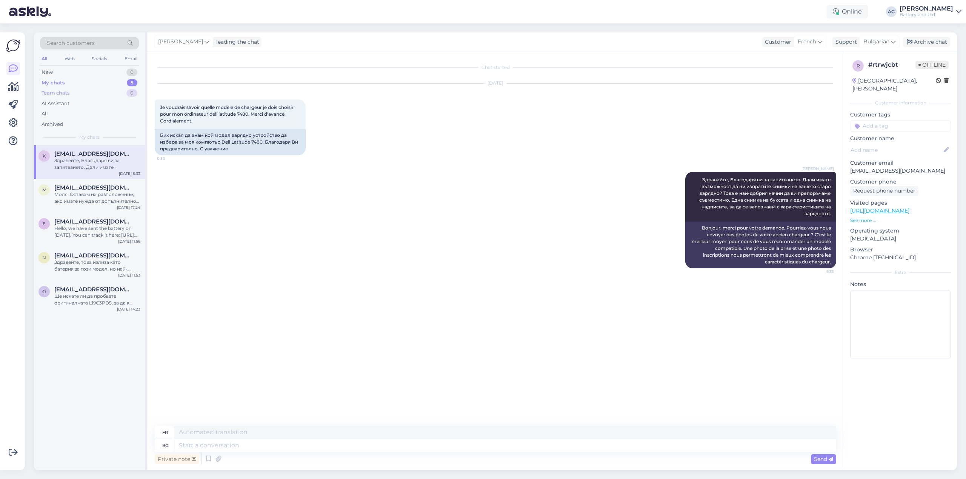
click at [53, 92] on div "Team chats" at bounding box center [55, 93] width 28 height 8
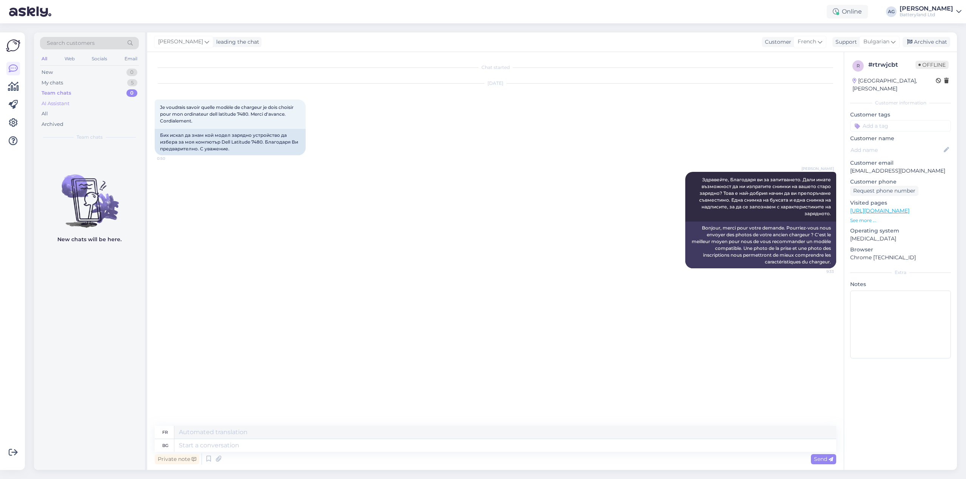
click at [56, 101] on div "AI Assistant" at bounding box center [55, 104] width 28 height 8
click at [45, 110] on div "All" at bounding box center [44, 114] width 6 height 8
